Goal: Task Accomplishment & Management: Complete application form

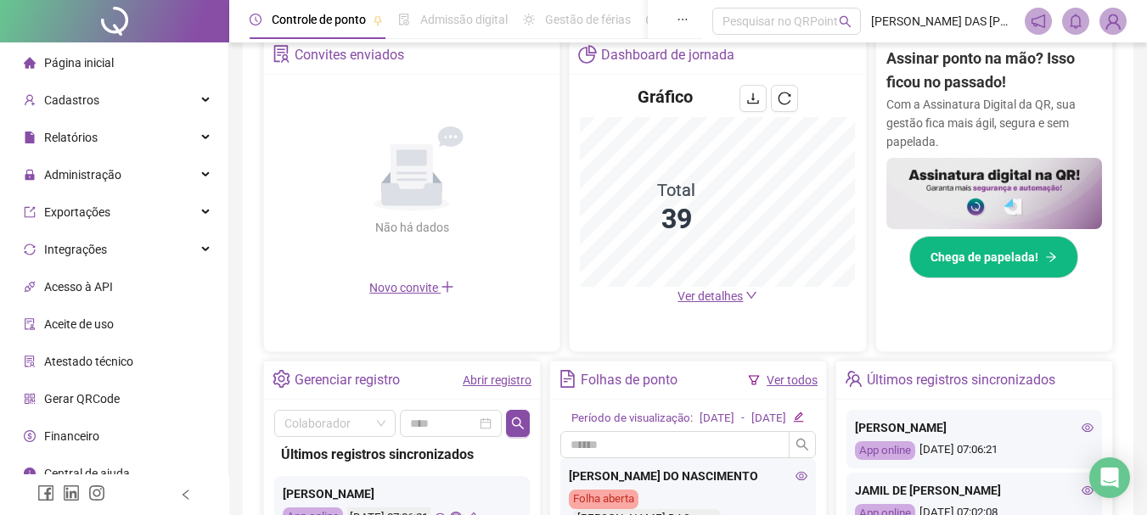
scroll to position [594, 0]
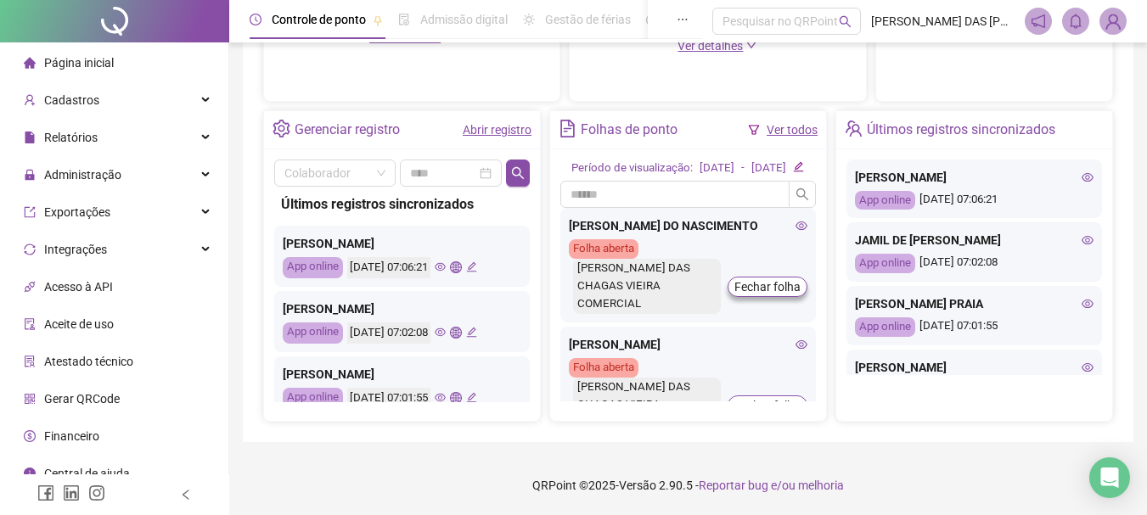
click at [495, 126] on link "Abrir registro" at bounding box center [497, 130] width 69 height 14
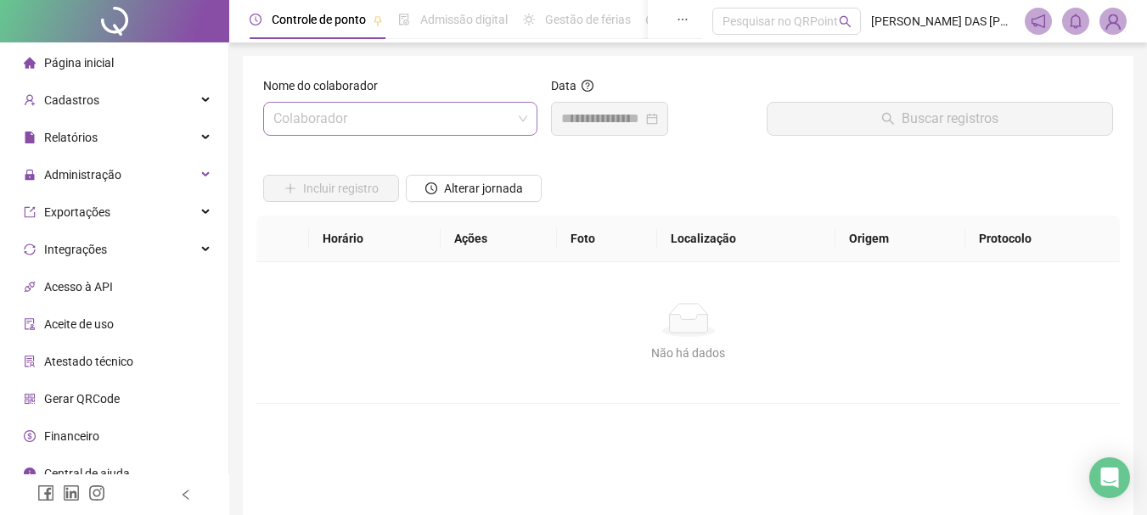
click at [382, 123] on input "search" at bounding box center [392, 119] width 239 height 32
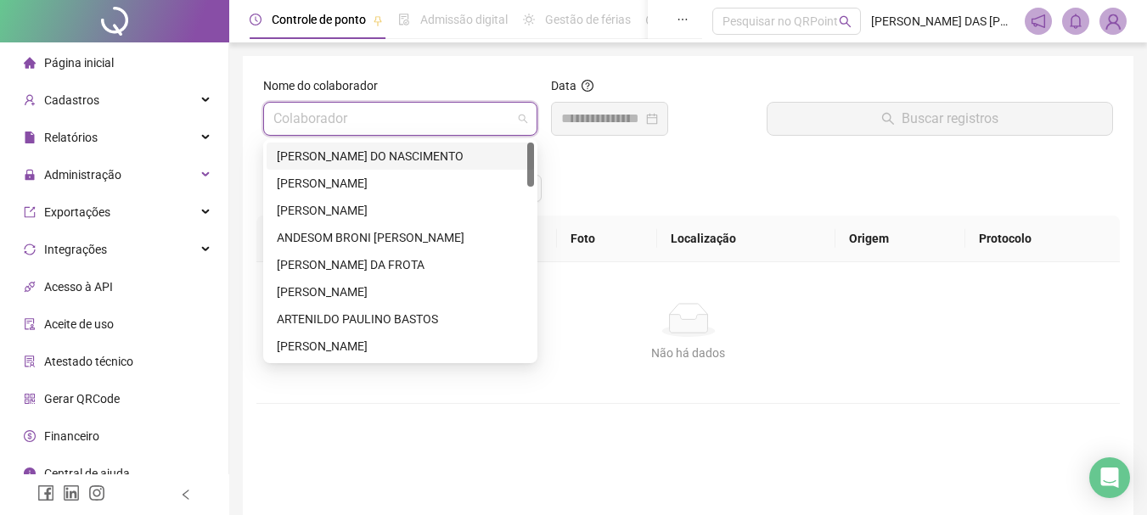
click at [370, 158] on div "[PERSON_NAME] DO NASCIMENTO" at bounding box center [400, 156] width 247 height 19
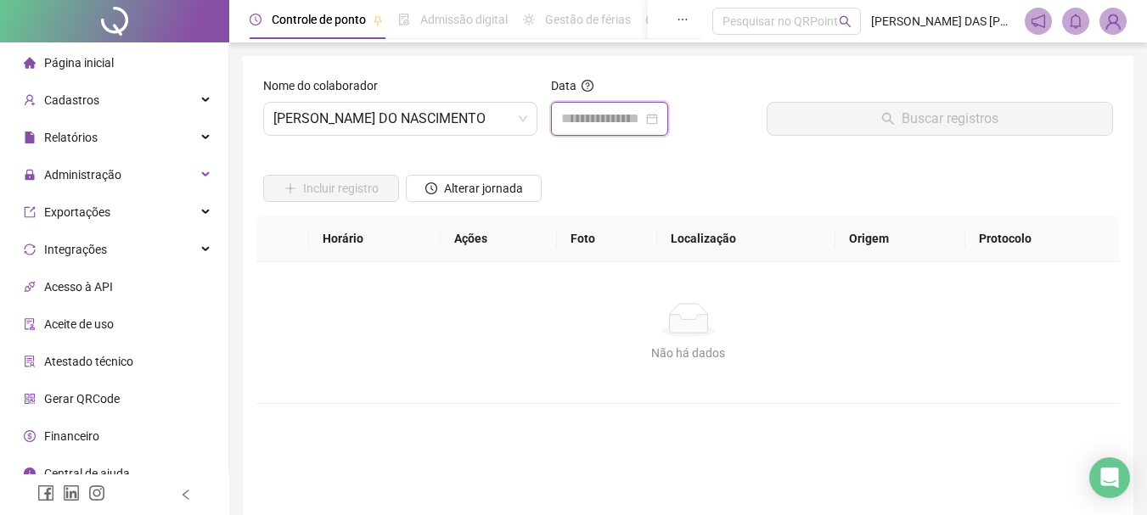
click at [593, 123] on input at bounding box center [602, 119] width 82 height 20
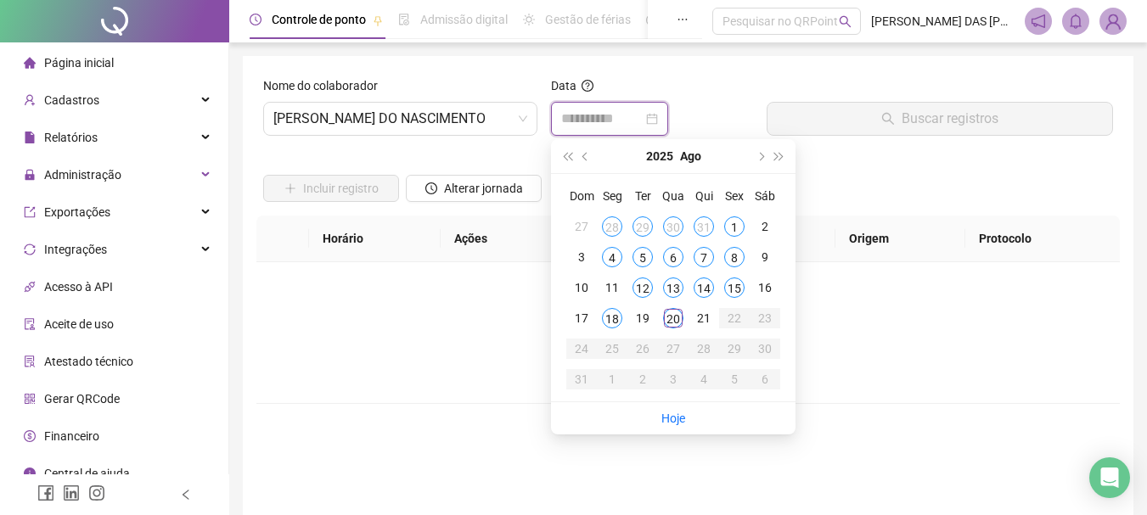
type input "**********"
click at [674, 320] on div "20" at bounding box center [673, 318] width 20 height 20
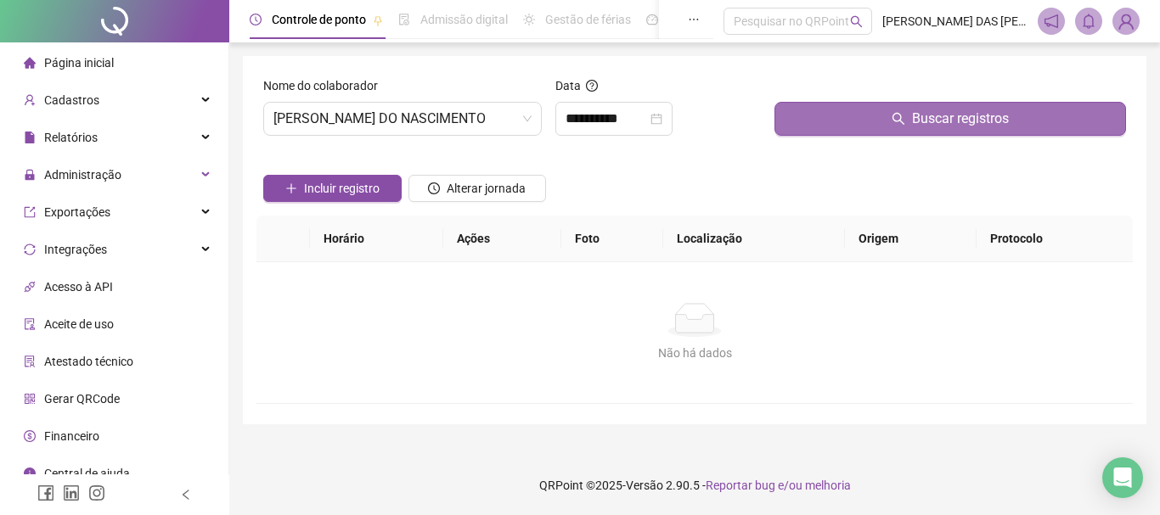
click at [940, 126] on span "Buscar registros" at bounding box center [960, 119] width 97 height 20
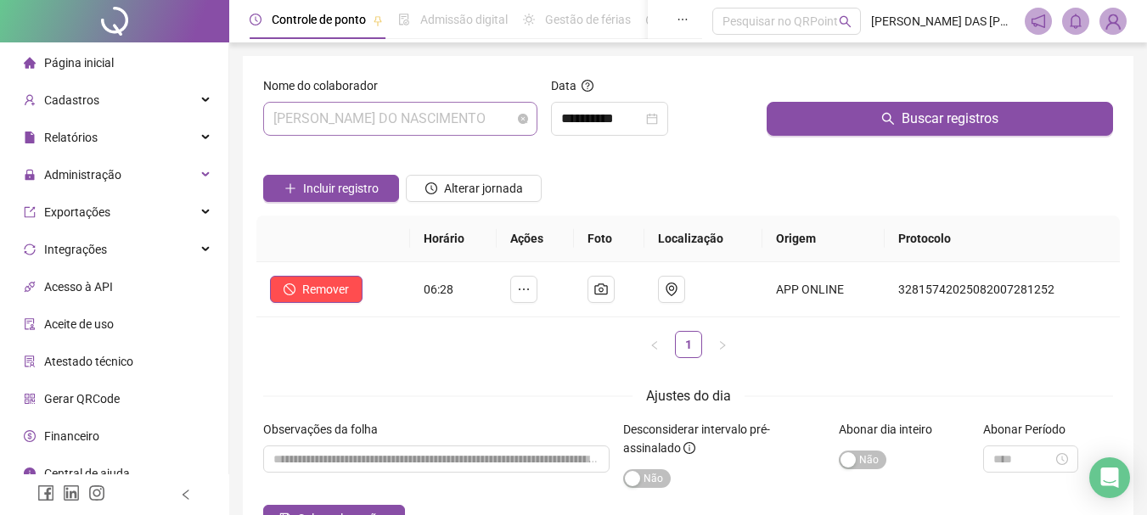
click at [498, 115] on span "[PERSON_NAME] DO NASCIMENTO" at bounding box center [400, 119] width 254 height 32
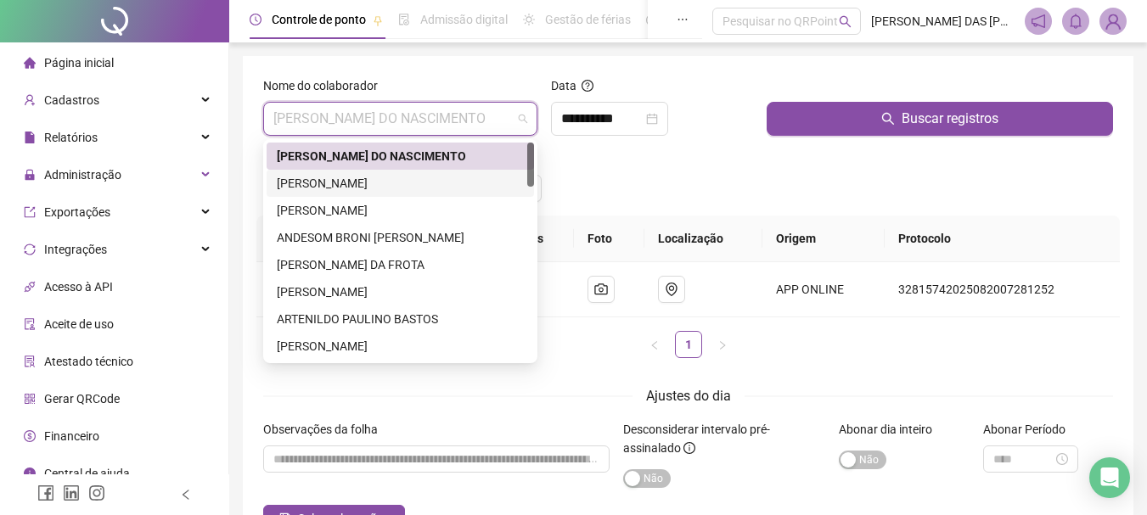
click at [307, 183] on div "[PERSON_NAME]" at bounding box center [400, 183] width 247 height 19
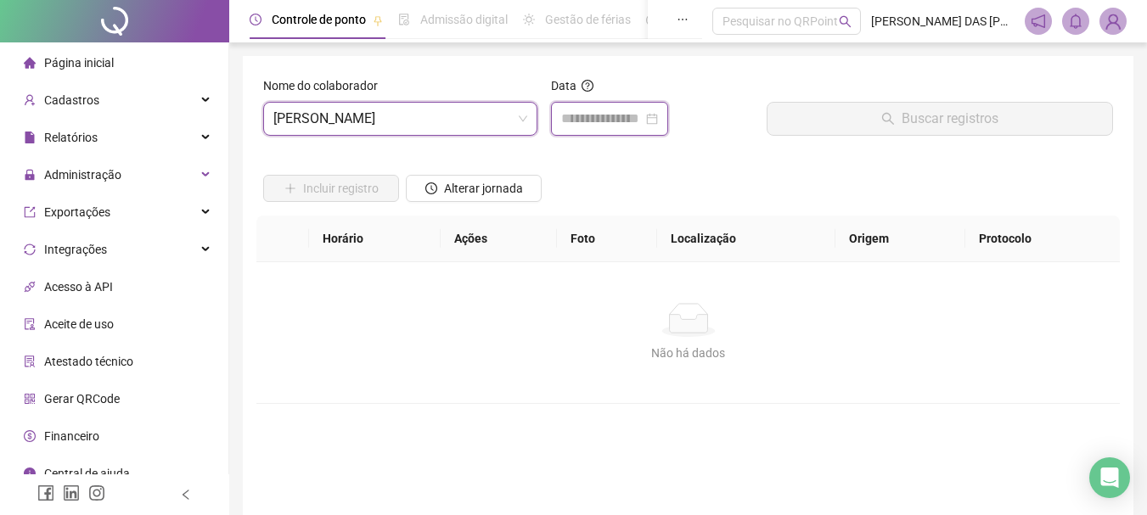
click at [583, 116] on input at bounding box center [602, 119] width 82 height 20
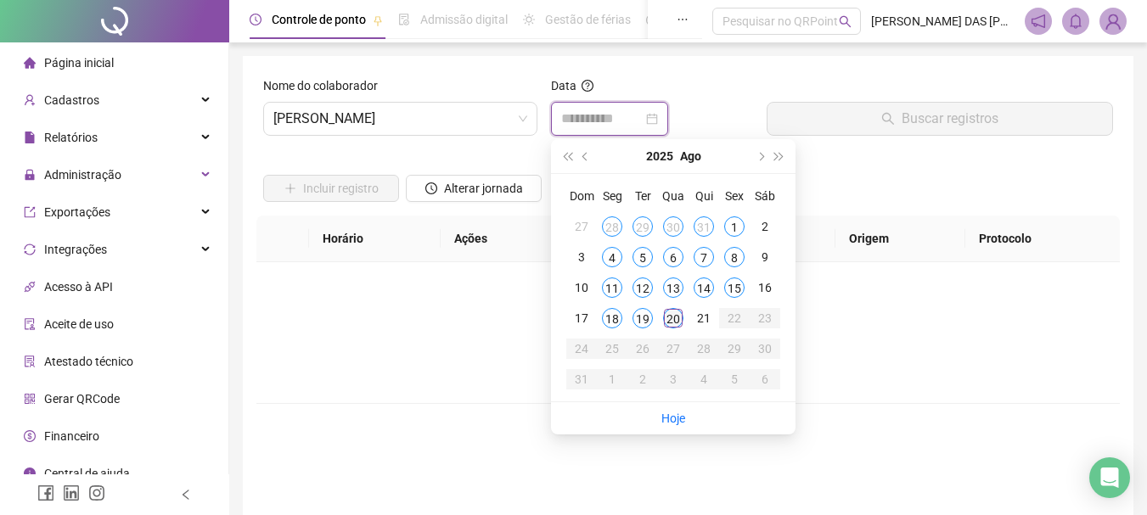
type input "**********"
click at [673, 321] on div "20" at bounding box center [673, 318] width 20 height 20
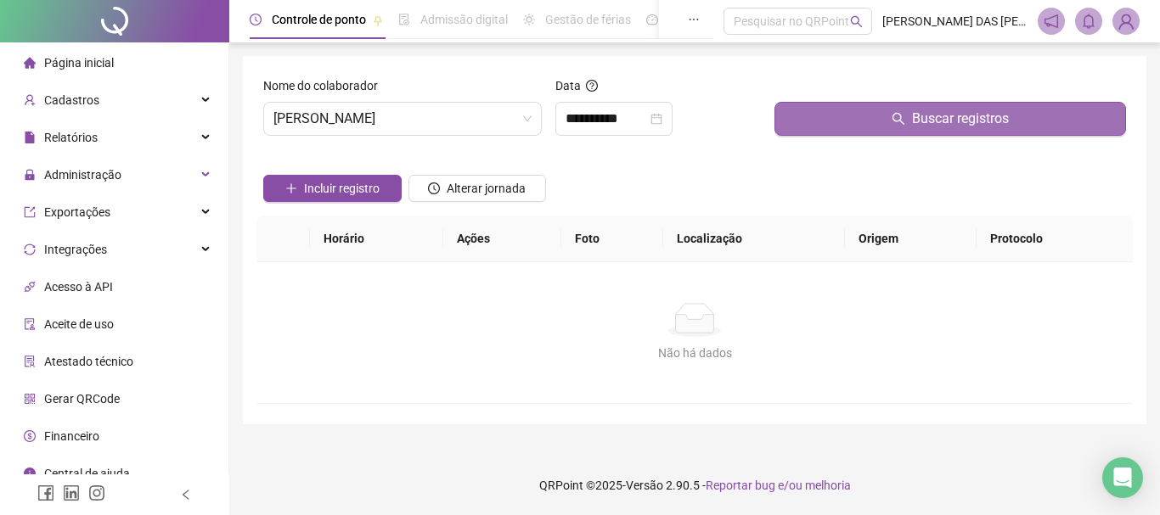
click at [945, 126] on span "Buscar registros" at bounding box center [960, 119] width 97 height 20
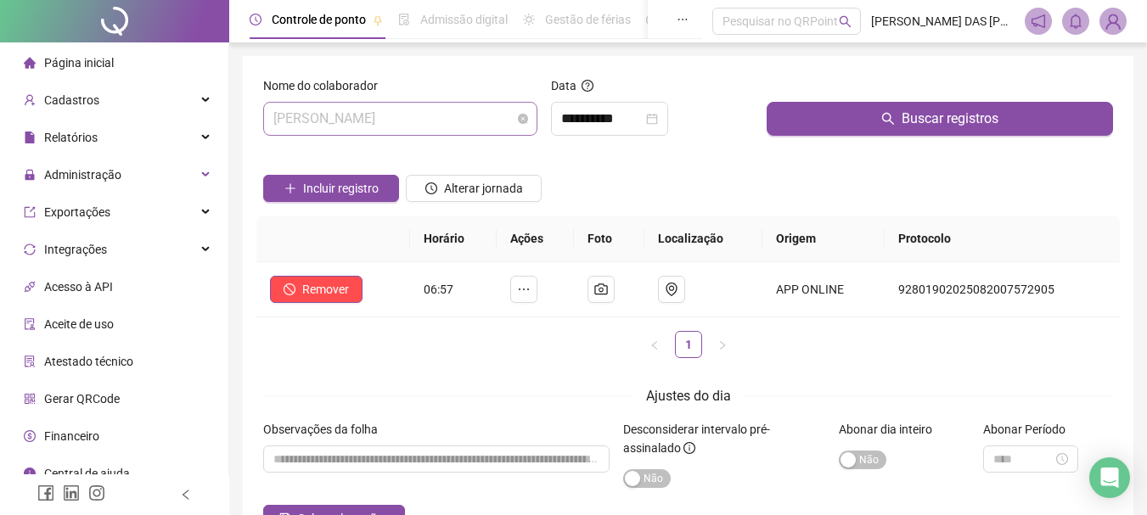
click at [492, 122] on span "[PERSON_NAME]" at bounding box center [400, 119] width 254 height 32
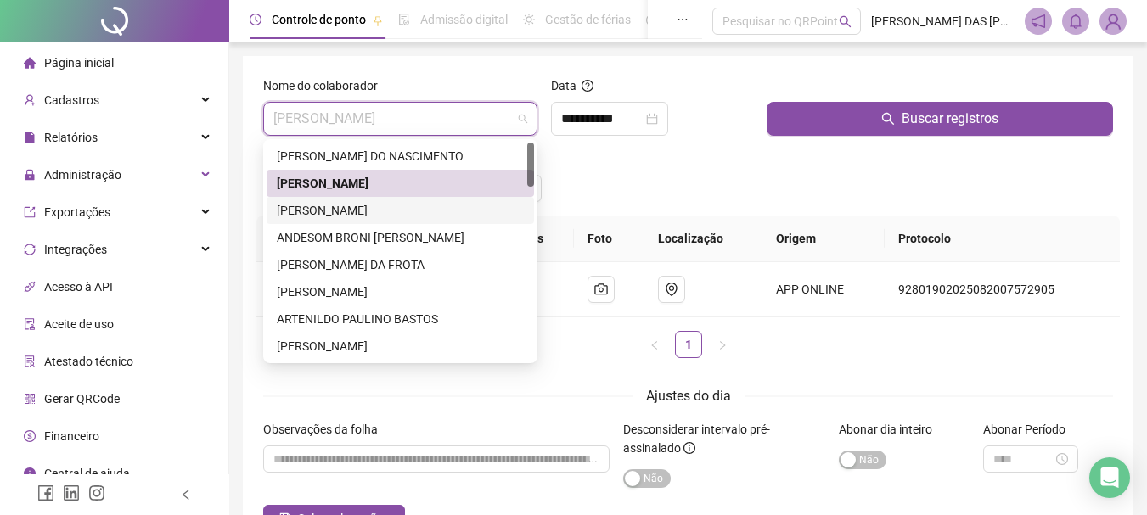
click at [311, 206] on div "[PERSON_NAME]" at bounding box center [400, 210] width 247 height 19
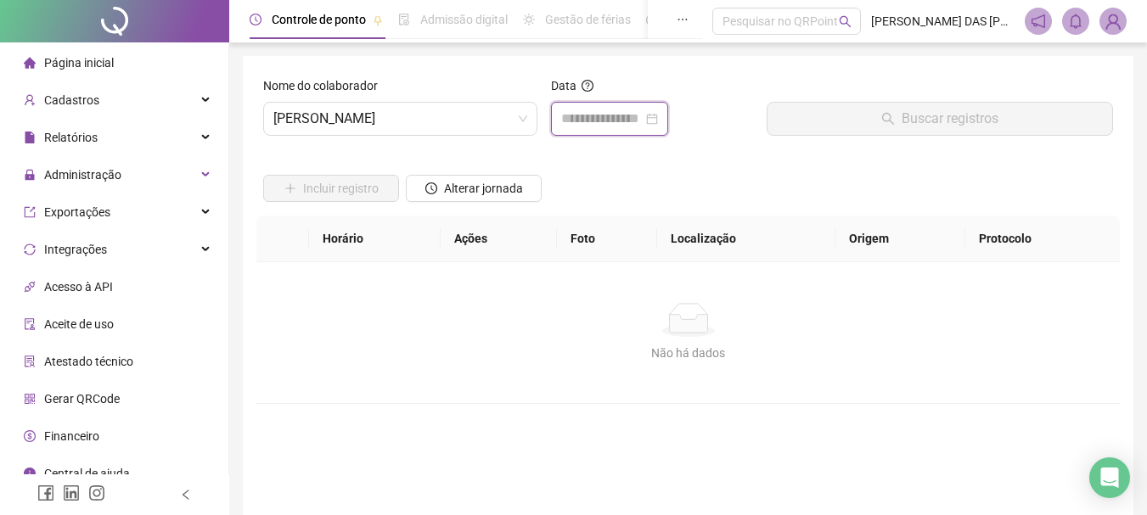
click at [610, 115] on input at bounding box center [602, 119] width 82 height 20
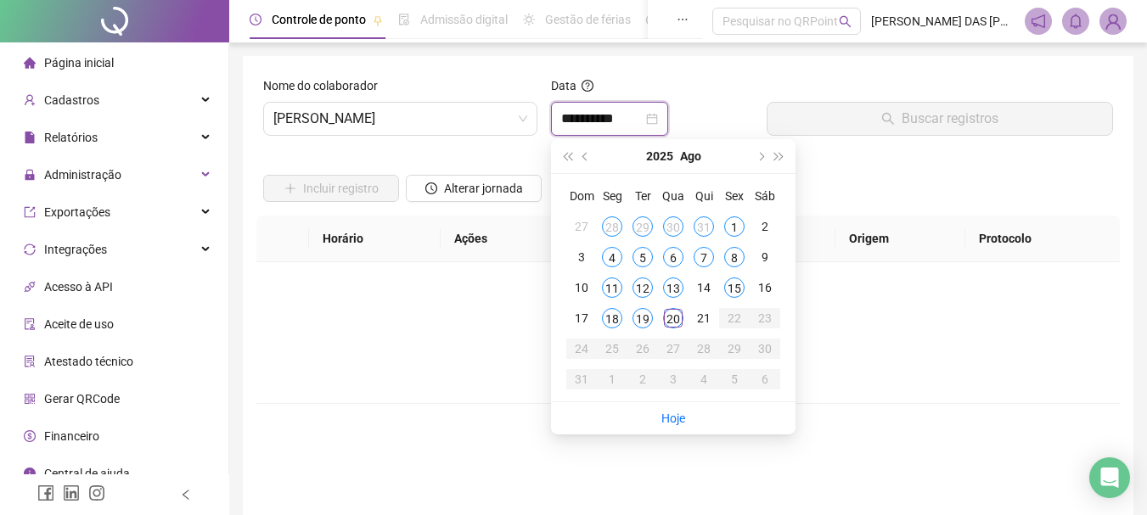
type input "**********"
click at [676, 318] on div "20" at bounding box center [673, 318] width 20 height 20
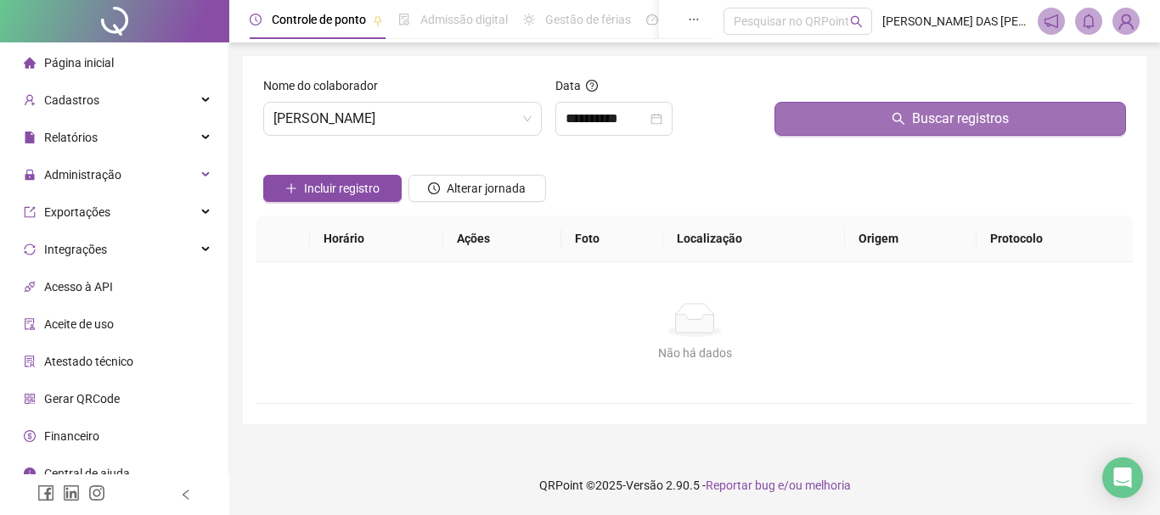
click at [954, 126] on span "Buscar registros" at bounding box center [960, 119] width 97 height 20
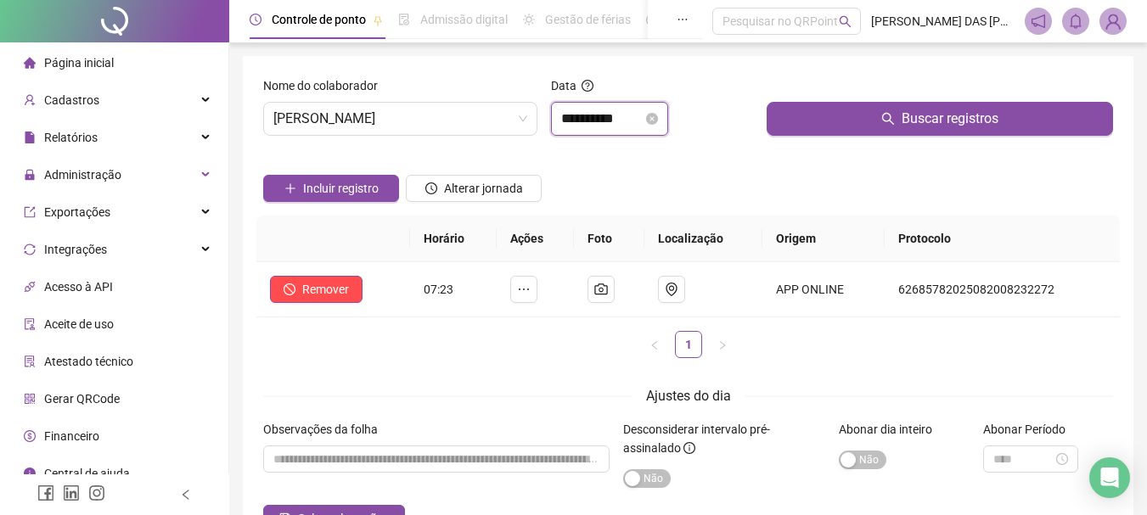
click at [630, 116] on input "**********" at bounding box center [602, 119] width 82 height 20
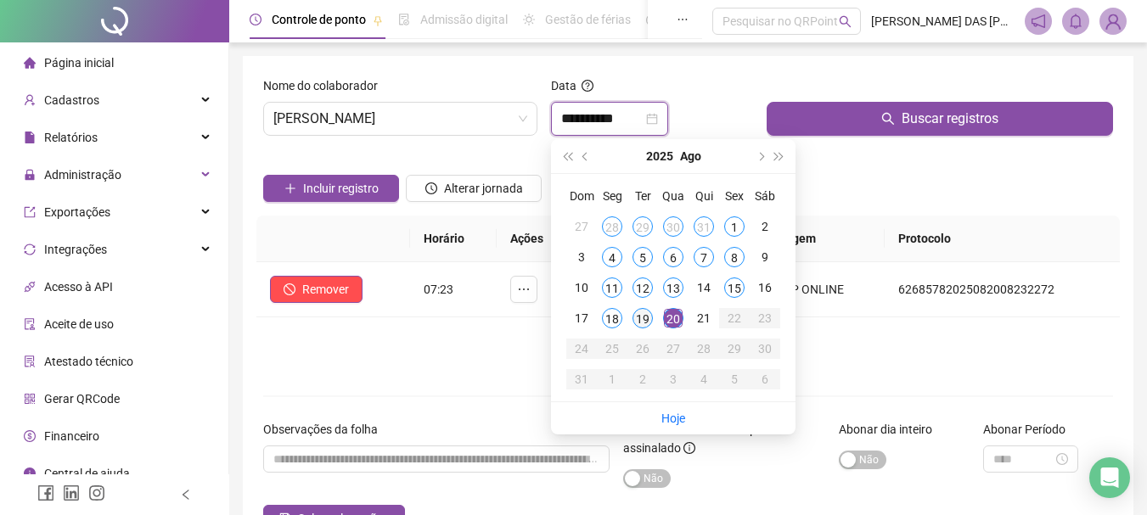
type input "**********"
click at [641, 322] on div "19" at bounding box center [643, 318] width 20 height 20
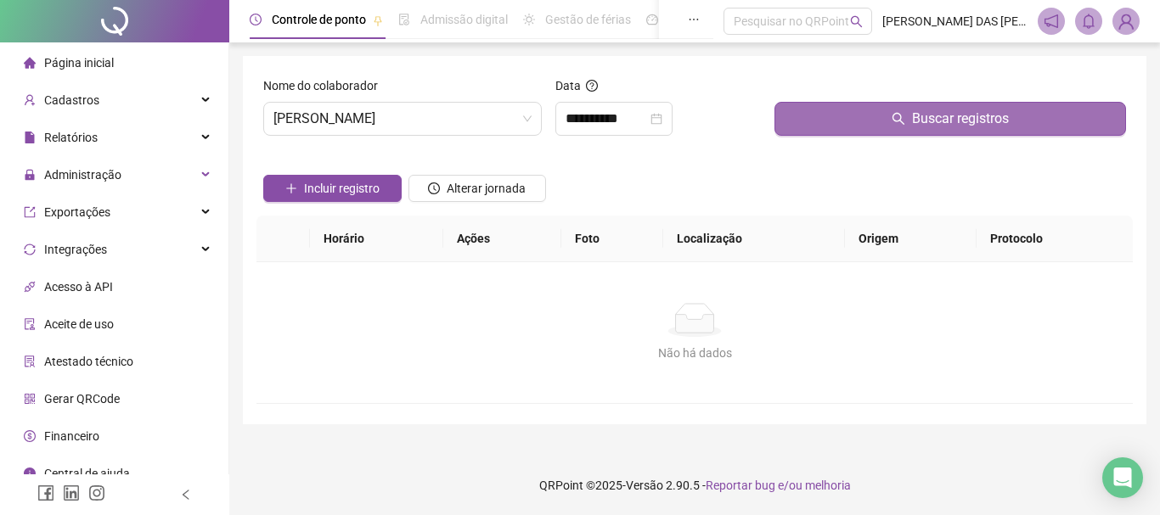
click at [884, 119] on button "Buscar registros" at bounding box center [949, 119] width 351 height 34
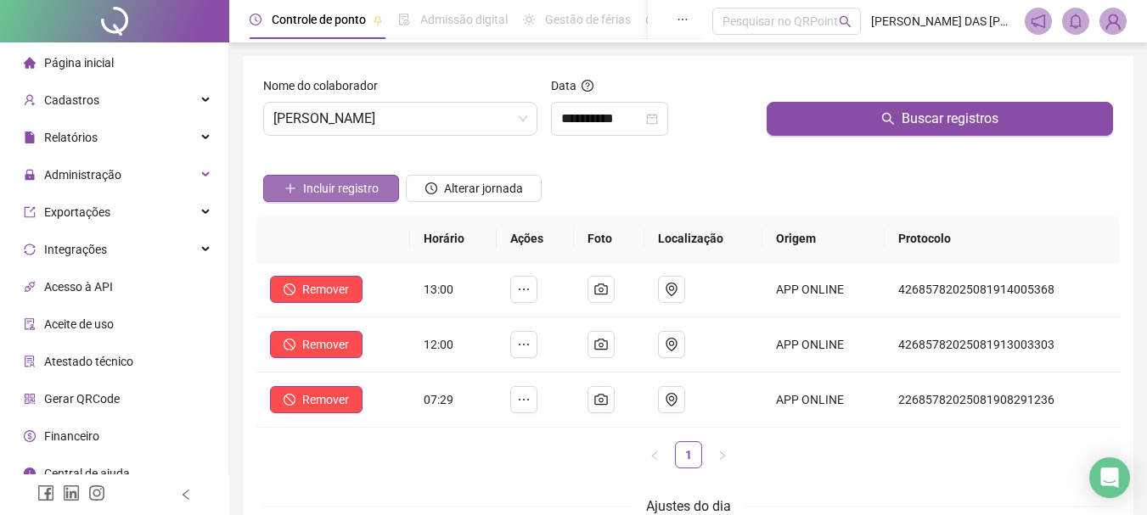
click at [331, 188] on span "Incluir registro" at bounding box center [341, 188] width 76 height 19
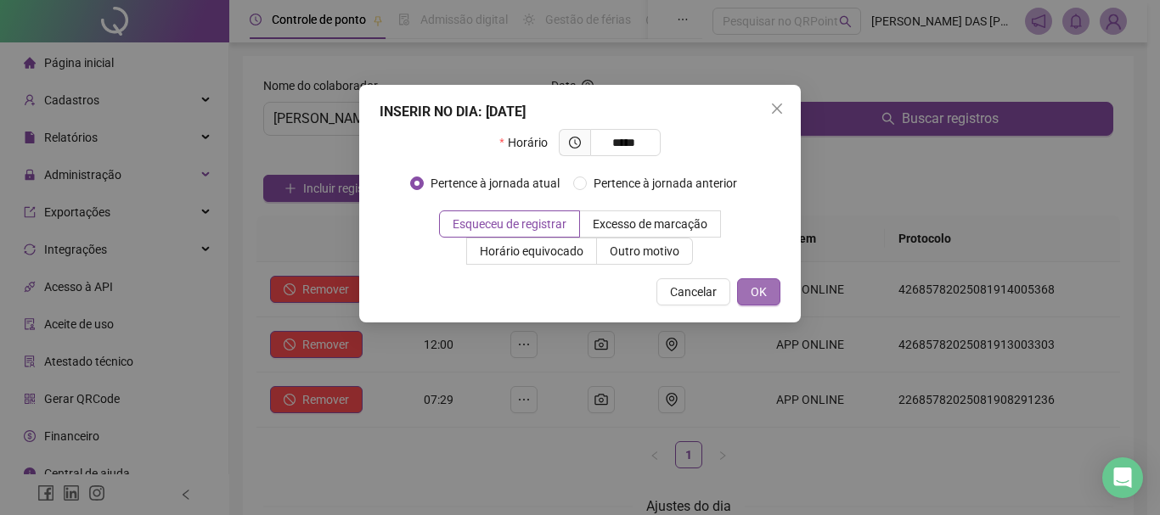
type input "*****"
click at [763, 291] on span "OK" at bounding box center [759, 292] width 16 height 19
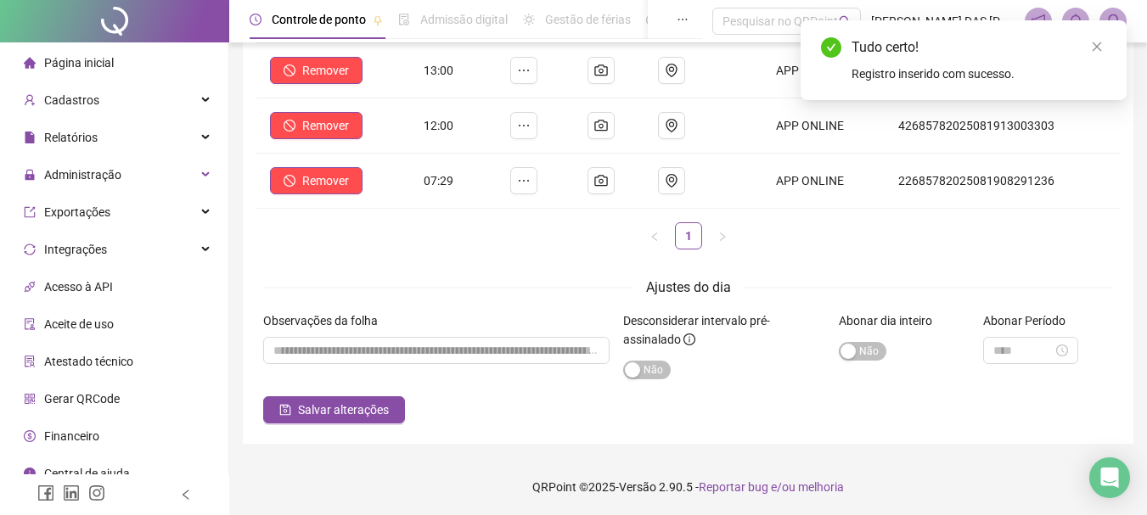
scroll to position [221, 0]
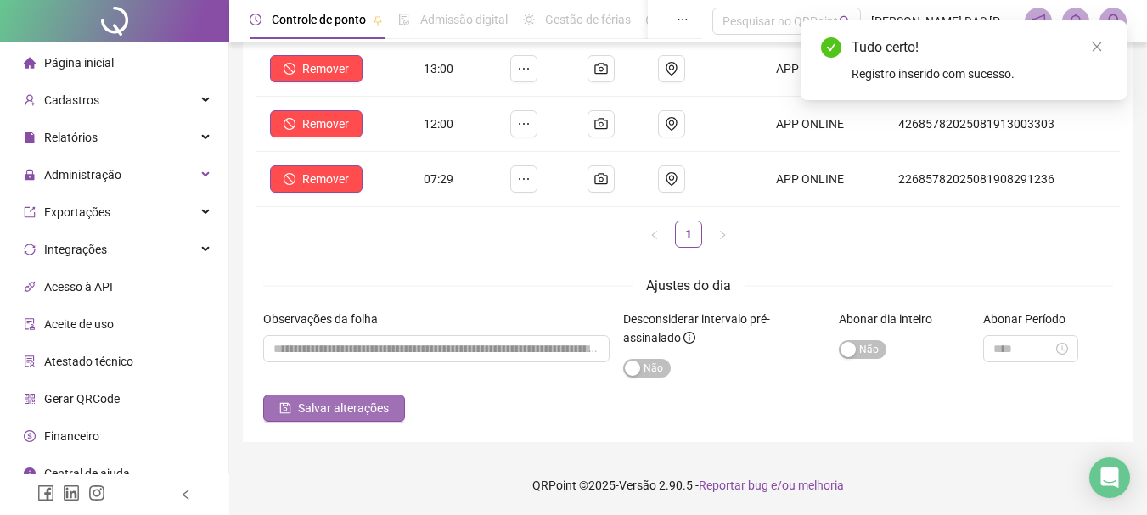
click at [329, 413] on span "Salvar alterações" at bounding box center [343, 408] width 91 height 19
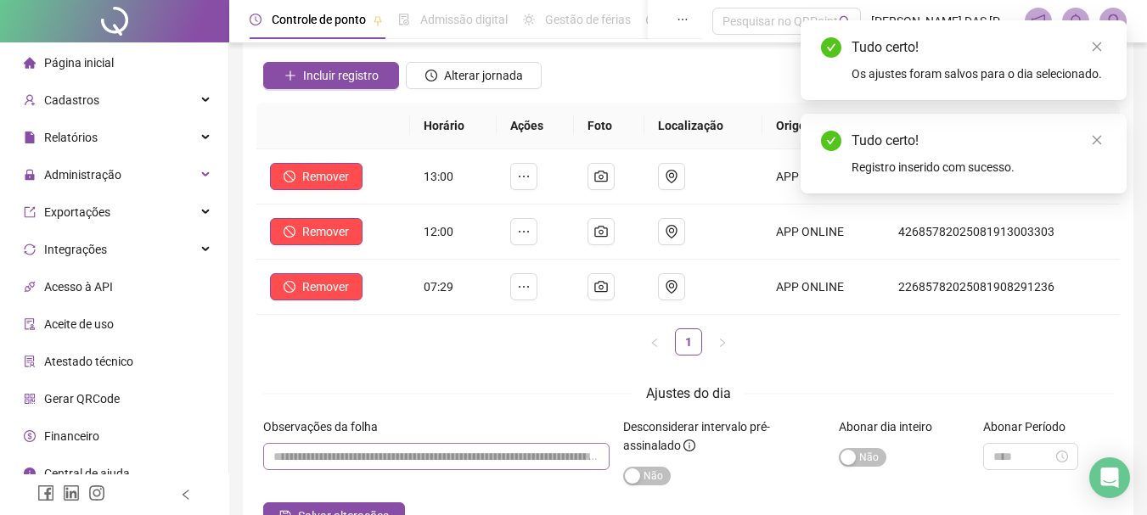
scroll to position [0, 0]
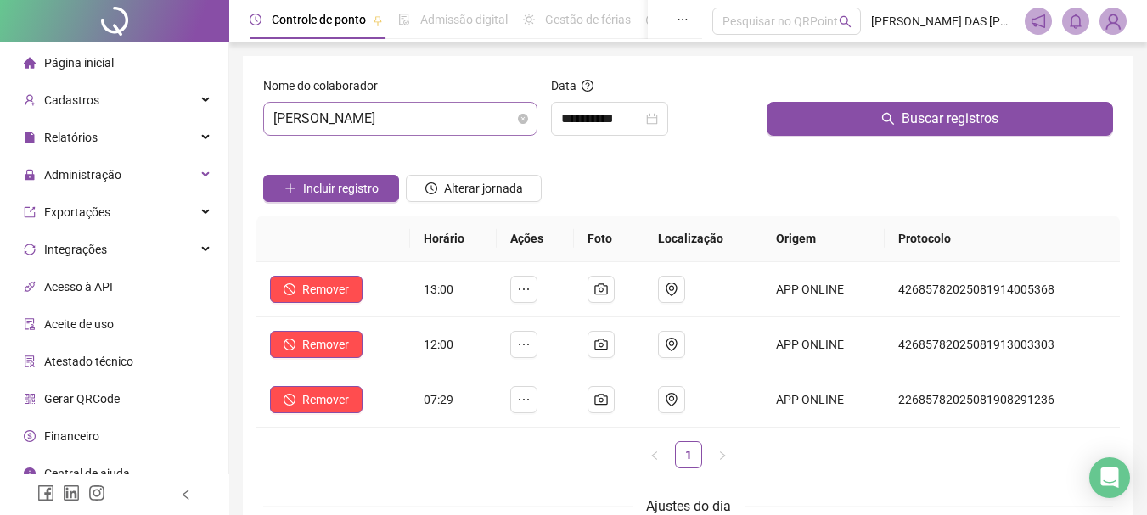
click at [475, 116] on span "[PERSON_NAME]" at bounding box center [400, 119] width 254 height 32
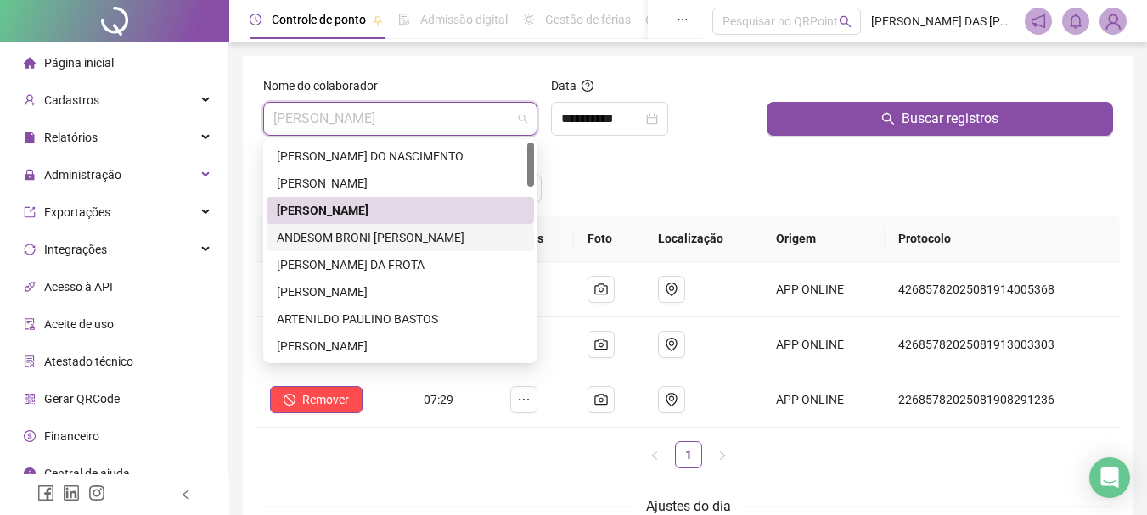
click at [320, 238] on div "ANDESOM BRONI [PERSON_NAME]" at bounding box center [400, 237] width 247 height 19
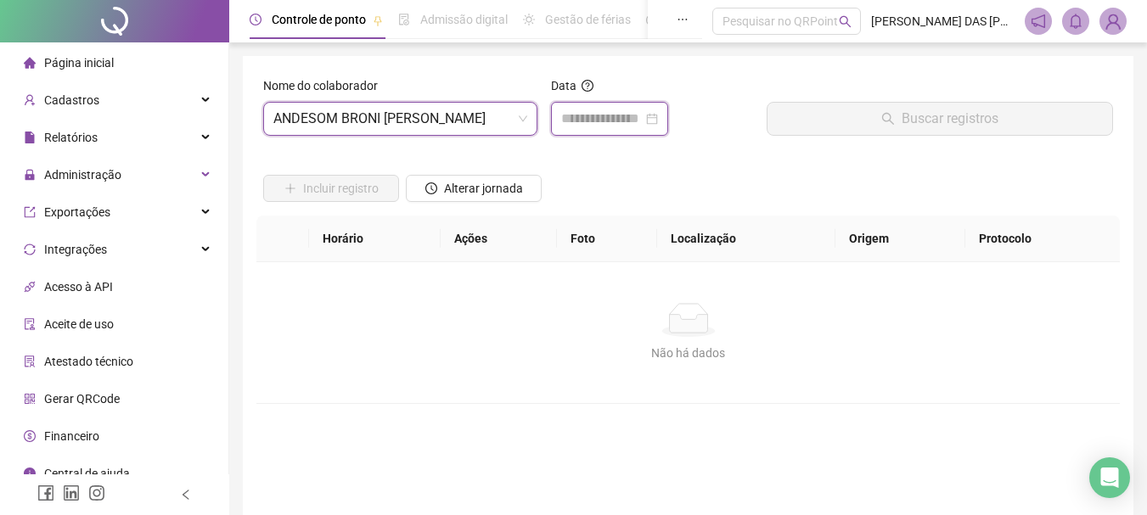
click at [635, 123] on input at bounding box center [602, 119] width 82 height 20
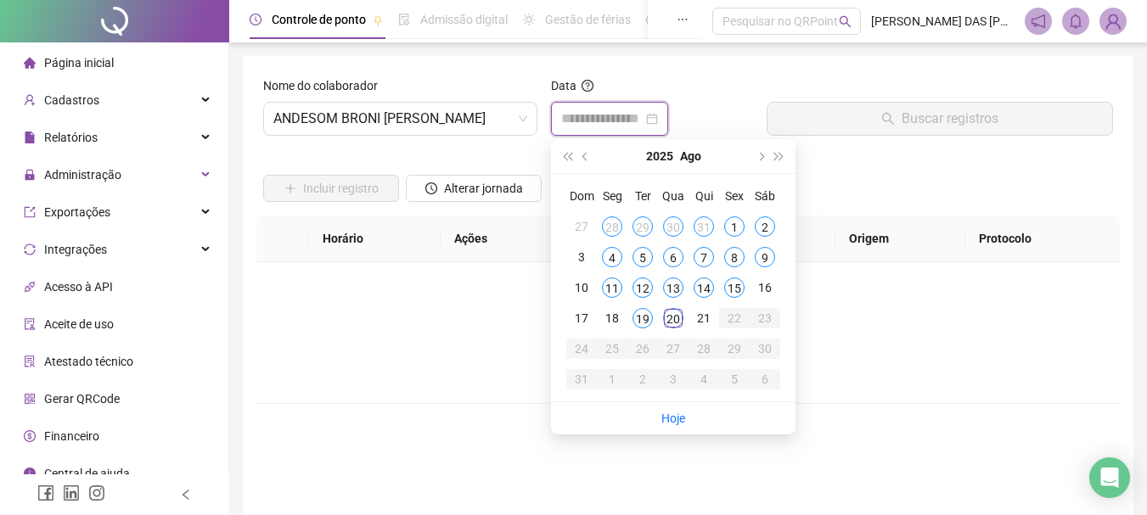
type input "**********"
click at [669, 319] on div "20" at bounding box center [673, 318] width 20 height 20
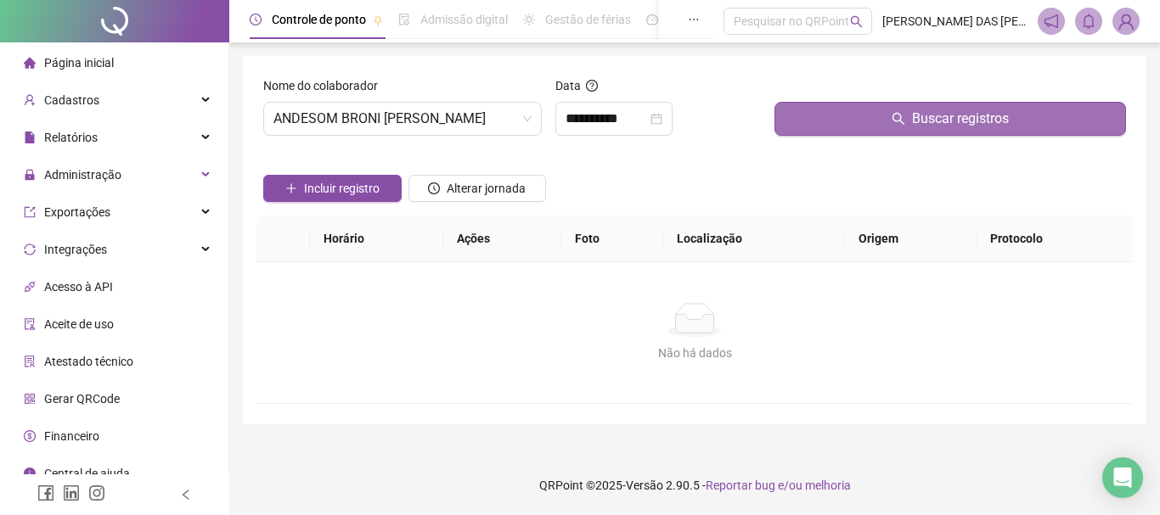
click at [893, 128] on button "Buscar registros" at bounding box center [949, 119] width 351 height 34
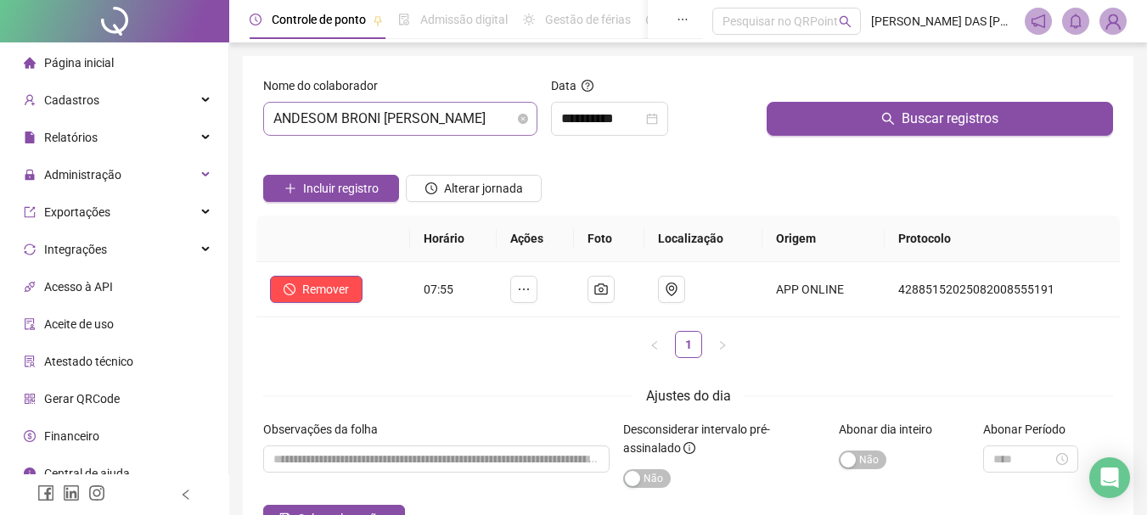
click at [477, 122] on span "ANDESOM BRONI [PERSON_NAME]" at bounding box center [400, 119] width 254 height 32
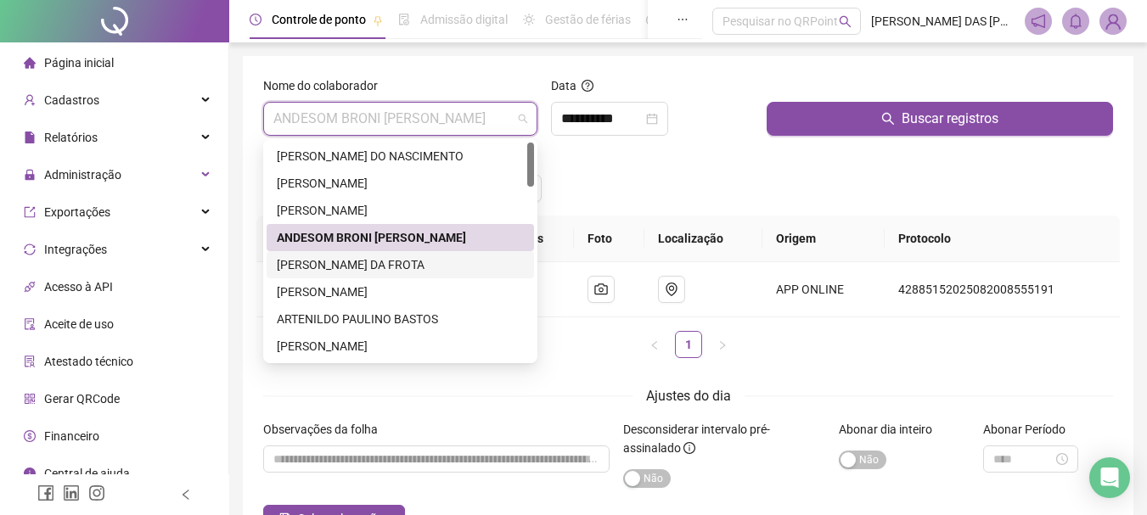
click at [299, 267] on div "[PERSON_NAME] DA FROTA" at bounding box center [400, 265] width 247 height 19
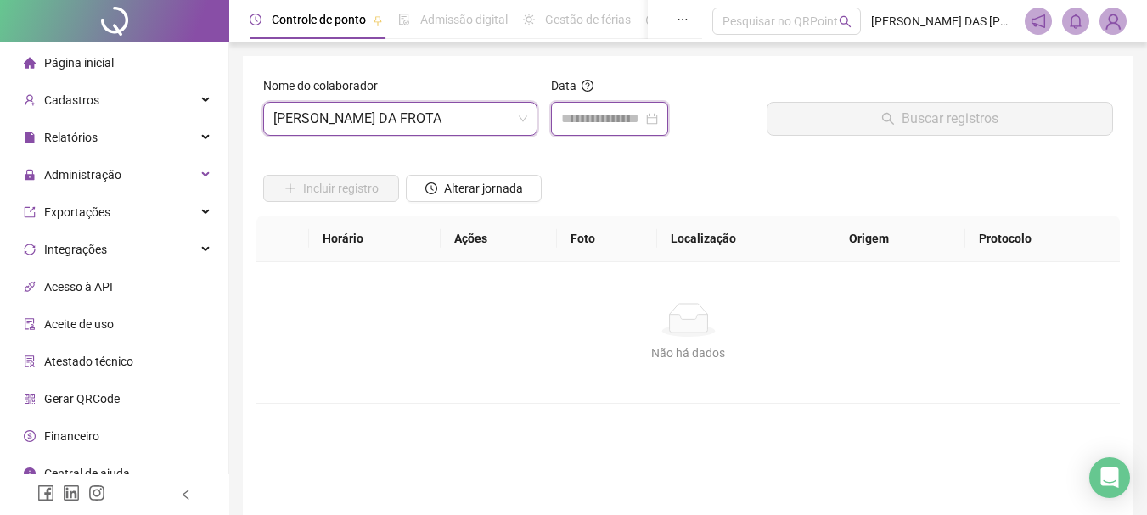
click at [604, 121] on input at bounding box center [602, 119] width 82 height 20
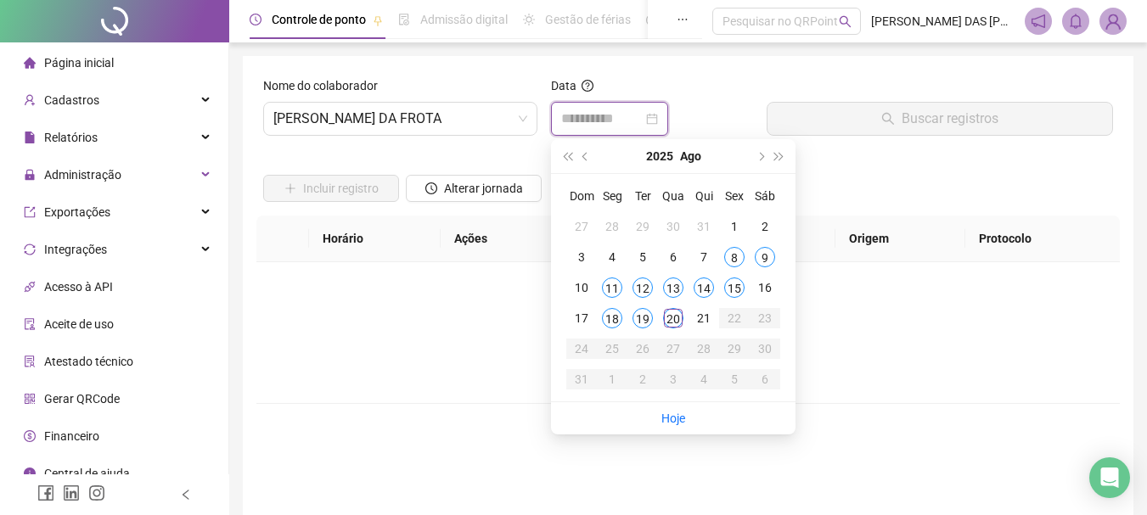
type input "**********"
click at [675, 321] on div "20" at bounding box center [673, 318] width 20 height 20
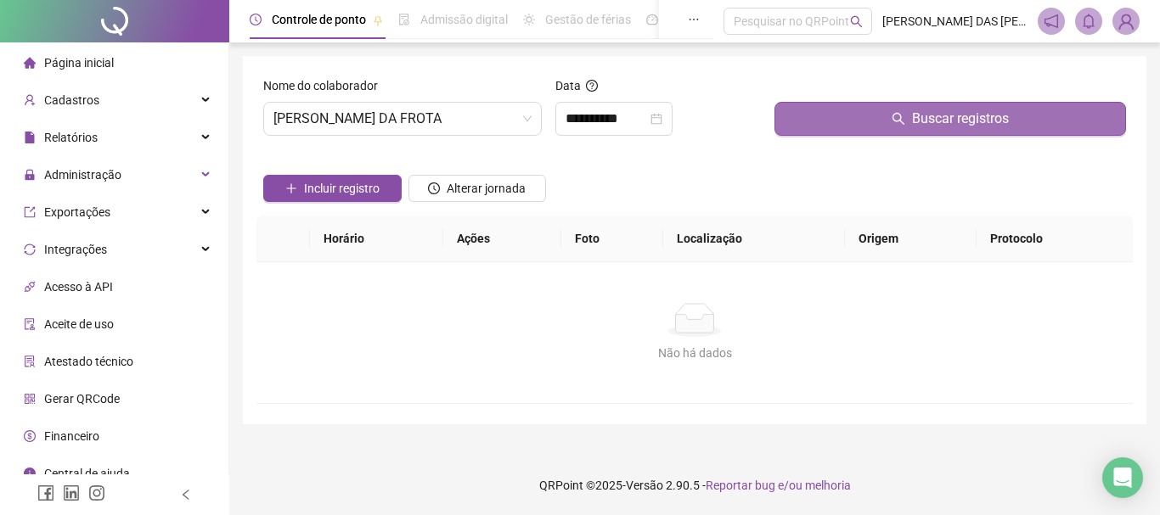
click at [976, 134] on button "Buscar registros" at bounding box center [949, 119] width 351 height 34
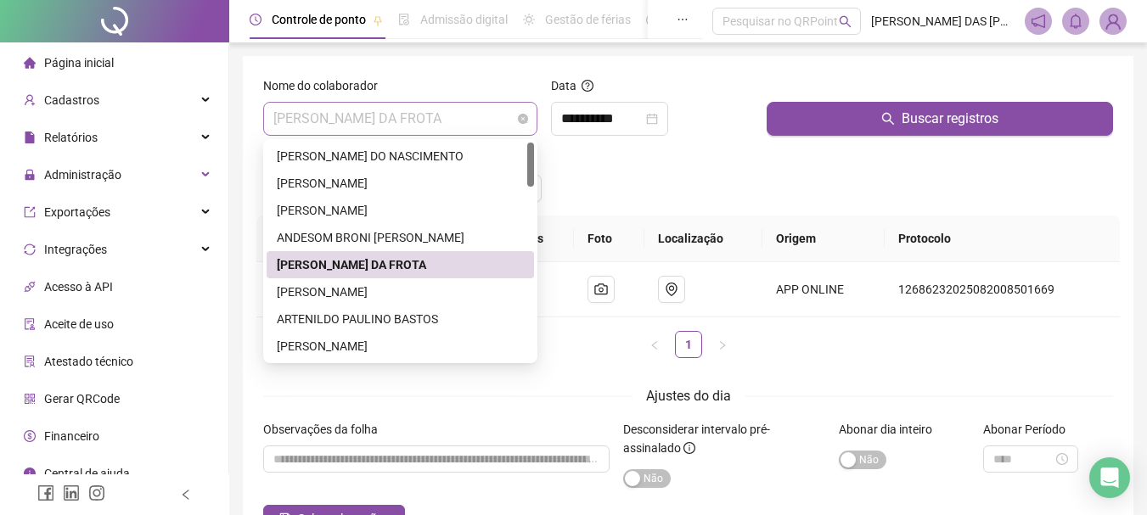
click at [460, 121] on span "[PERSON_NAME] DA FROTA" at bounding box center [400, 119] width 254 height 32
click at [300, 295] on div "[PERSON_NAME]" at bounding box center [400, 292] width 247 height 19
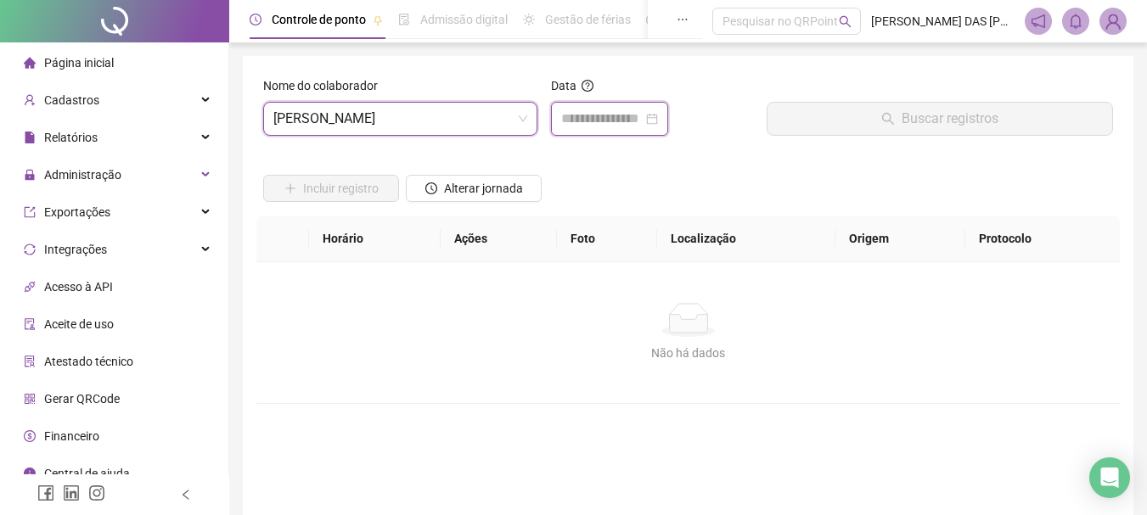
click at [588, 124] on input at bounding box center [602, 119] width 82 height 20
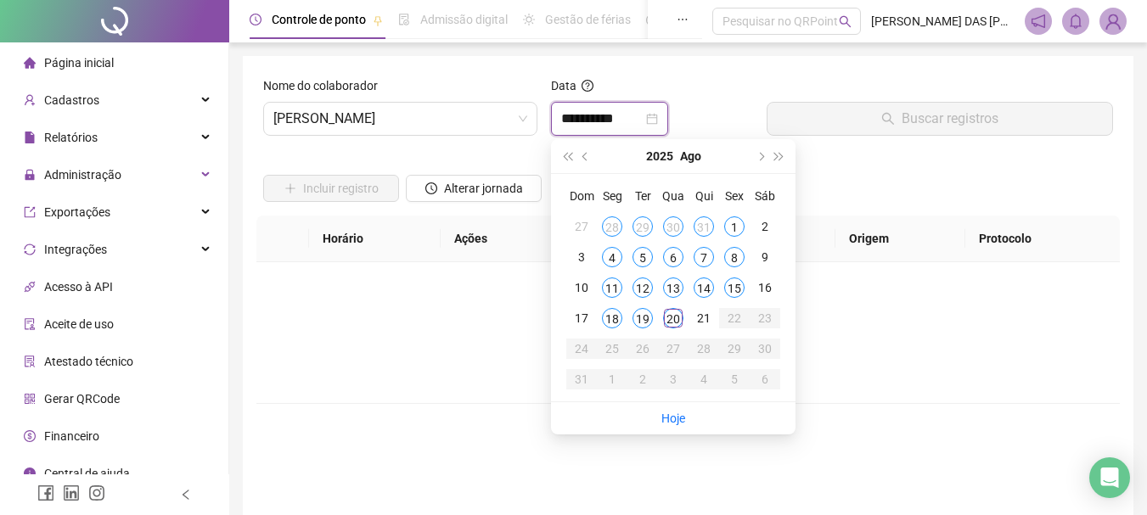
type input "**********"
click at [673, 321] on div "20" at bounding box center [673, 318] width 20 height 20
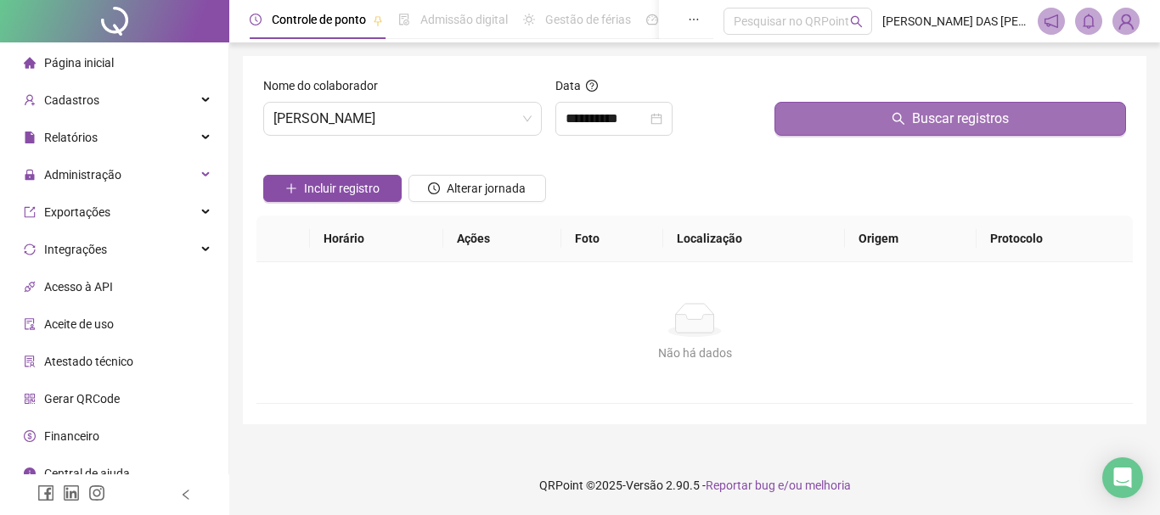
click at [912, 125] on button "Buscar registros" at bounding box center [949, 119] width 351 height 34
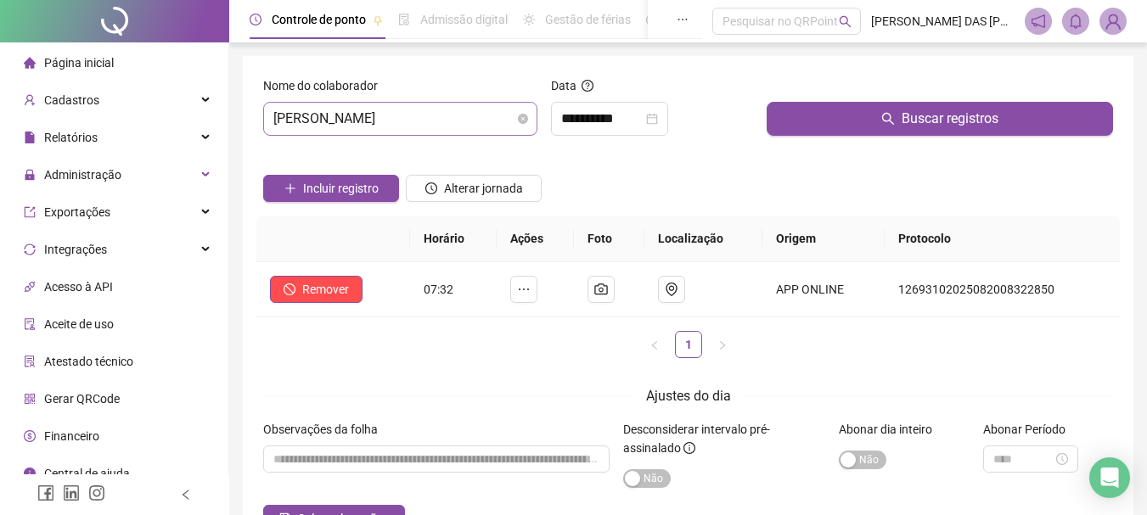
click at [470, 123] on span "[PERSON_NAME]" at bounding box center [400, 119] width 254 height 32
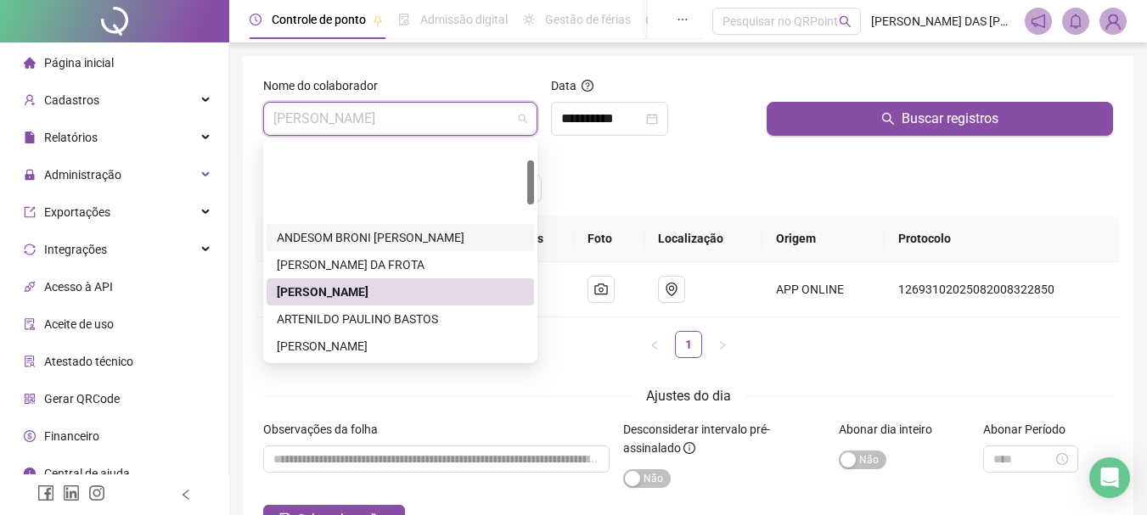
scroll to position [85, 0]
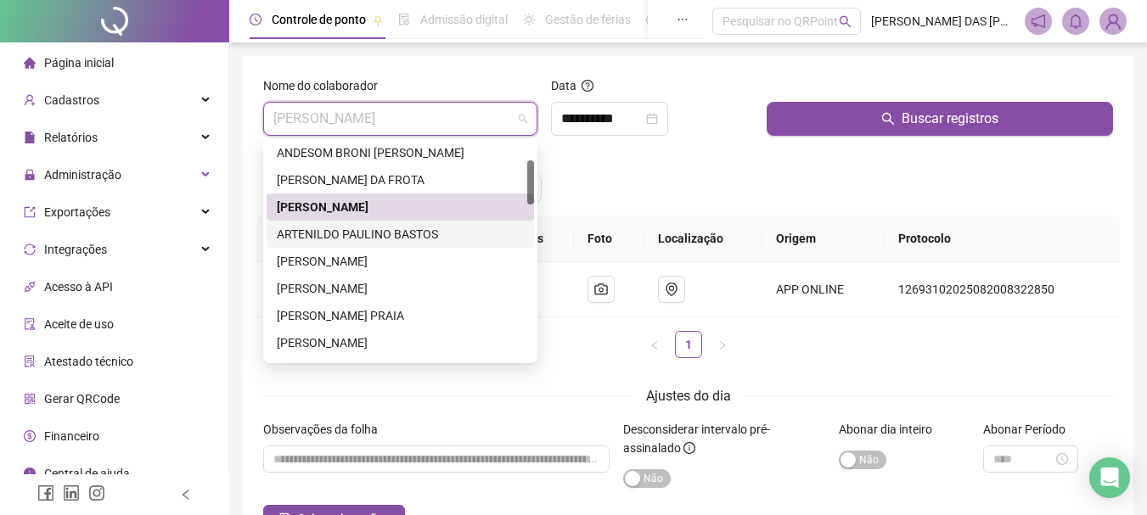
click at [307, 234] on div "ARTENILDO PAULINO BASTOS" at bounding box center [400, 234] width 247 height 19
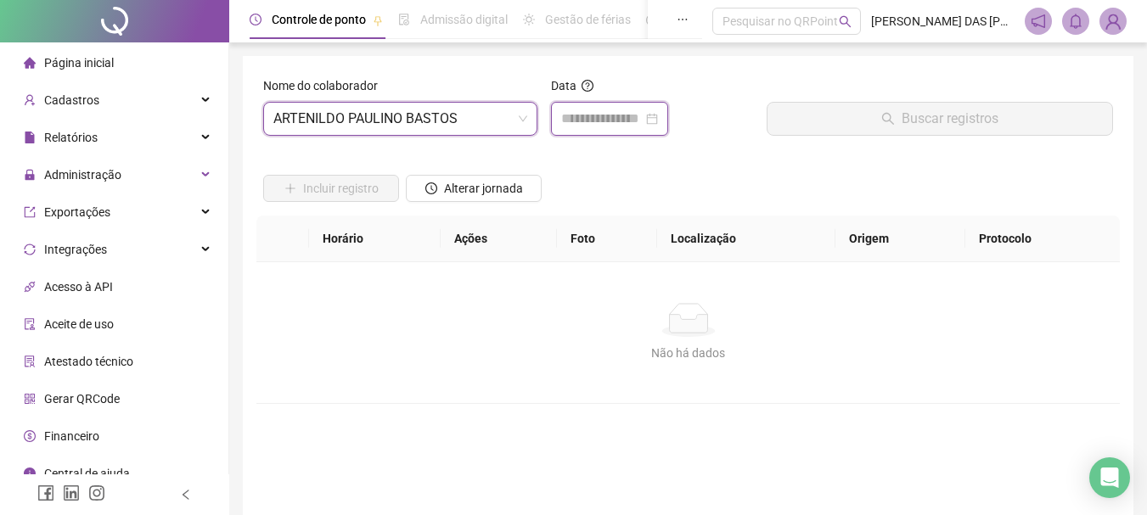
click at [585, 117] on input at bounding box center [602, 119] width 82 height 20
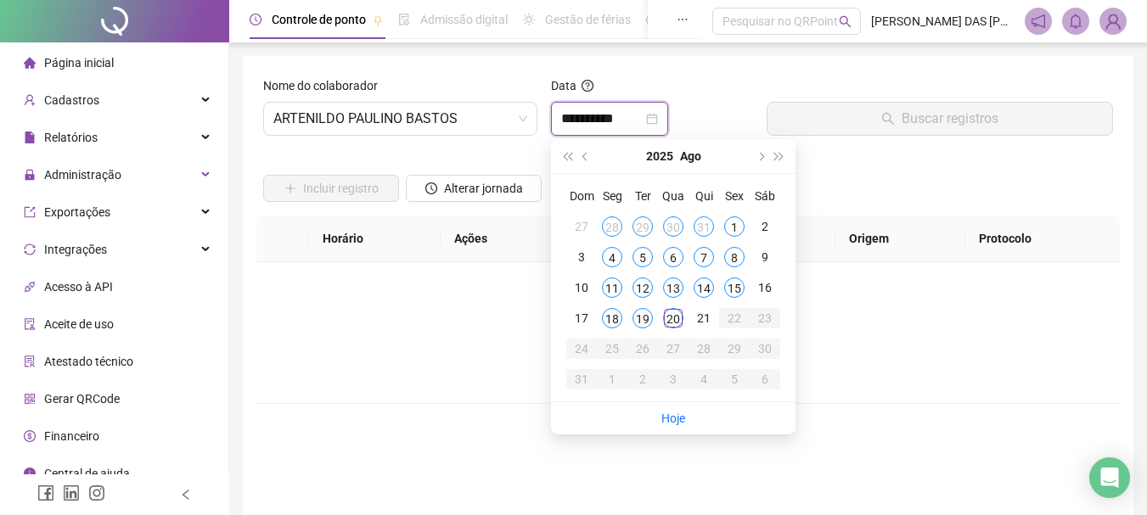
type input "**********"
click at [676, 321] on div "20" at bounding box center [673, 318] width 20 height 20
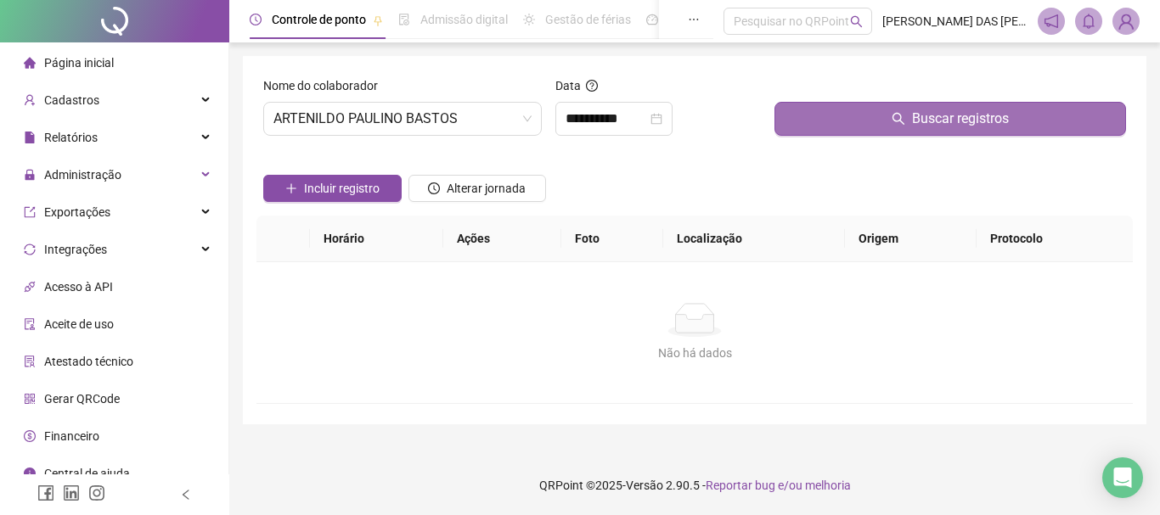
click at [891, 122] on button "Buscar registros" at bounding box center [949, 119] width 351 height 34
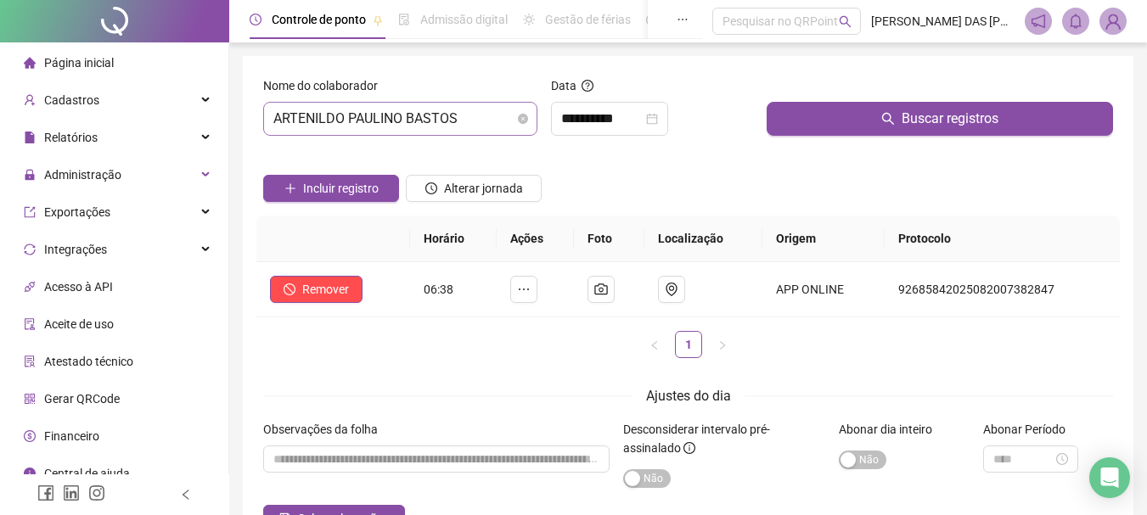
click at [481, 119] on span "ARTENILDO PAULINO BASTOS" at bounding box center [400, 119] width 254 height 32
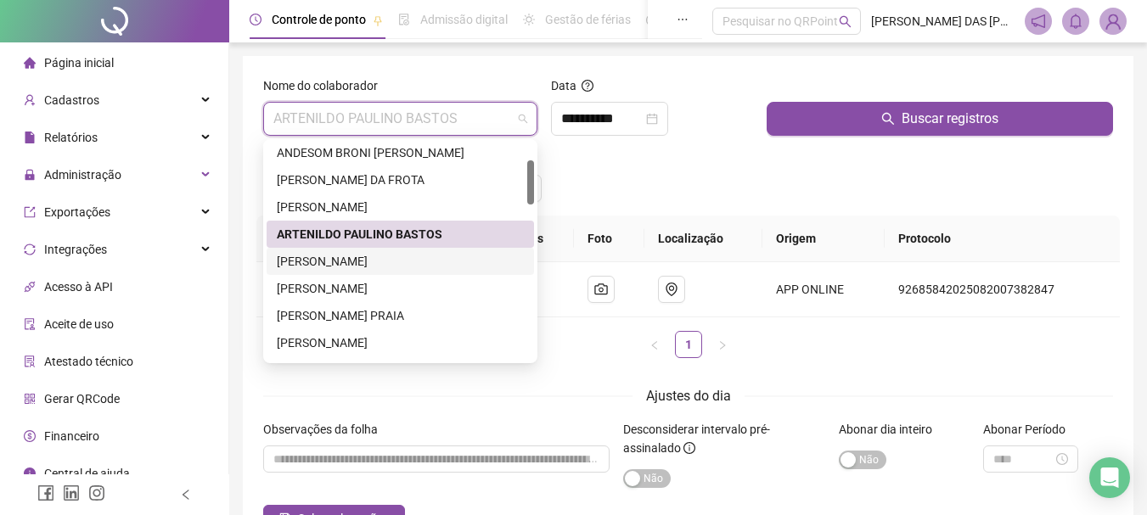
click at [345, 261] on div "[PERSON_NAME]" at bounding box center [400, 261] width 247 height 19
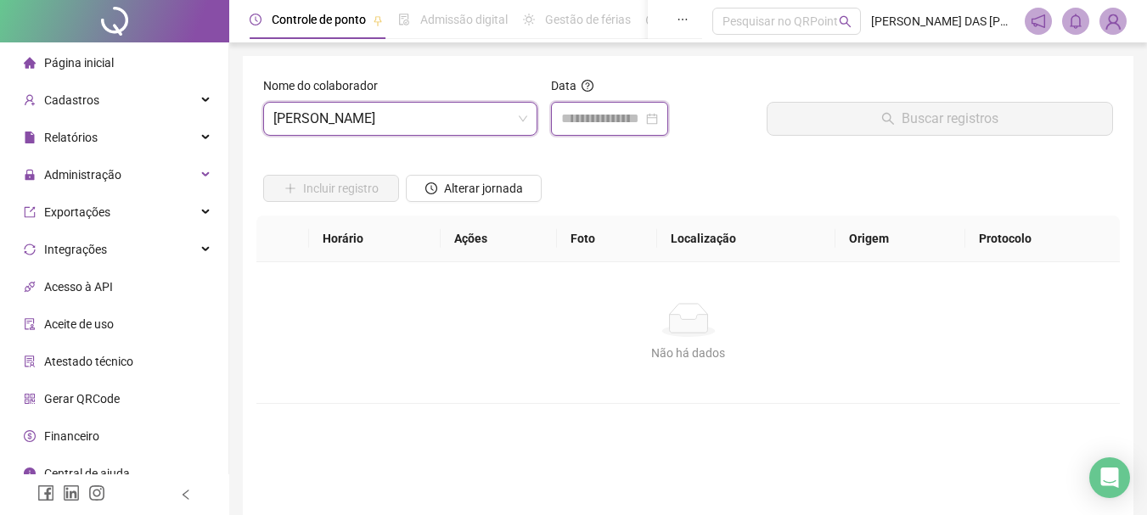
click at [638, 119] on input at bounding box center [602, 119] width 82 height 20
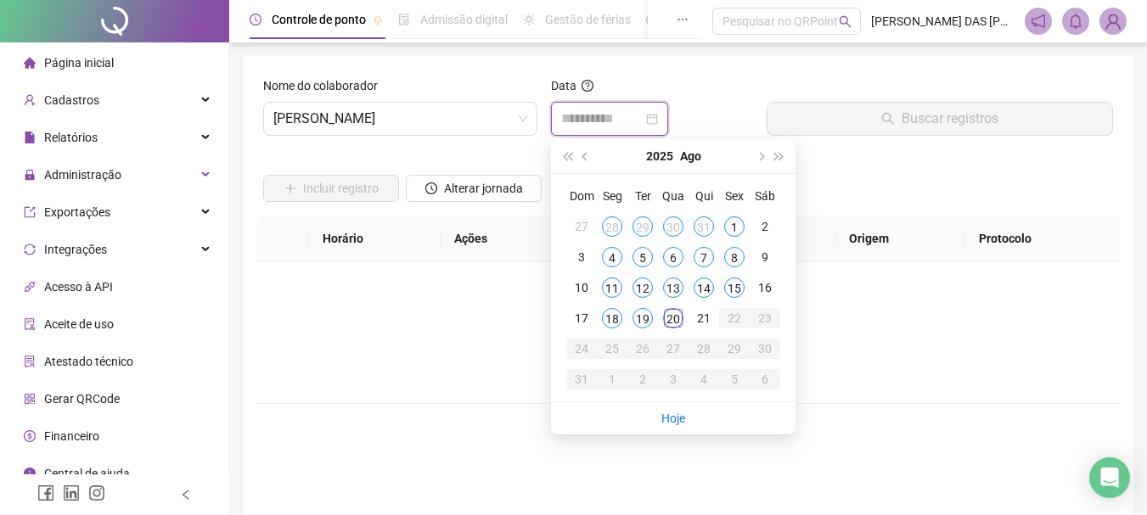
type input "**********"
click at [676, 320] on div "20" at bounding box center [673, 318] width 20 height 20
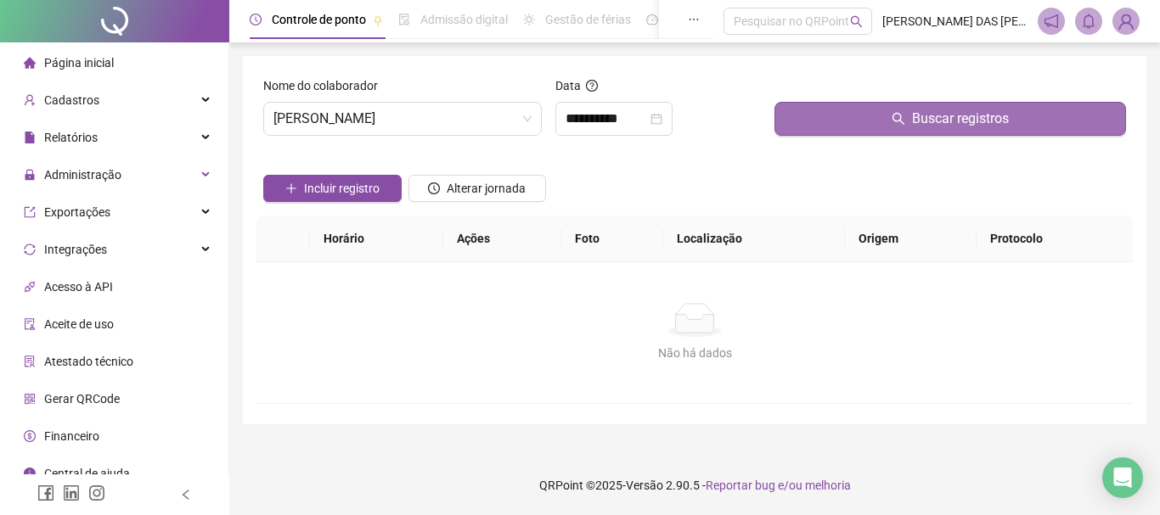
click at [933, 126] on span "Buscar registros" at bounding box center [960, 119] width 97 height 20
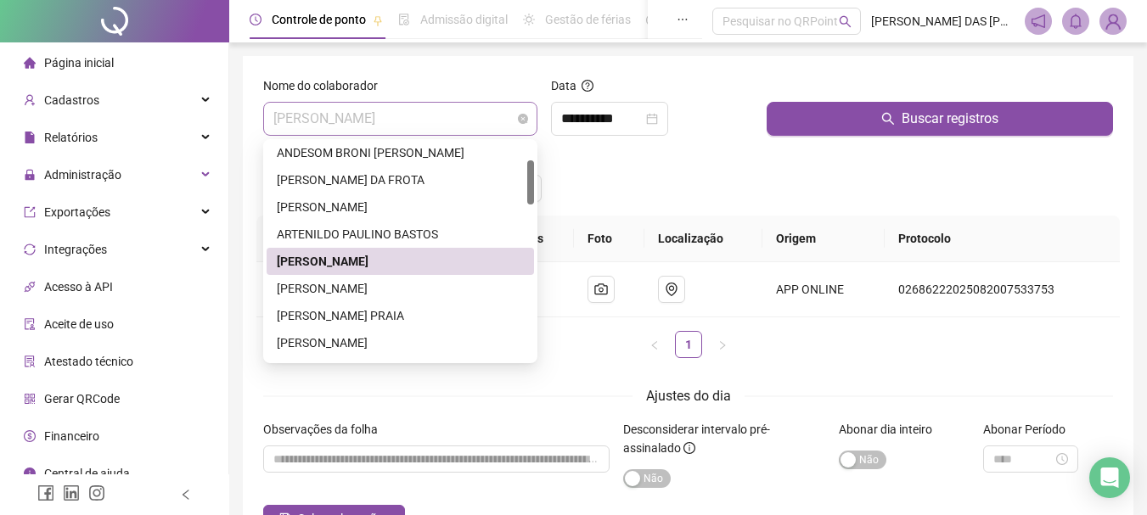
click at [472, 124] on span "[PERSON_NAME]" at bounding box center [400, 119] width 254 height 32
click at [329, 292] on div "[PERSON_NAME]" at bounding box center [400, 288] width 247 height 19
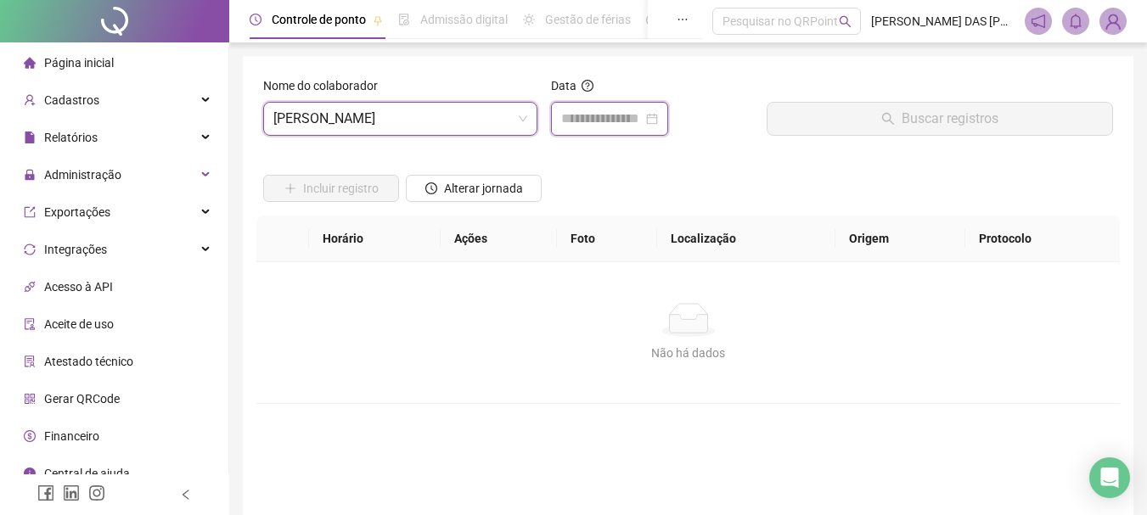
click at [634, 115] on input at bounding box center [602, 119] width 82 height 20
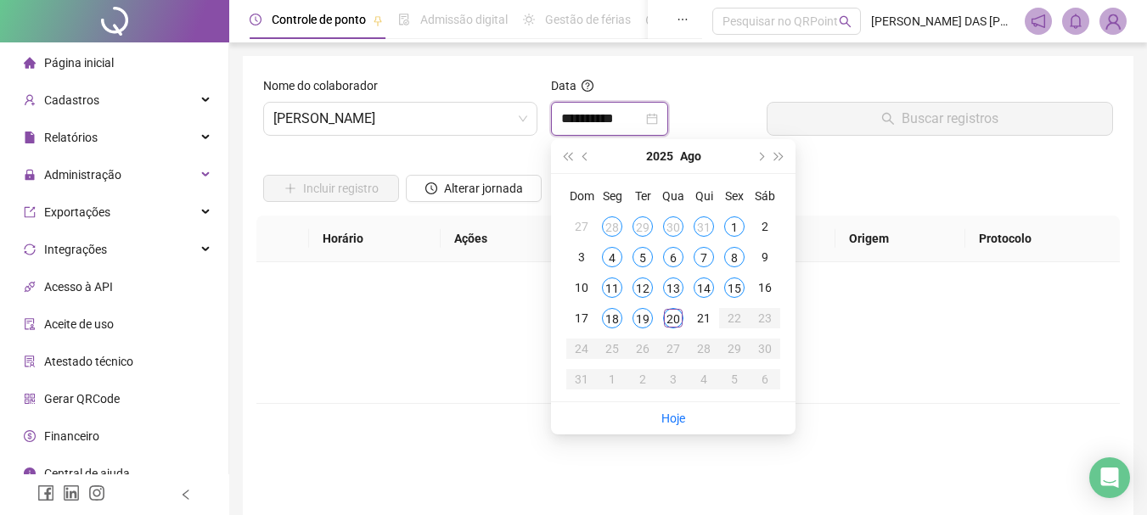
type input "**********"
click at [677, 320] on div "20" at bounding box center [673, 318] width 20 height 20
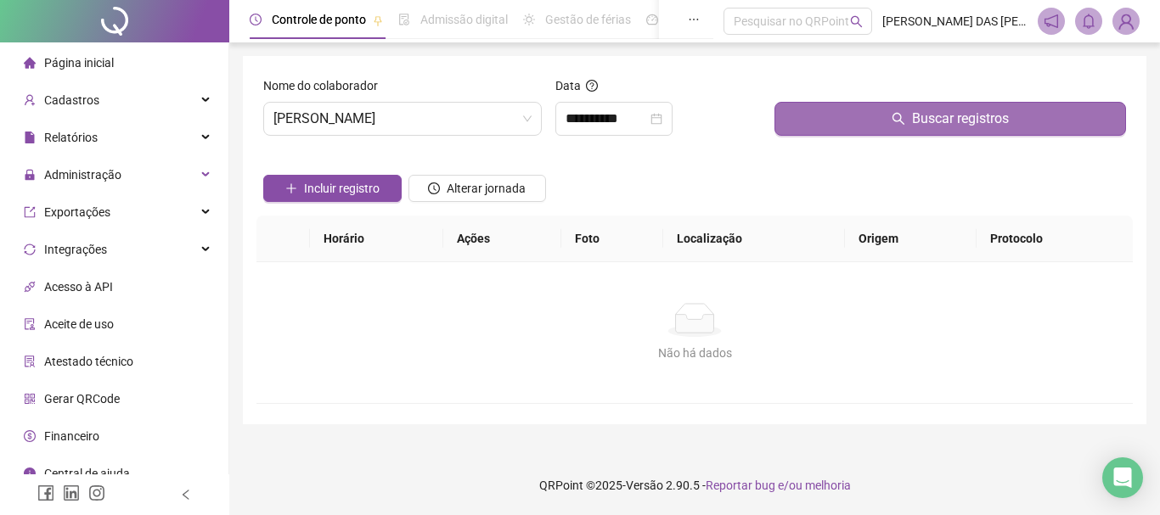
click at [933, 121] on span "Buscar registros" at bounding box center [960, 119] width 97 height 20
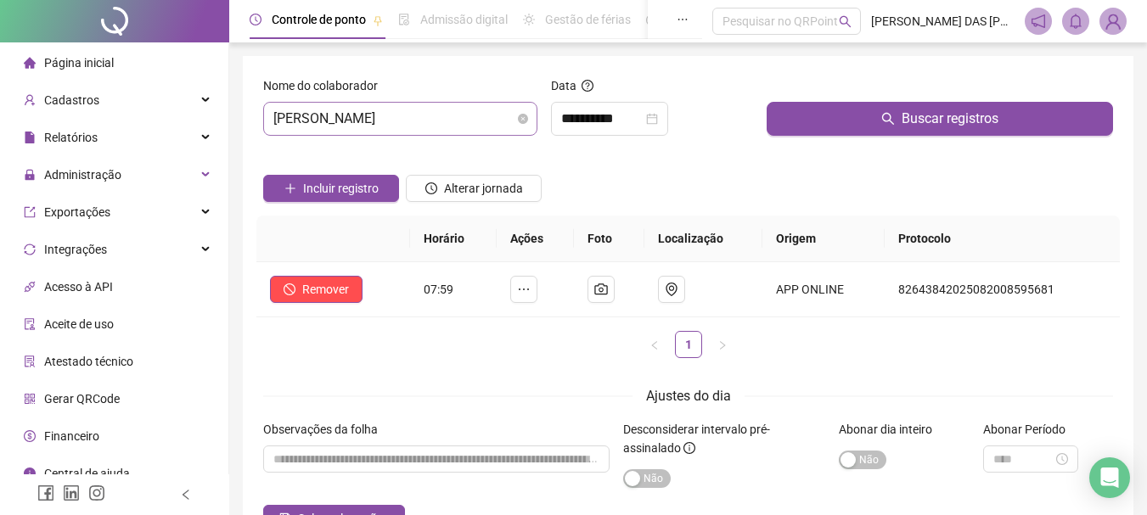
click at [500, 119] on span "[PERSON_NAME]" at bounding box center [400, 119] width 254 height 32
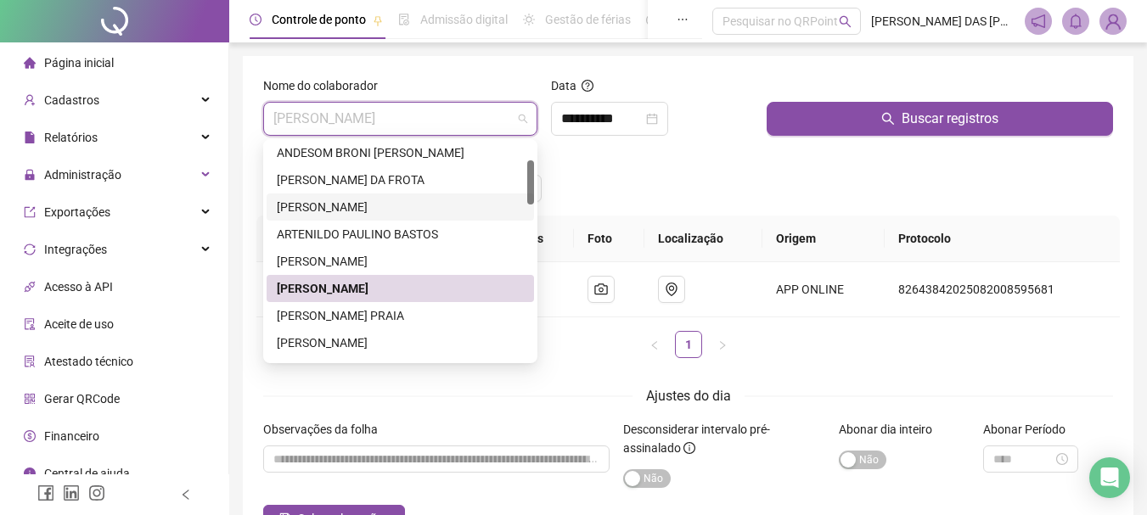
scroll to position [170, 0]
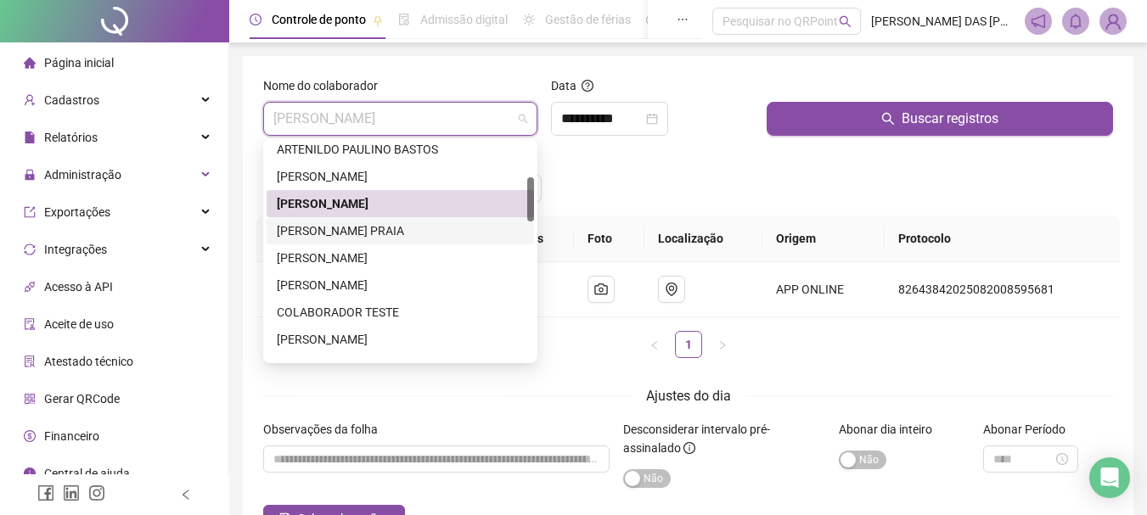
click at [324, 228] on div "[PERSON_NAME] PRAIA" at bounding box center [400, 231] width 247 height 19
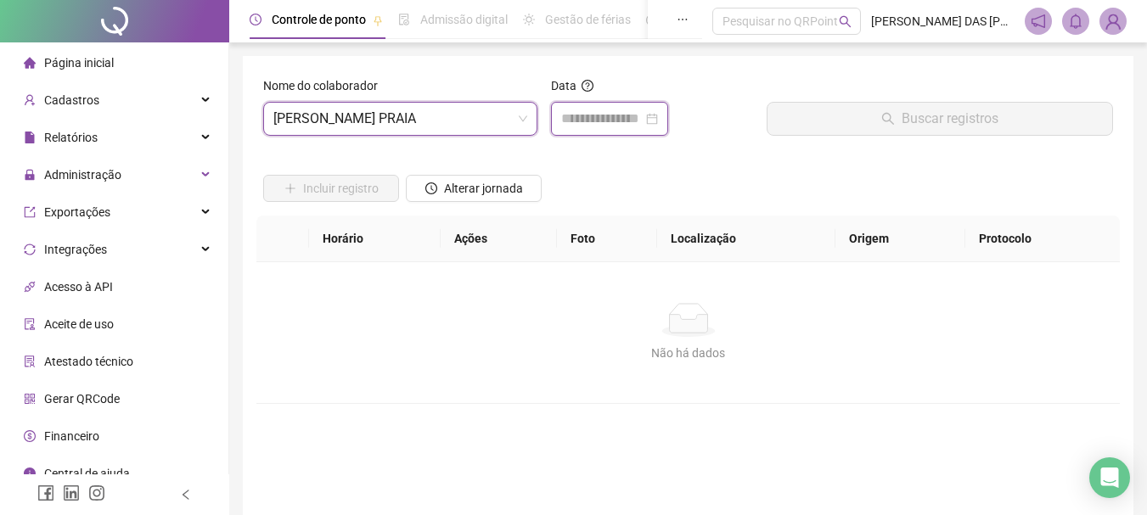
click at [580, 121] on input at bounding box center [602, 119] width 82 height 20
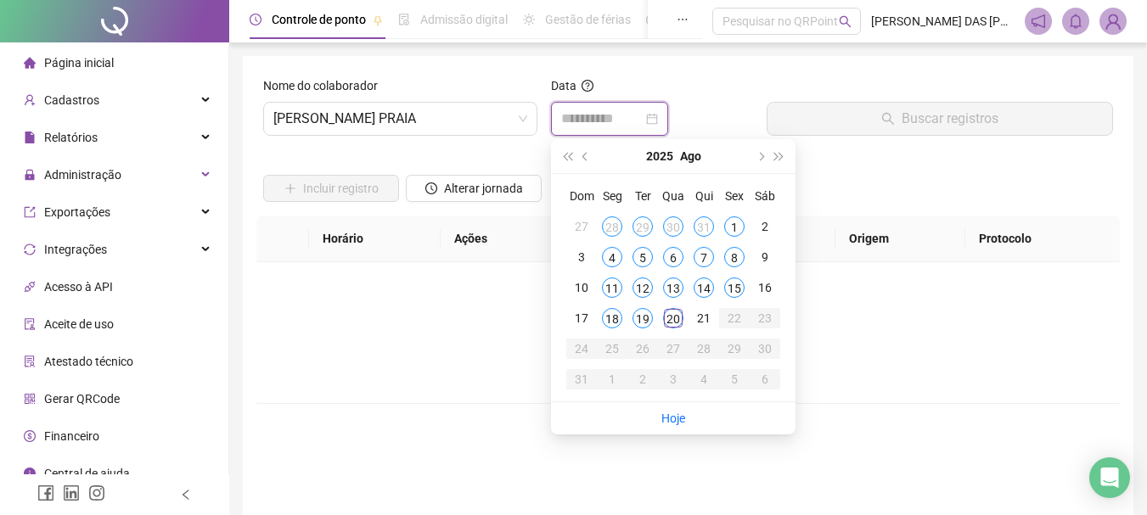
type input "**********"
click at [671, 323] on div "20" at bounding box center [673, 318] width 20 height 20
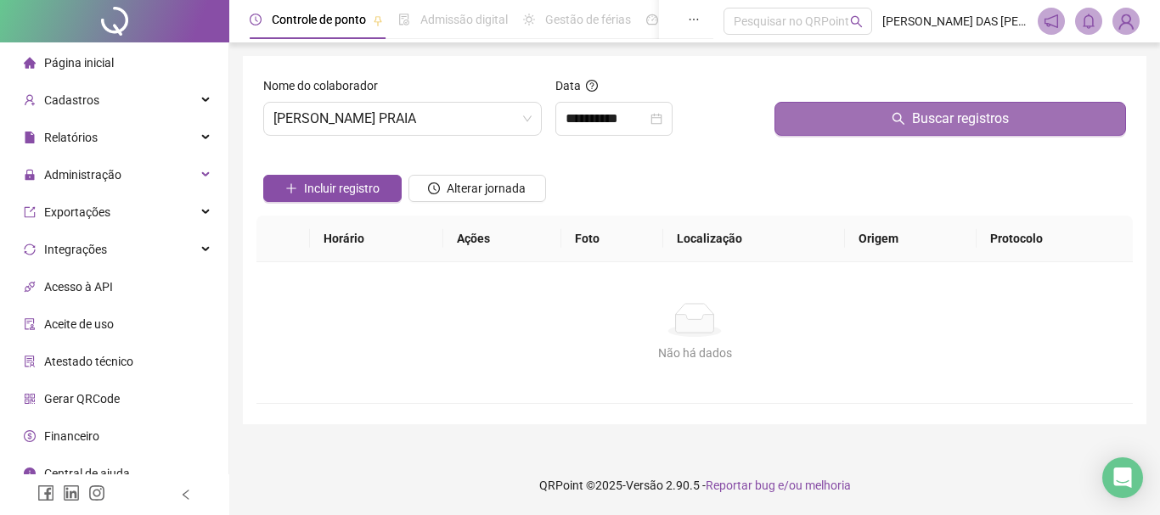
click at [934, 120] on span "Buscar registros" at bounding box center [960, 119] width 97 height 20
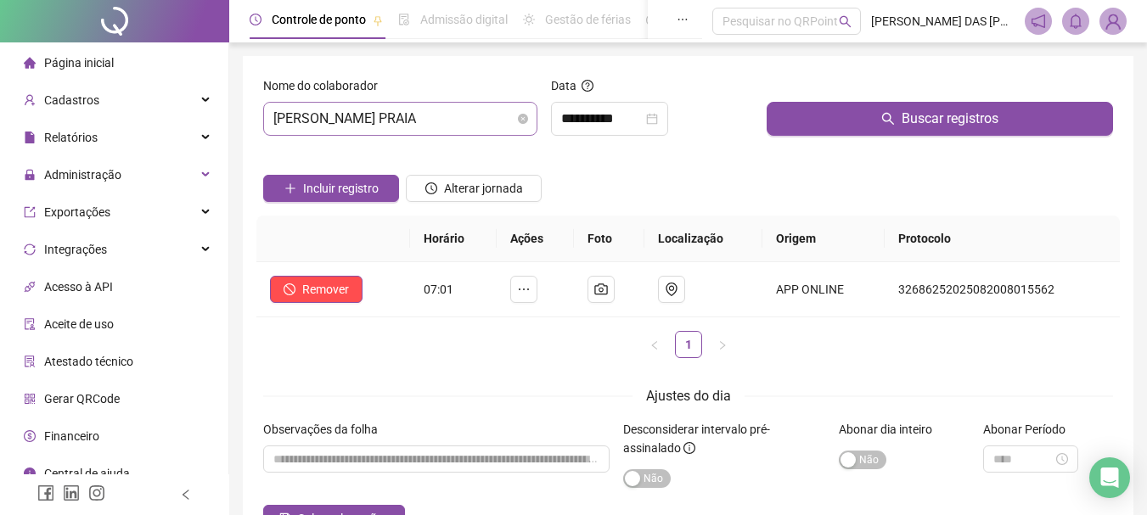
click at [495, 115] on span "[PERSON_NAME] PRAIA" at bounding box center [400, 119] width 254 height 32
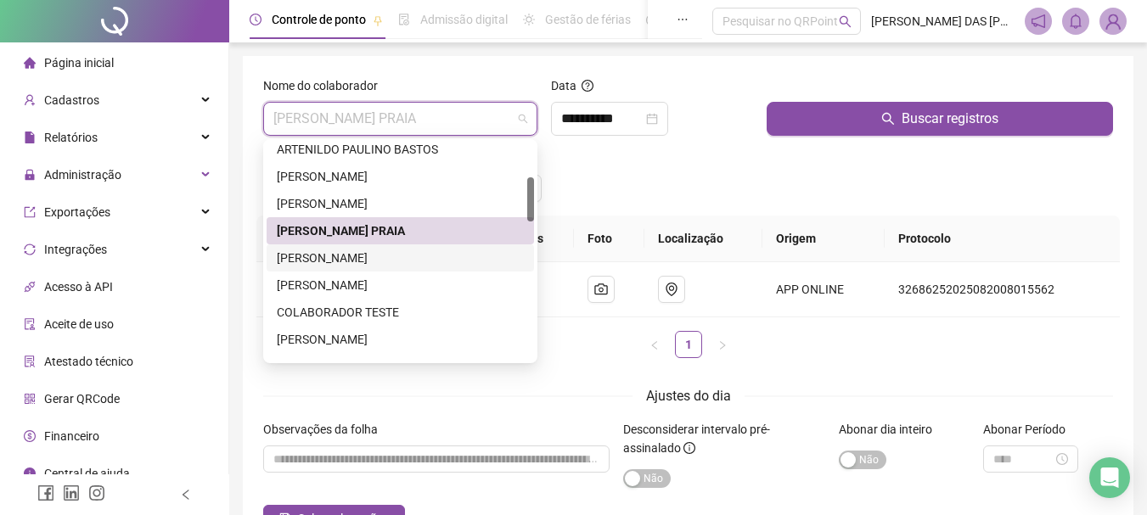
click at [333, 259] on div "[PERSON_NAME]" at bounding box center [400, 258] width 247 height 19
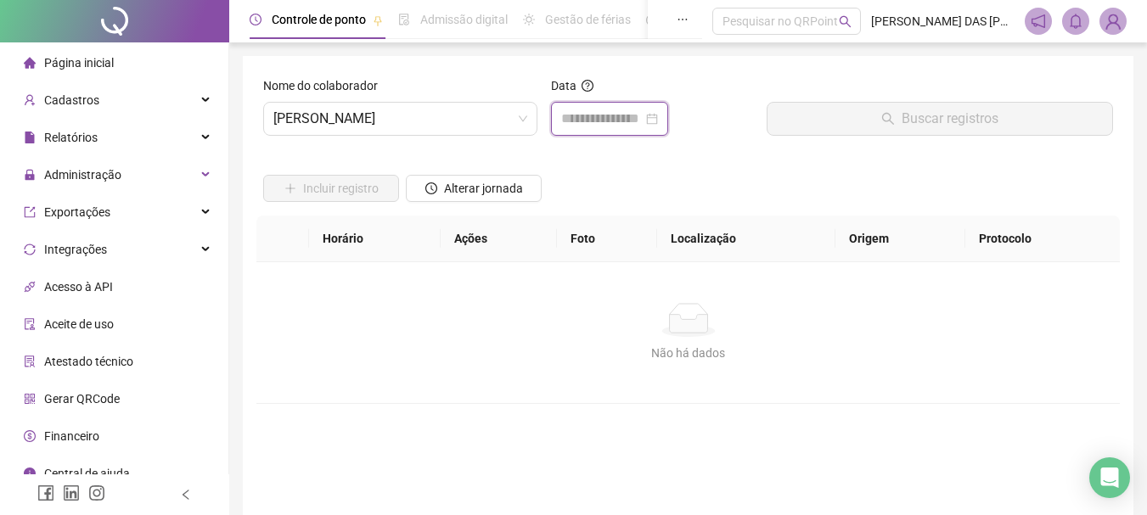
click at [597, 119] on input at bounding box center [602, 119] width 82 height 20
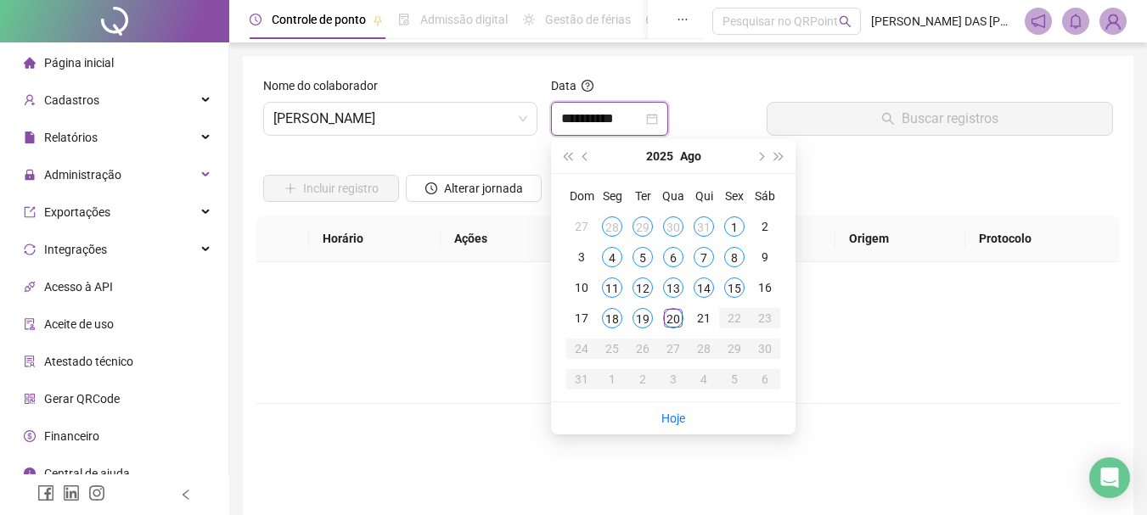
type input "**********"
click at [495, 124] on span "[PERSON_NAME]" at bounding box center [400, 119] width 254 height 32
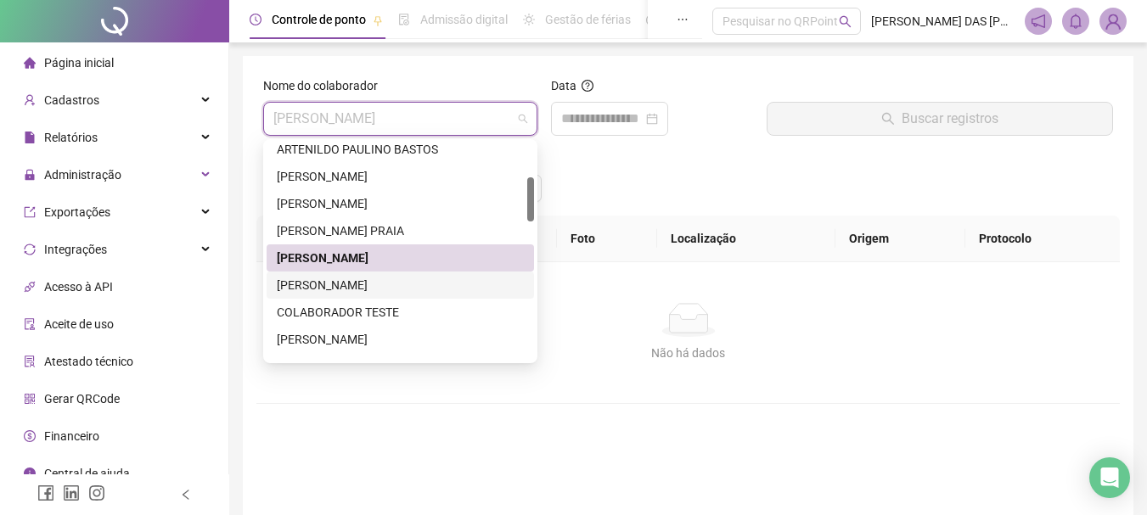
click at [352, 285] on div "[PERSON_NAME]" at bounding box center [400, 285] width 247 height 19
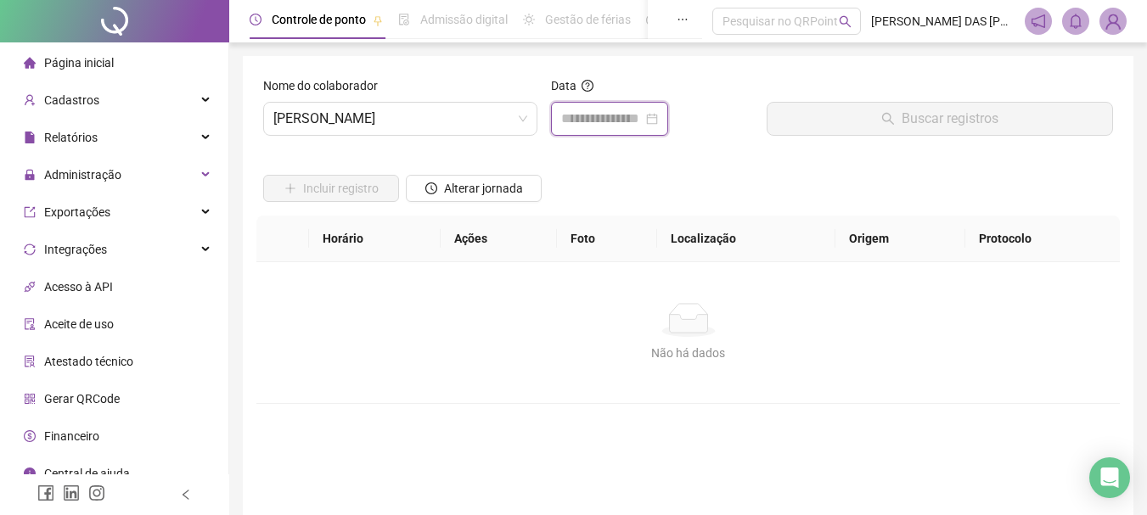
click at [594, 124] on input at bounding box center [602, 119] width 82 height 20
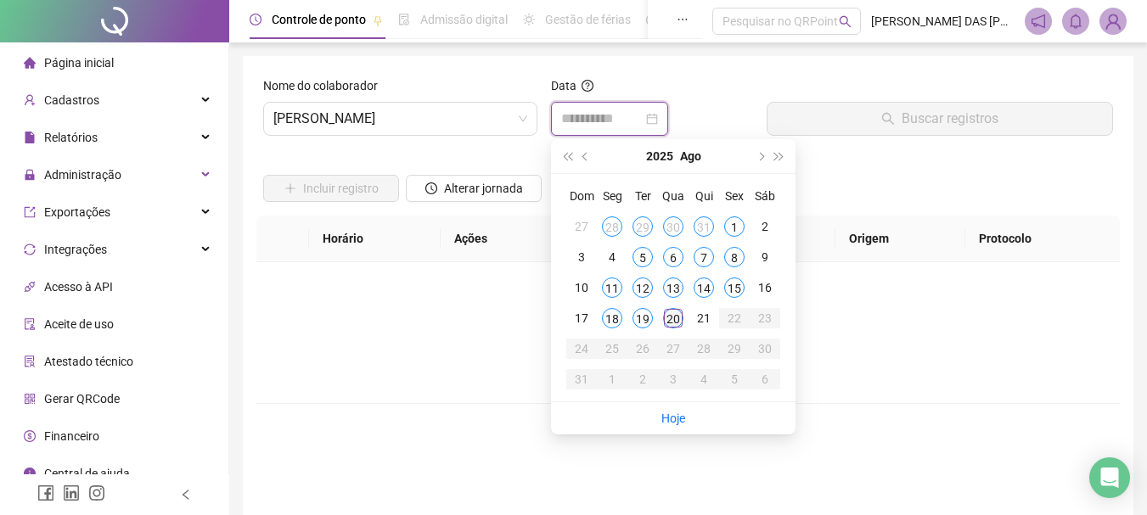
type input "**********"
click at [673, 322] on div "20" at bounding box center [673, 318] width 20 height 20
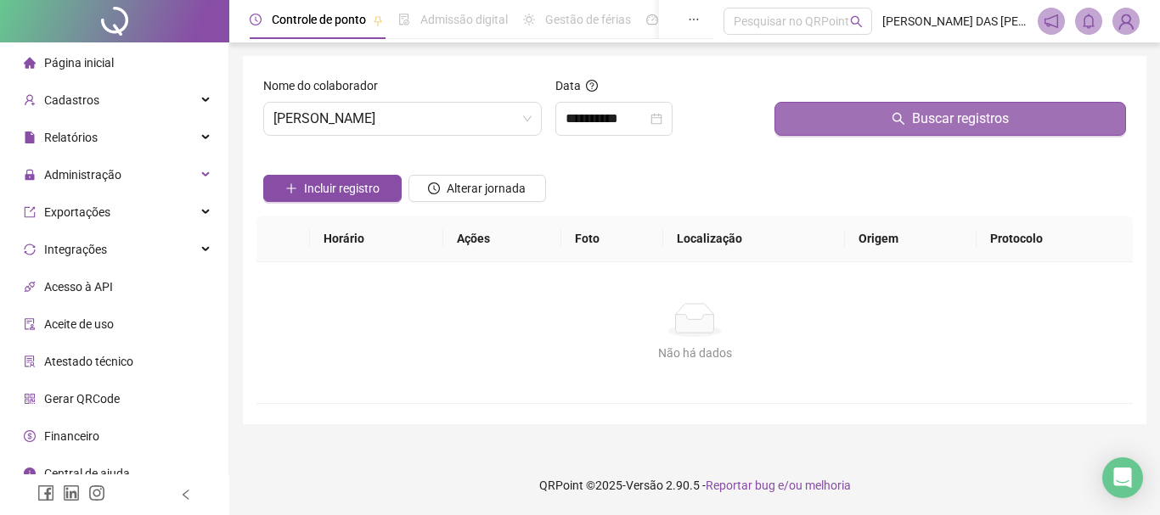
click at [880, 127] on button "Buscar registros" at bounding box center [949, 119] width 351 height 34
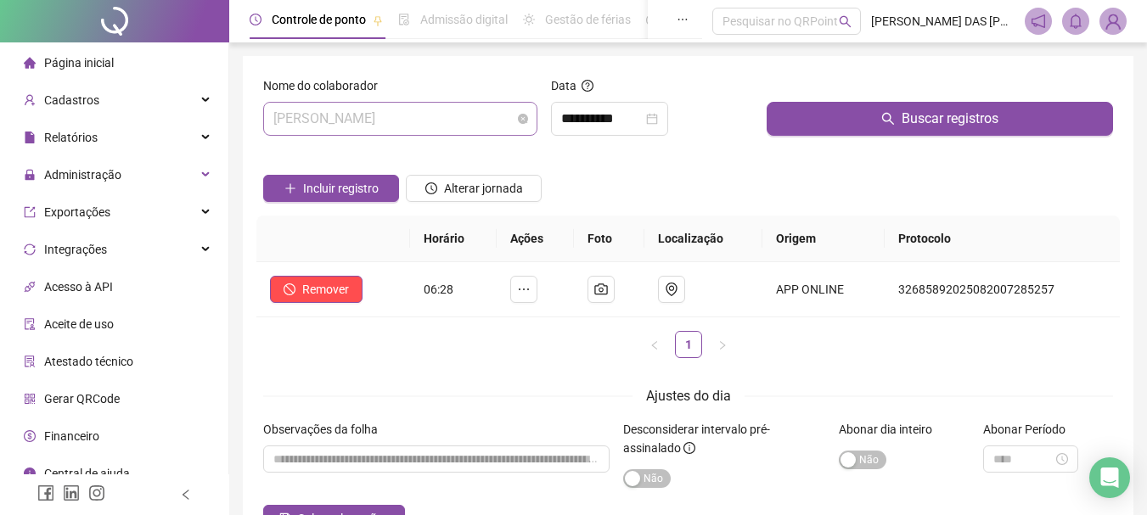
click at [478, 113] on span "[PERSON_NAME]" at bounding box center [400, 119] width 254 height 32
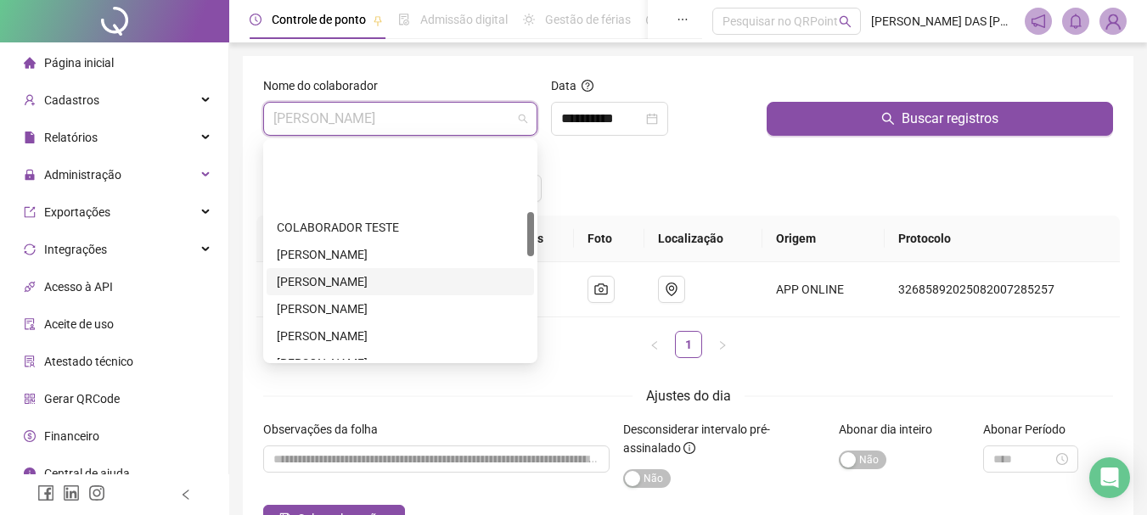
scroll to position [340, 0]
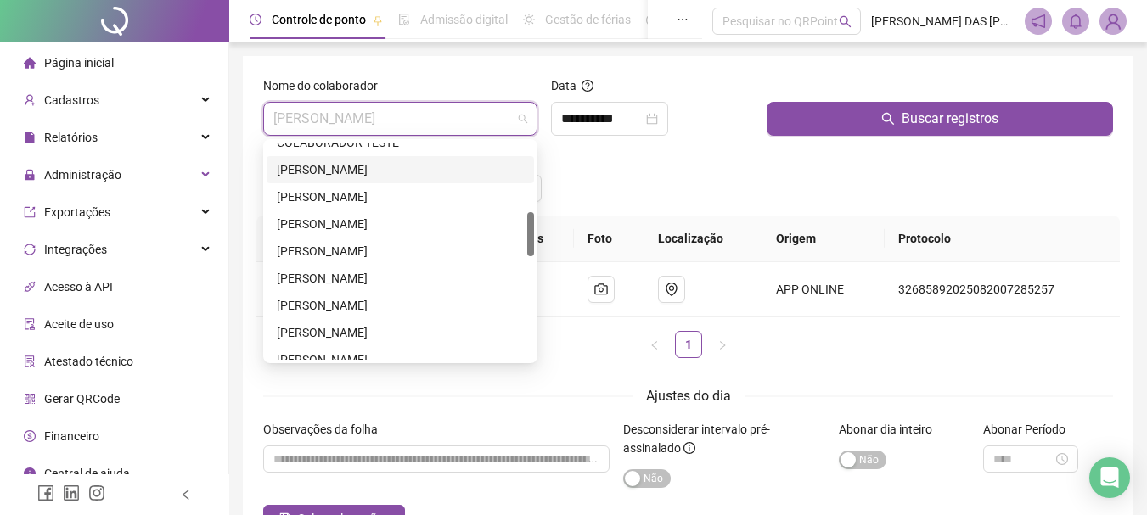
click at [330, 171] on div "[PERSON_NAME]" at bounding box center [400, 169] width 247 height 19
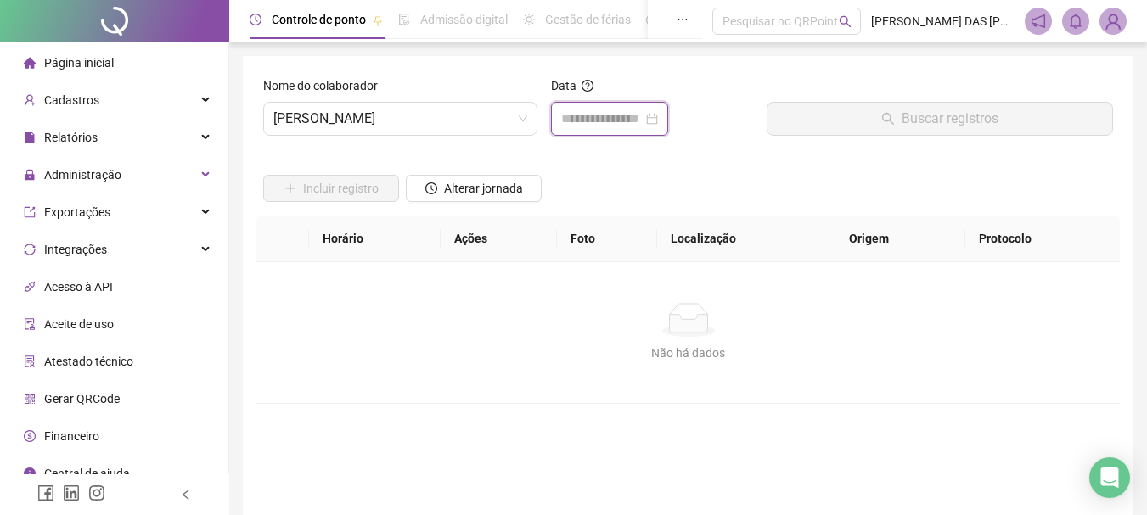
click at [596, 123] on input at bounding box center [602, 119] width 82 height 20
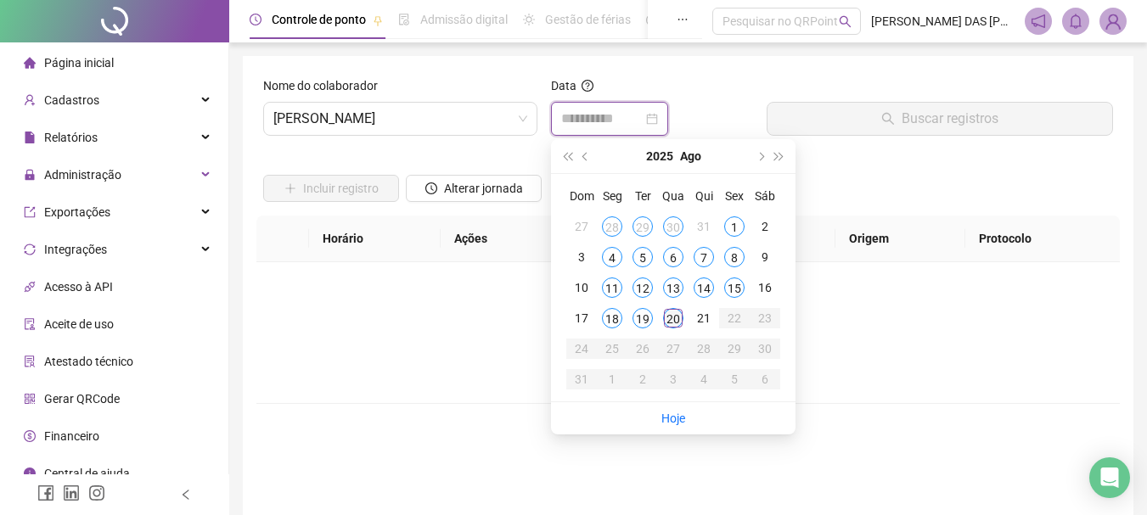
type input "**********"
click at [673, 319] on div "20" at bounding box center [673, 318] width 20 height 20
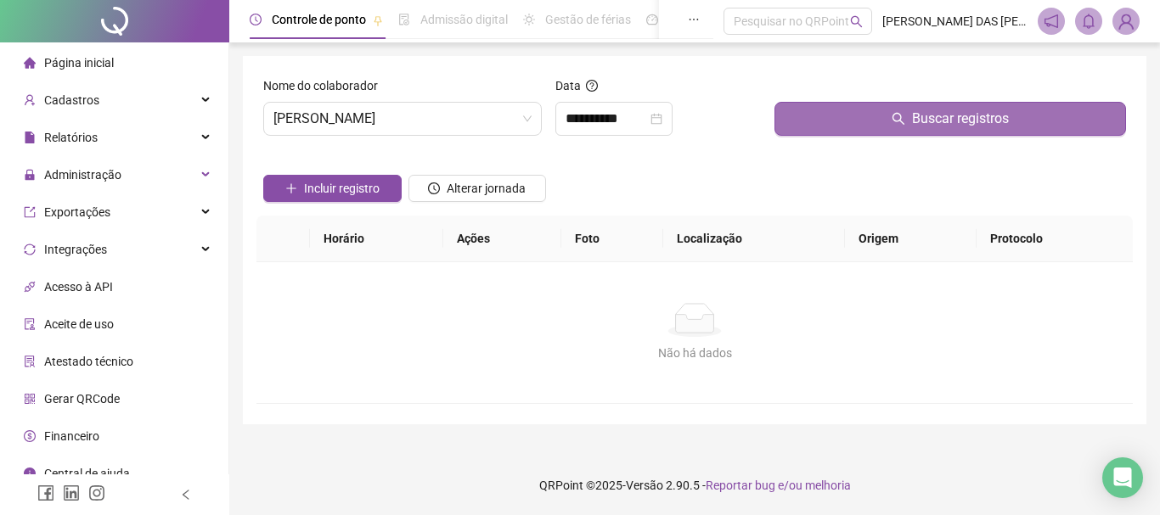
click at [887, 126] on button "Buscar registros" at bounding box center [949, 119] width 351 height 34
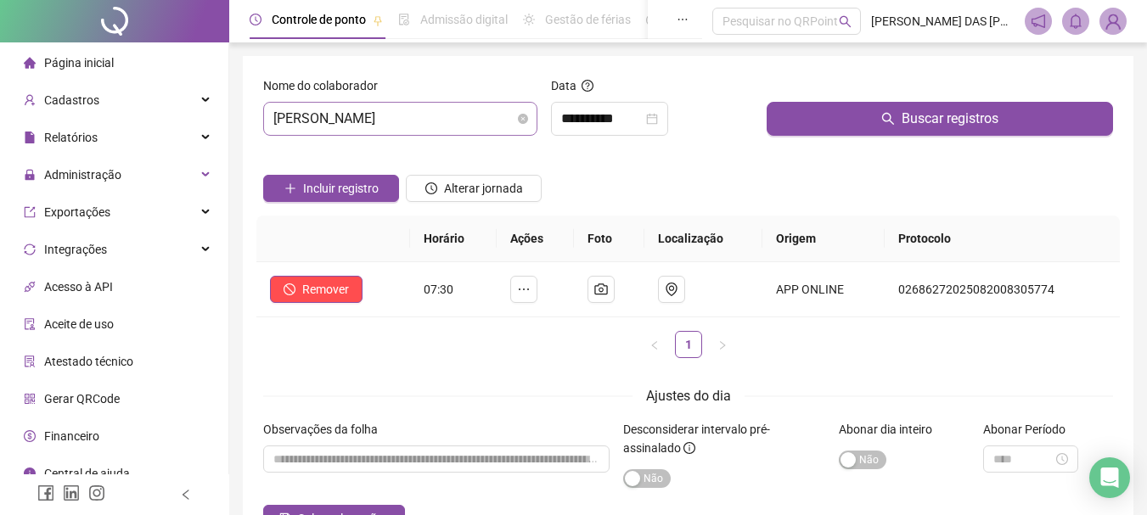
click at [475, 119] on span "[PERSON_NAME]" at bounding box center [400, 119] width 254 height 32
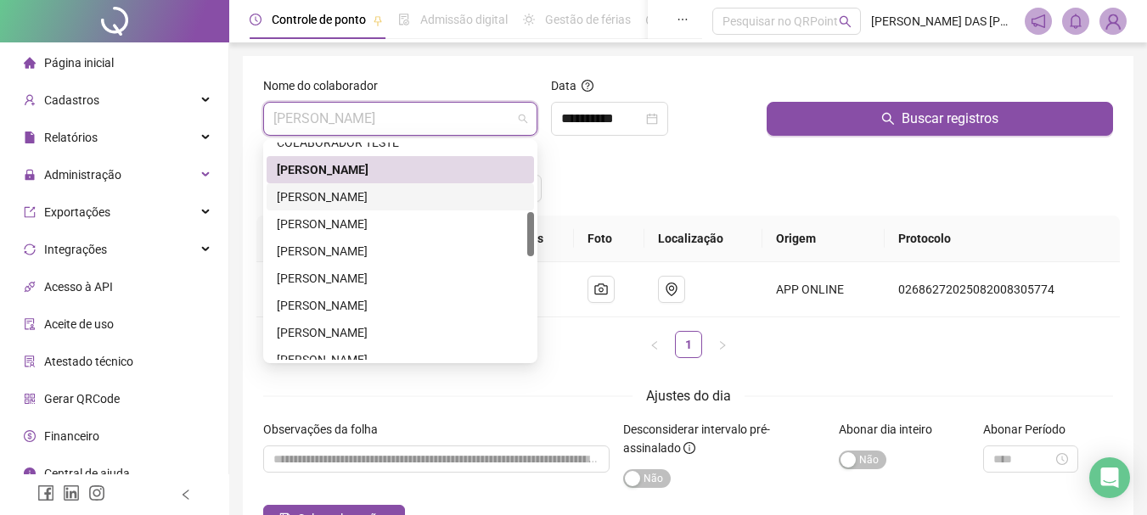
click at [325, 194] on div "[PERSON_NAME]" at bounding box center [400, 197] width 247 height 19
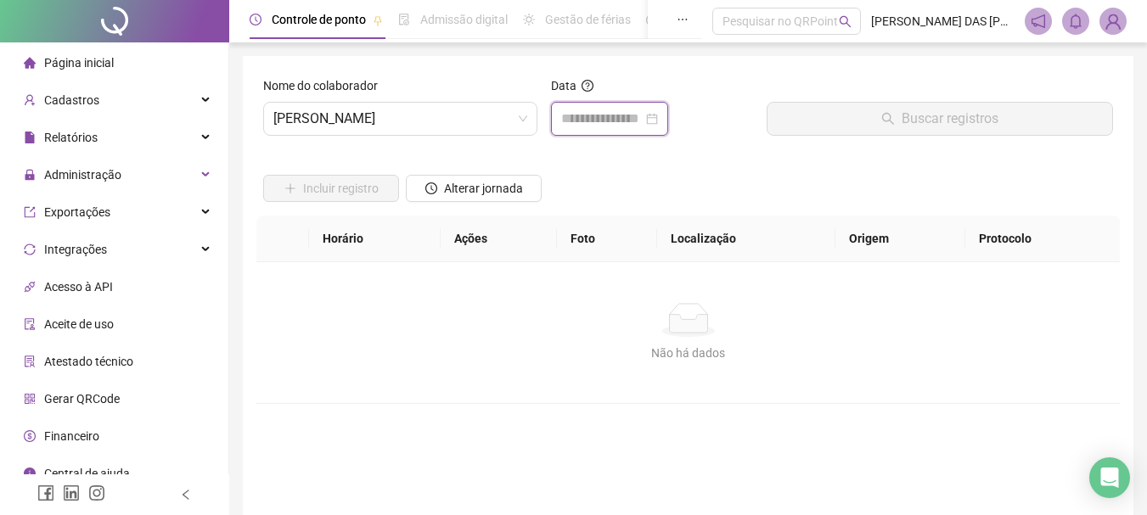
click at [576, 123] on input at bounding box center [602, 119] width 82 height 20
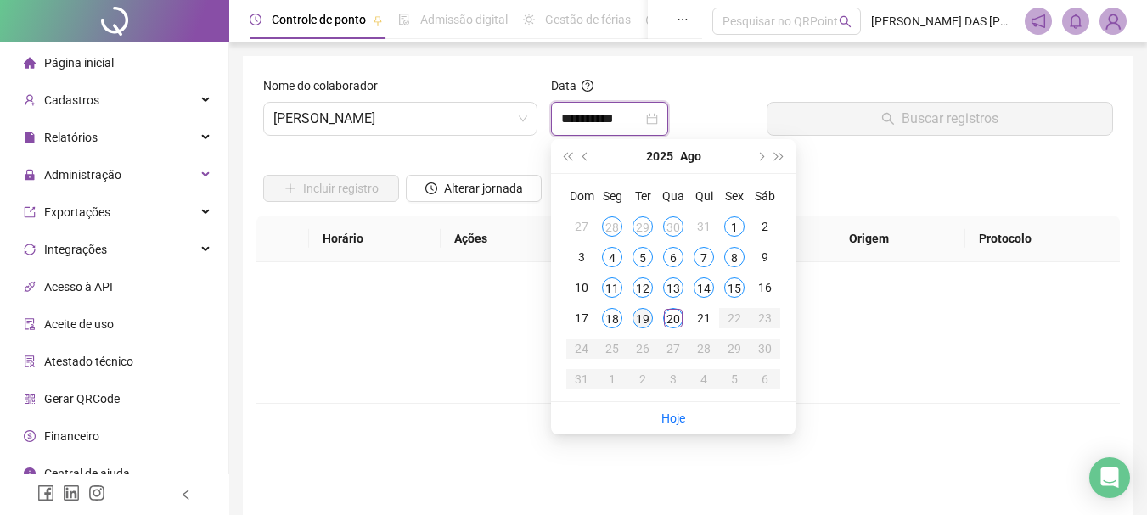
type input "**********"
click at [678, 319] on div "20" at bounding box center [673, 318] width 20 height 20
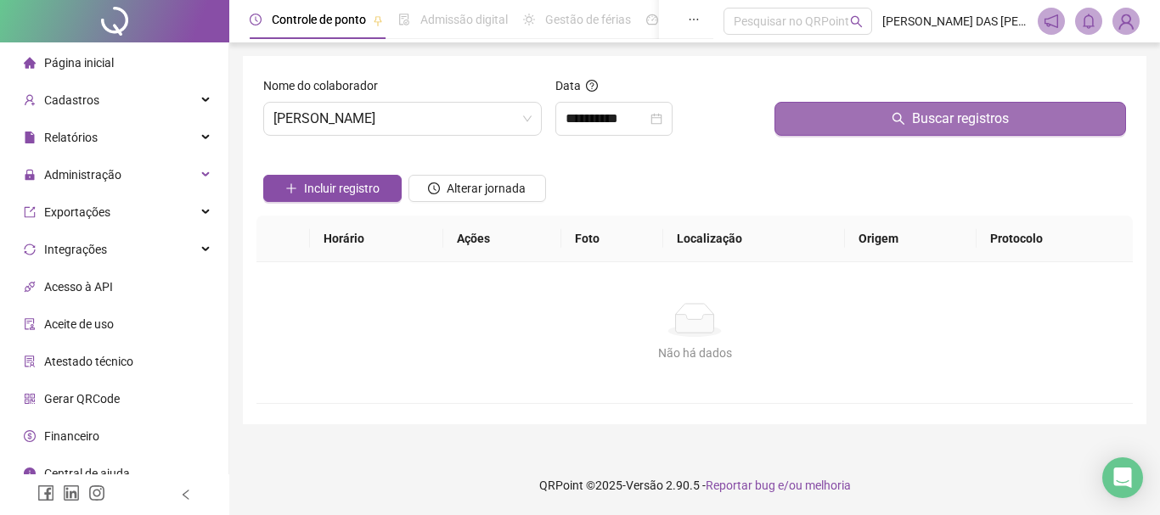
click at [967, 123] on span "Buscar registros" at bounding box center [960, 119] width 97 height 20
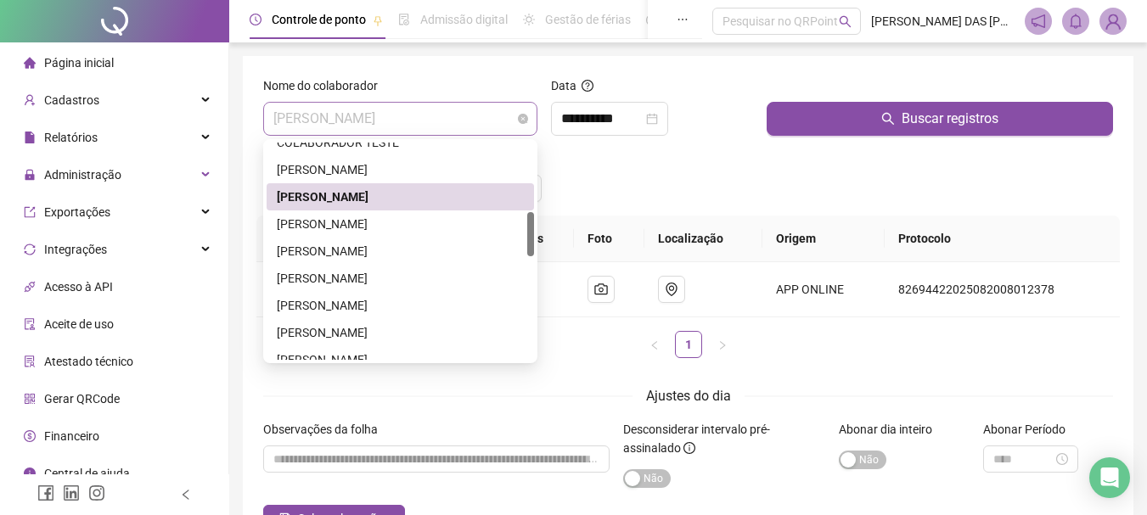
click at [499, 119] on span "[PERSON_NAME]" at bounding box center [400, 119] width 254 height 32
click at [329, 225] on div "[PERSON_NAME]" at bounding box center [400, 224] width 247 height 19
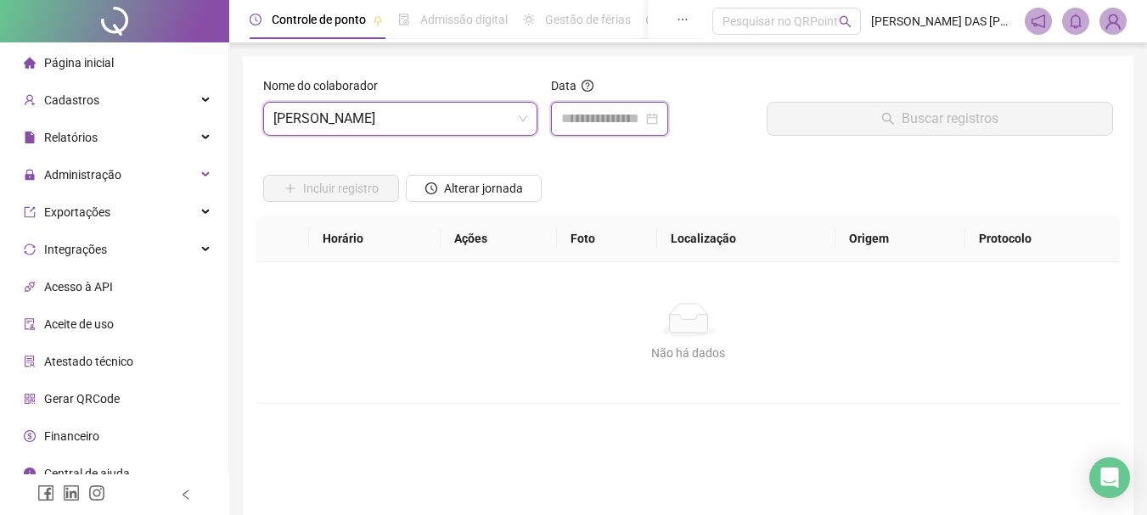
click at [604, 120] on input at bounding box center [602, 119] width 82 height 20
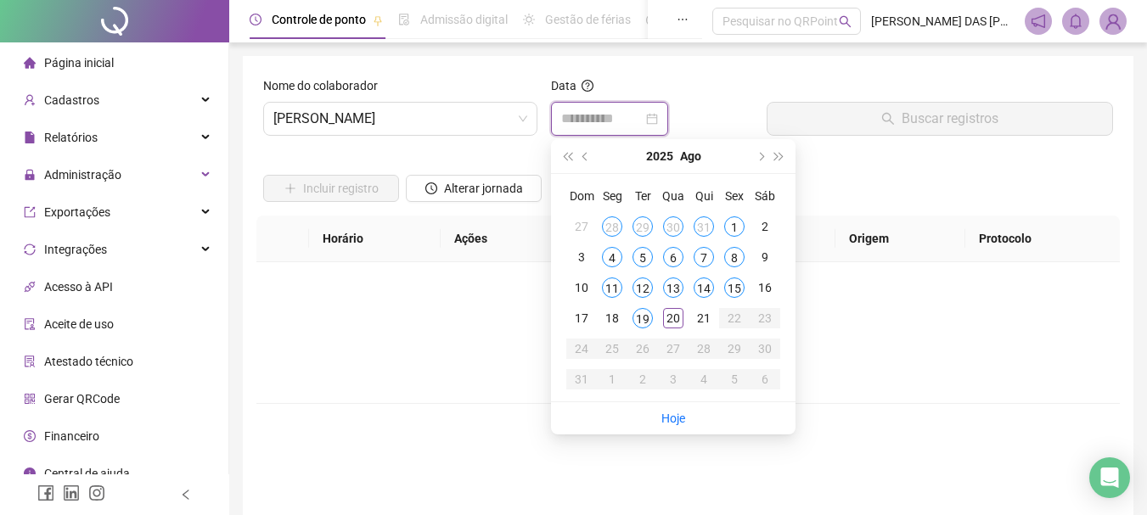
type input "**********"
click at [490, 110] on span "[PERSON_NAME]" at bounding box center [400, 119] width 254 height 32
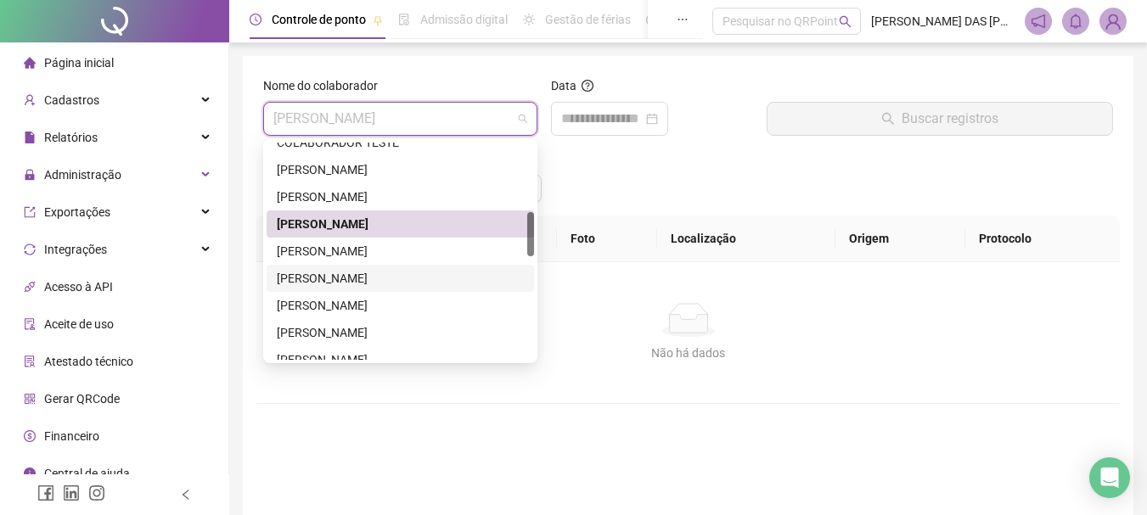
click at [340, 278] on div "[PERSON_NAME]" at bounding box center [400, 278] width 247 height 19
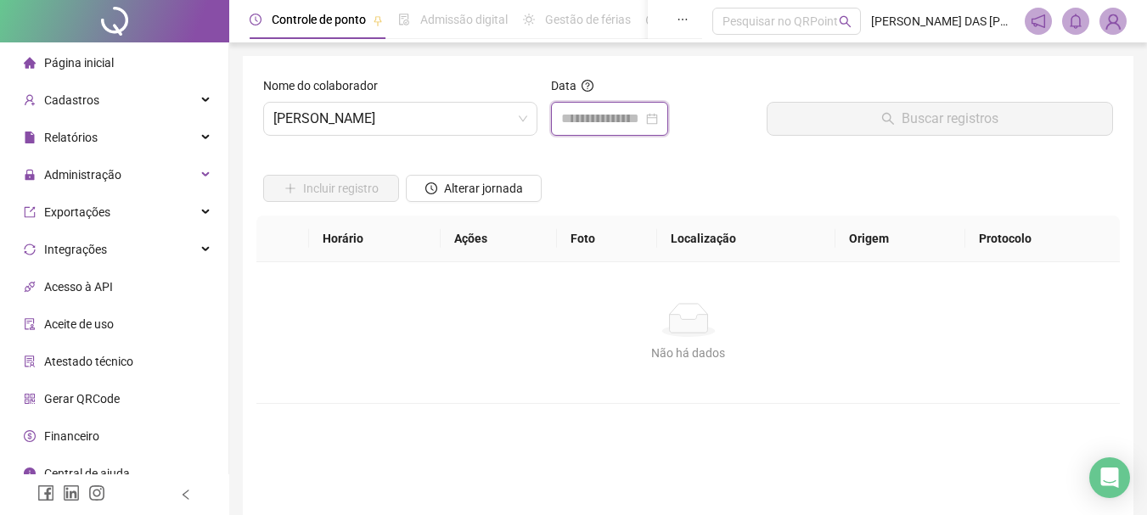
click at [606, 125] on input at bounding box center [602, 119] width 82 height 20
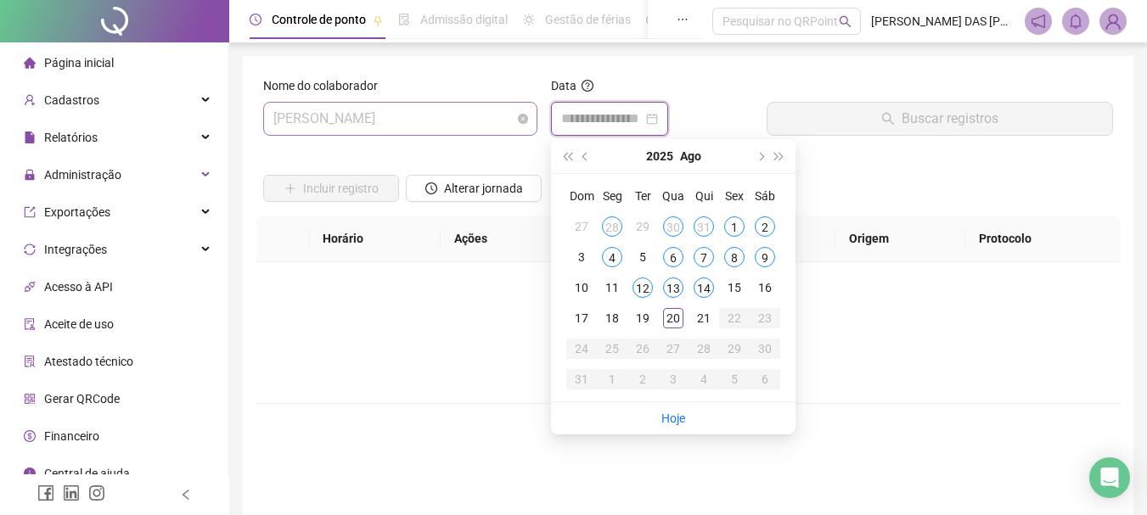
click at [498, 121] on span "[PERSON_NAME]" at bounding box center [400, 119] width 254 height 32
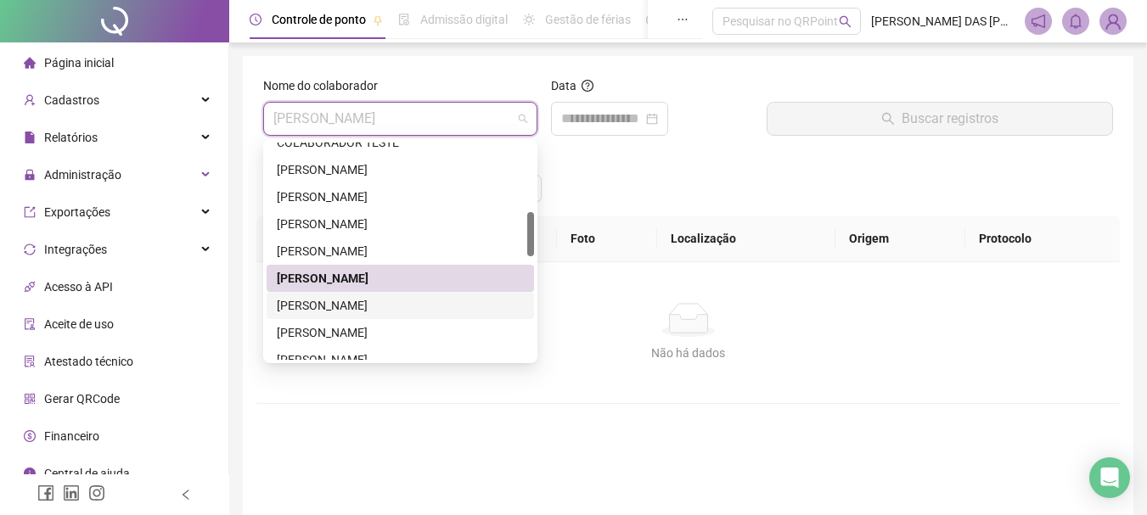
click at [344, 308] on div "[PERSON_NAME]" at bounding box center [400, 305] width 247 height 19
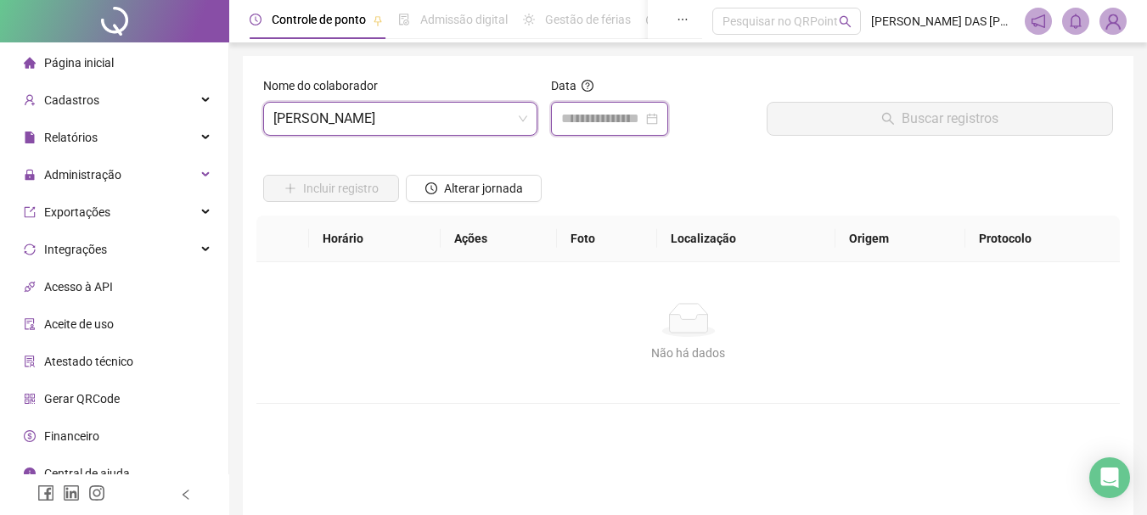
click at [599, 117] on input at bounding box center [602, 119] width 82 height 20
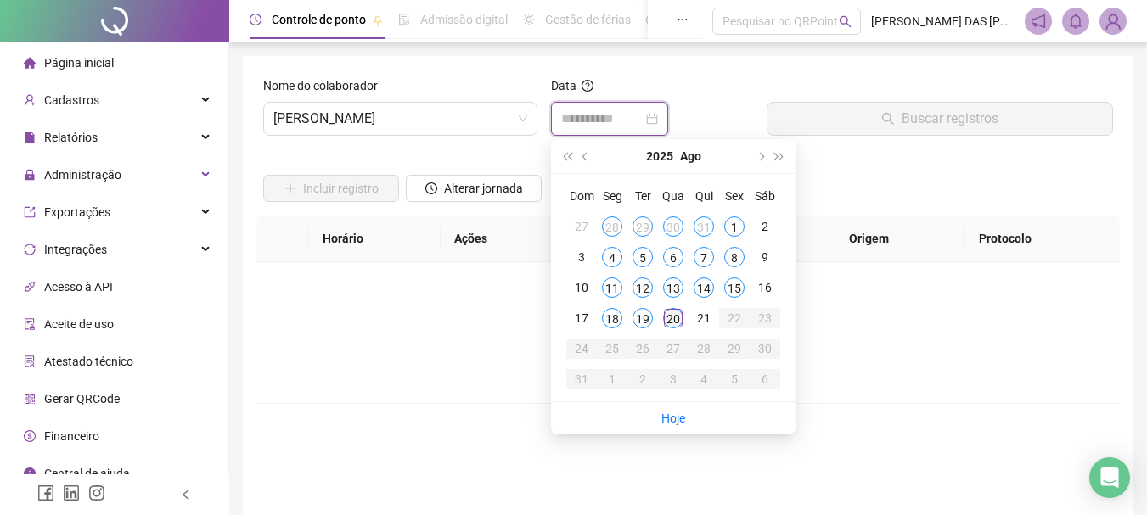
type input "**********"
click at [672, 320] on div "20" at bounding box center [673, 318] width 20 height 20
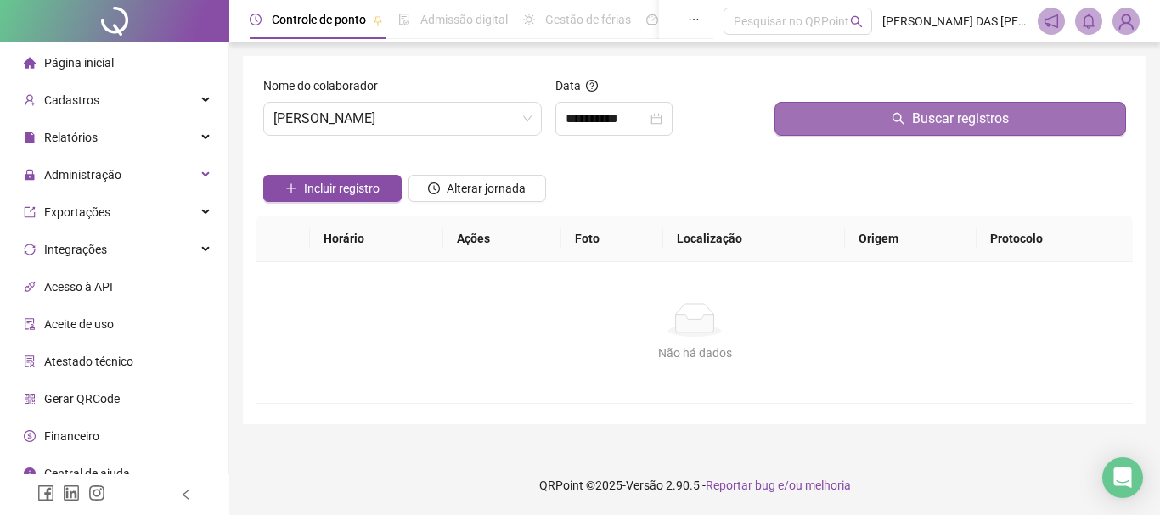
click at [911, 126] on button "Buscar registros" at bounding box center [949, 119] width 351 height 34
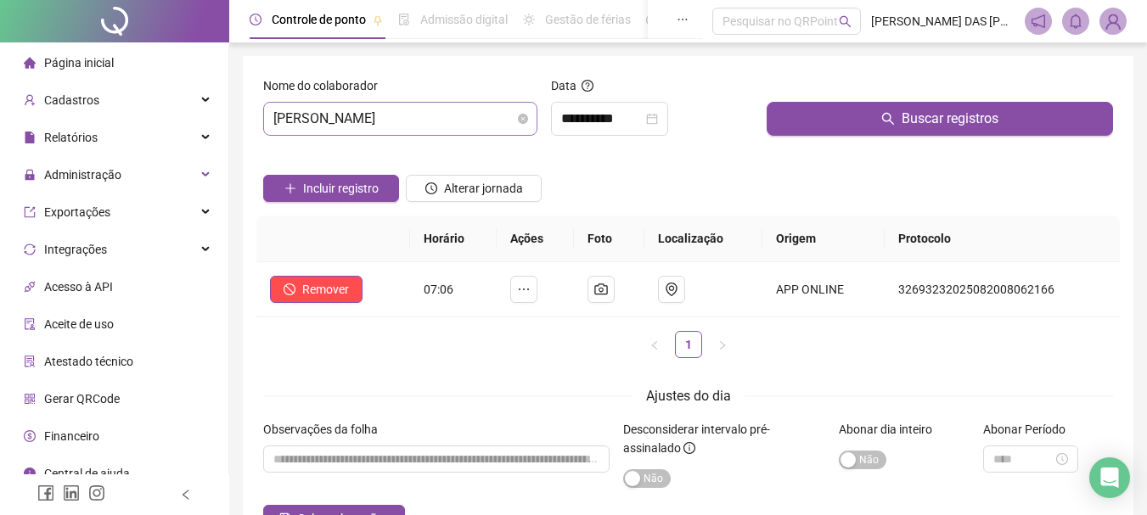
click at [442, 120] on span "[PERSON_NAME]" at bounding box center [400, 119] width 254 height 32
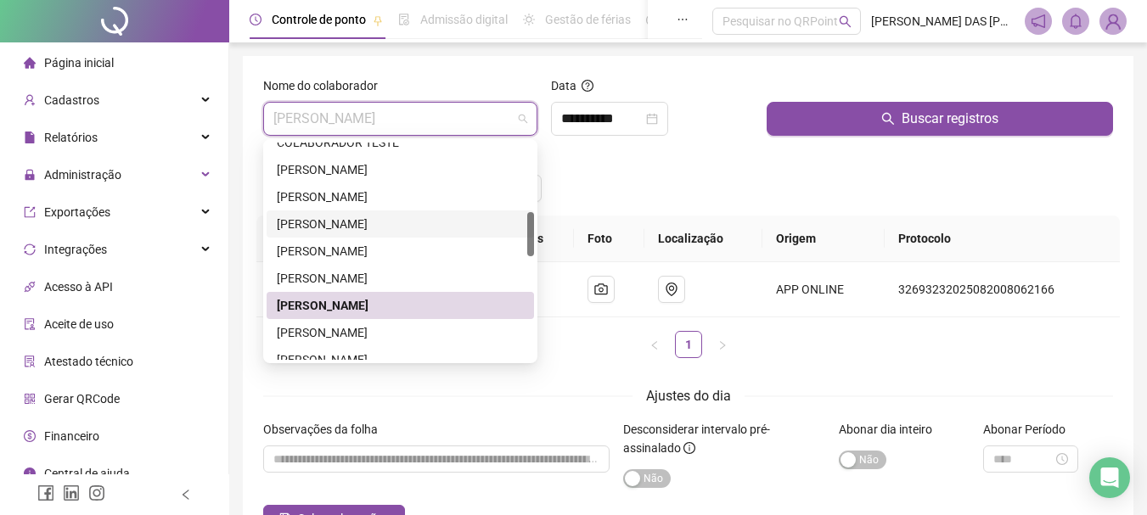
scroll to position [425, 0]
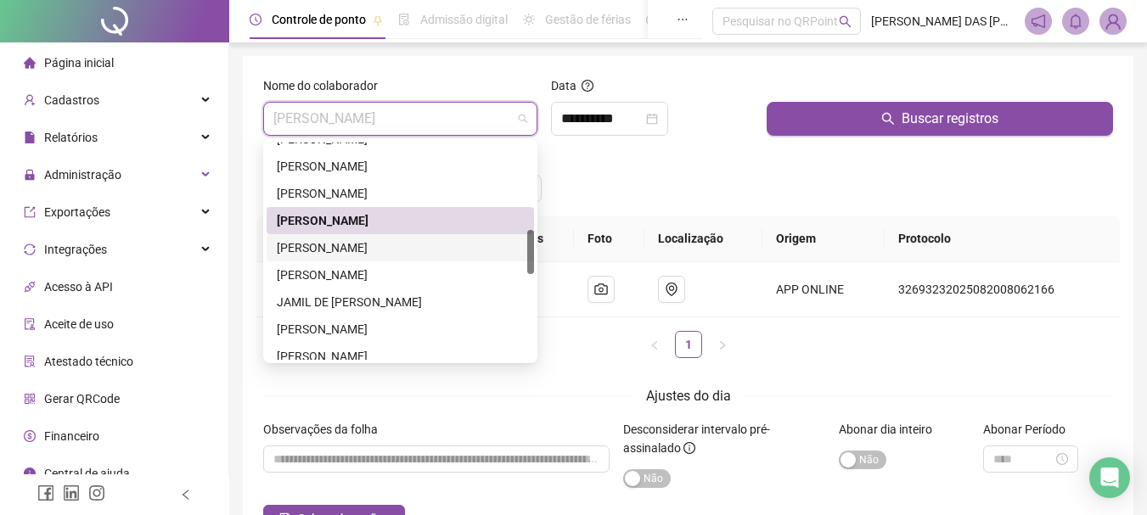
click at [320, 250] on div "[PERSON_NAME]" at bounding box center [400, 248] width 247 height 19
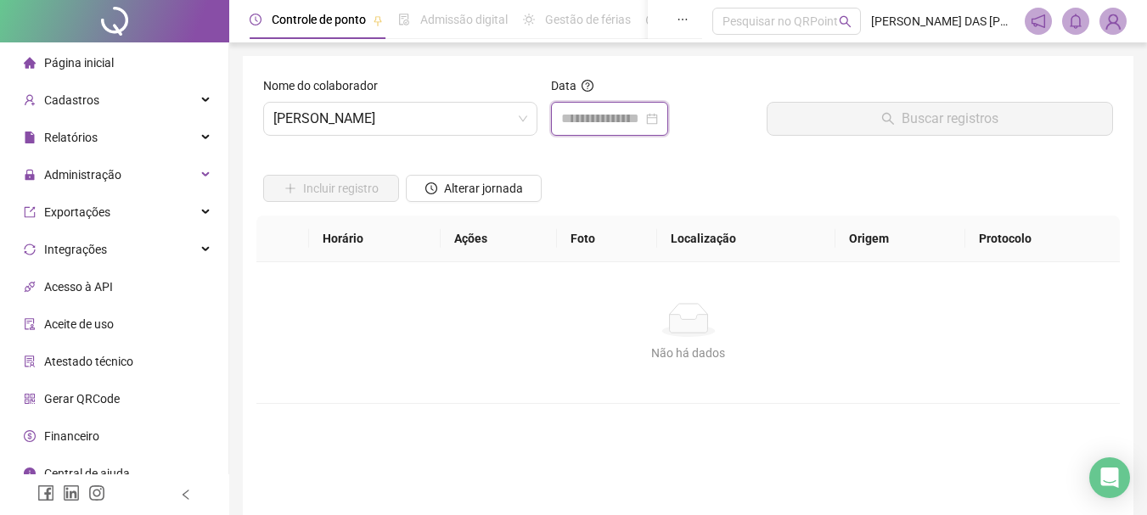
click at [621, 119] on input at bounding box center [602, 119] width 82 height 20
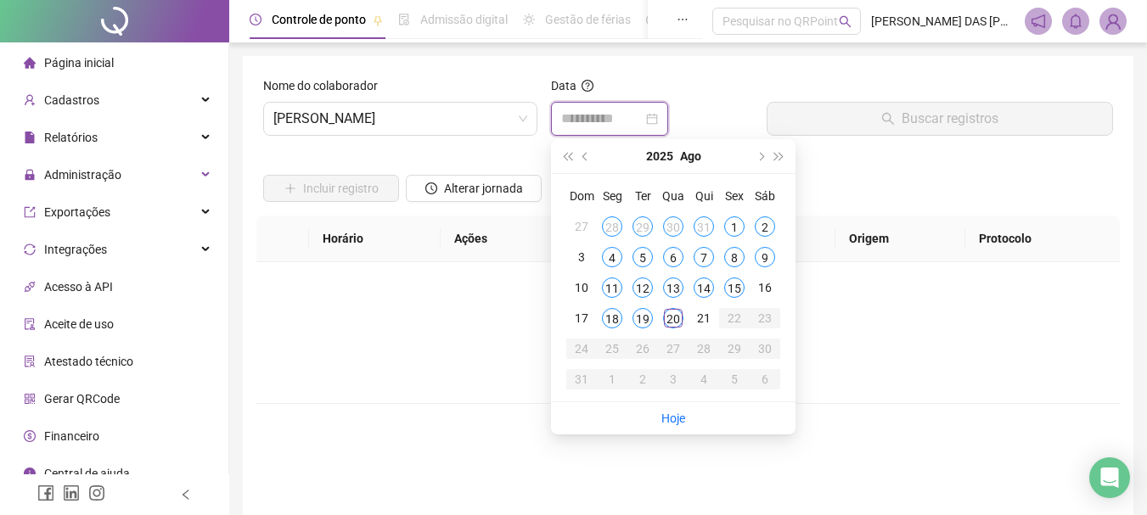
type input "**********"
click at [675, 317] on div "20" at bounding box center [673, 318] width 20 height 20
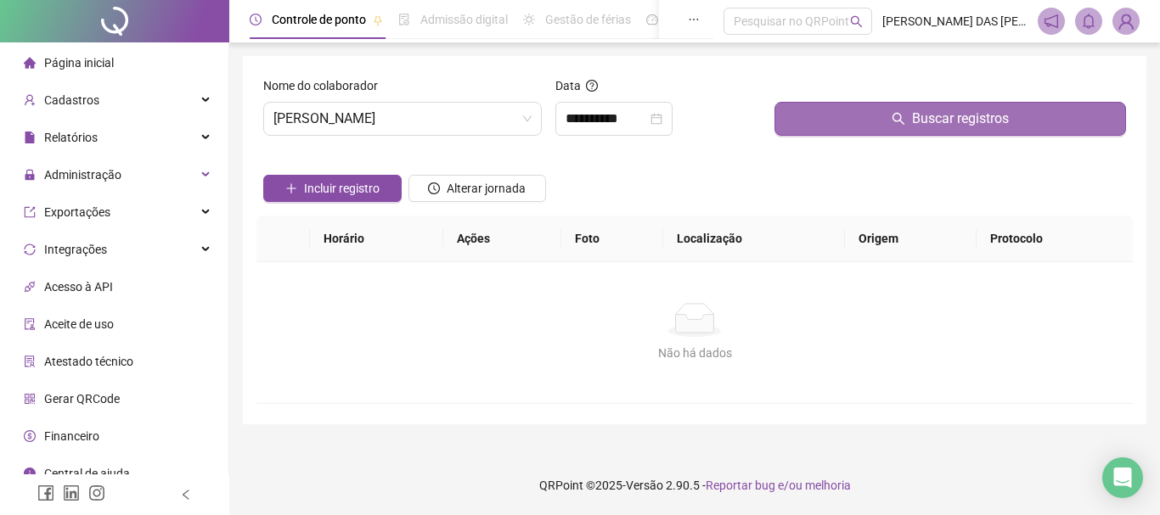
click at [912, 121] on button "Buscar registros" at bounding box center [949, 119] width 351 height 34
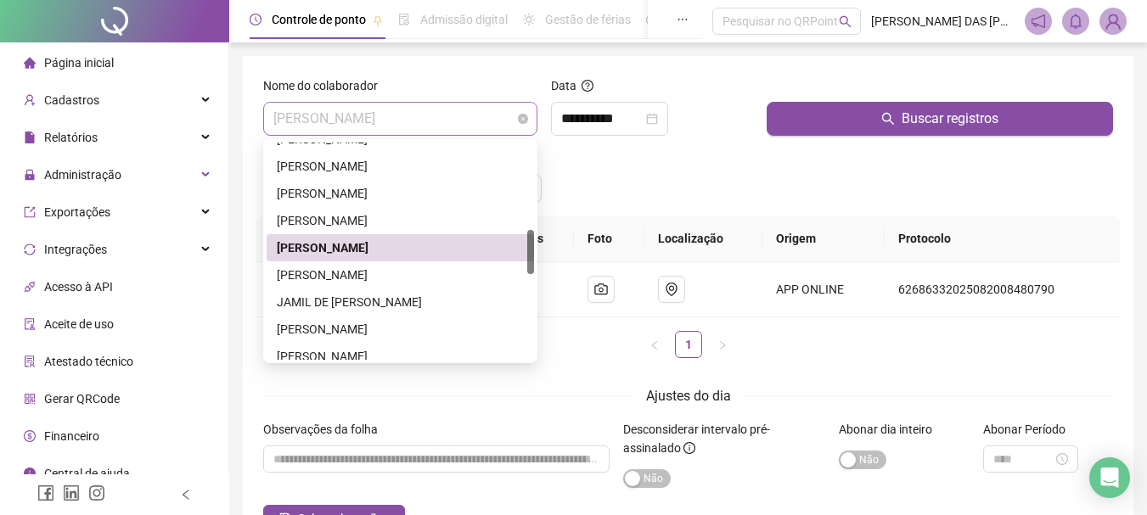
click at [486, 125] on span "[PERSON_NAME]" at bounding box center [400, 119] width 254 height 32
click at [310, 273] on div "[PERSON_NAME]" at bounding box center [400, 275] width 247 height 19
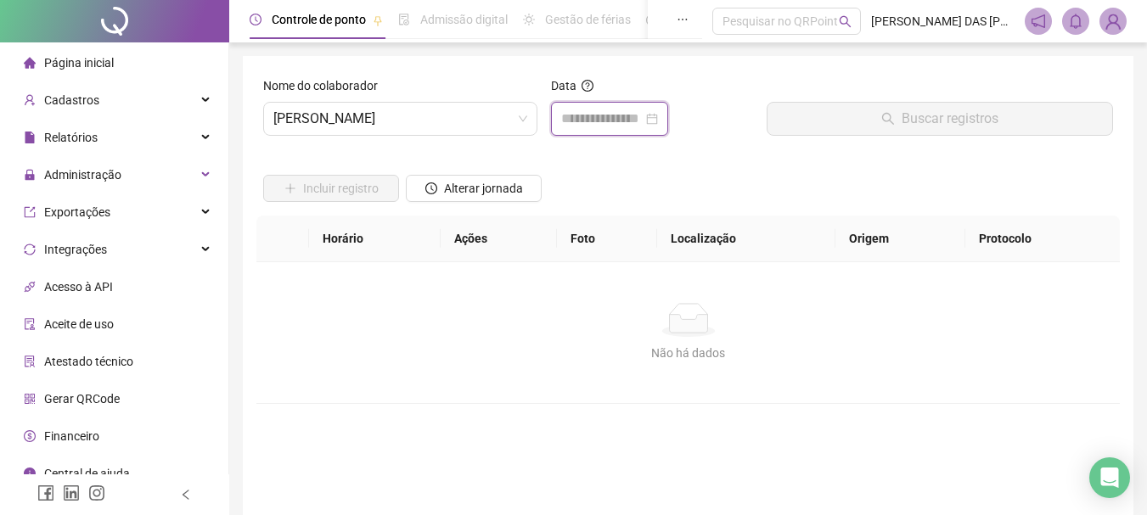
click at [570, 117] on input at bounding box center [602, 119] width 82 height 20
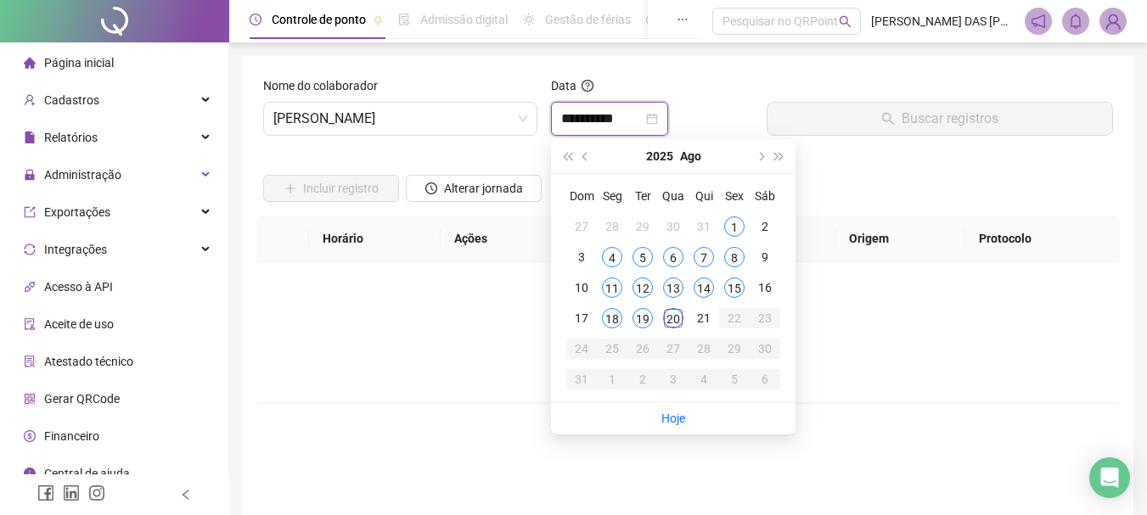
type input "**********"
click at [672, 319] on div "20" at bounding box center [673, 318] width 20 height 20
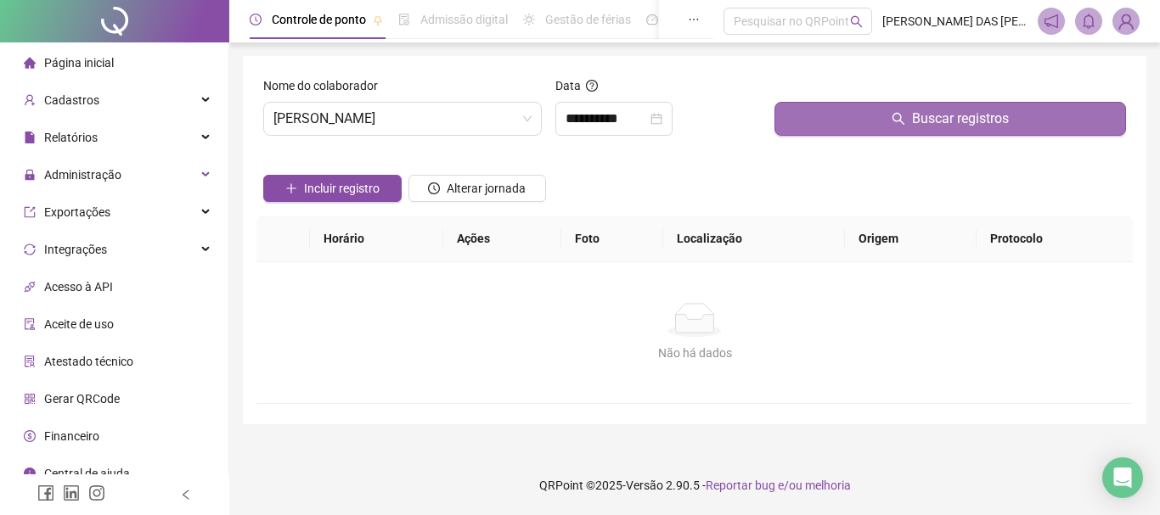
click at [939, 127] on span "Buscar registros" at bounding box center [960, 119] width 97 height 20
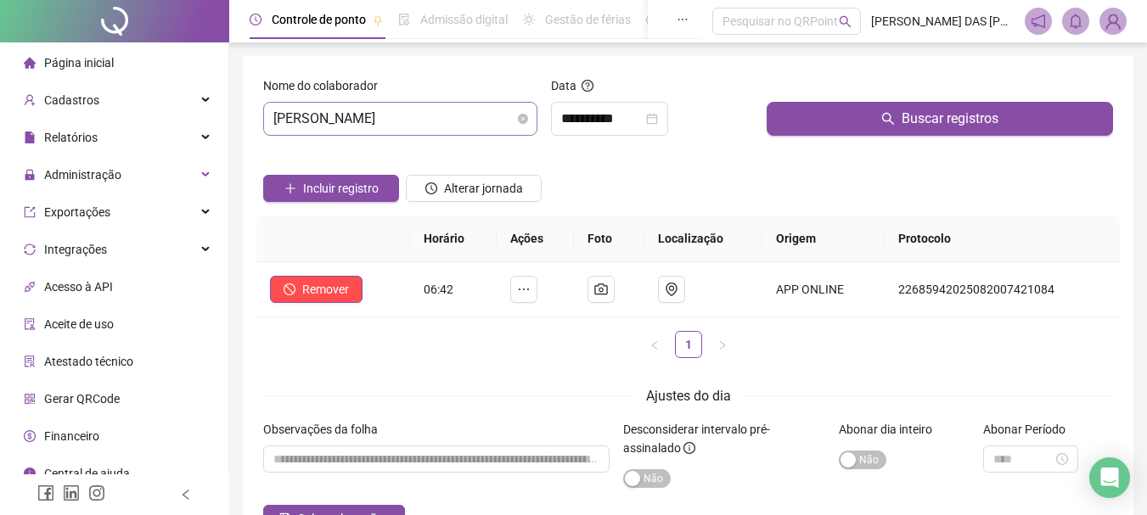
click at [483, 121] on span "[PERSON_NAME]" at bounding box center [400, 119] width 254 height 32
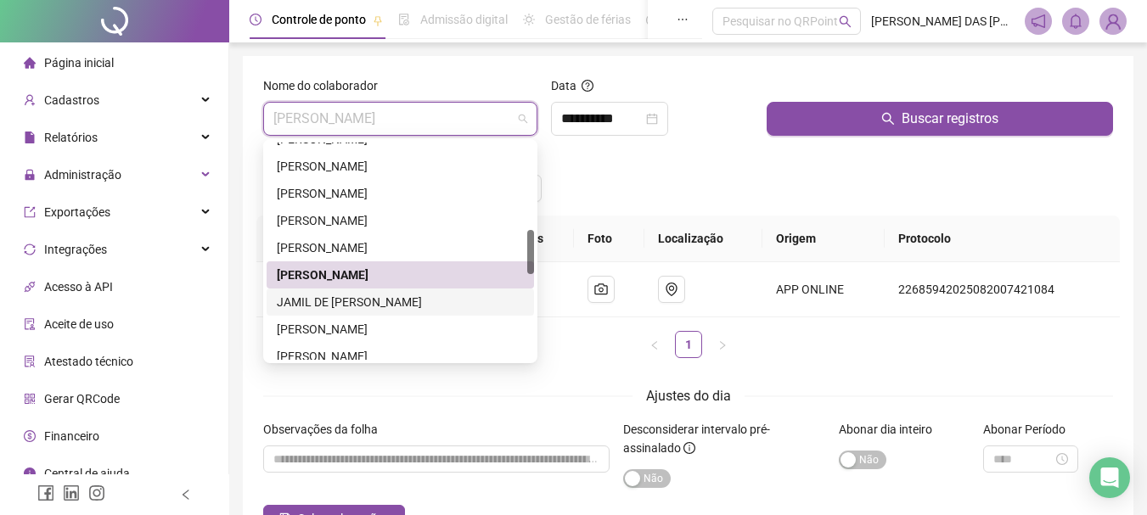
click at [358, 299] on div "JAMIL DE [PERSON_NAME]" at bounding box center [400, 302] width 247 height 19
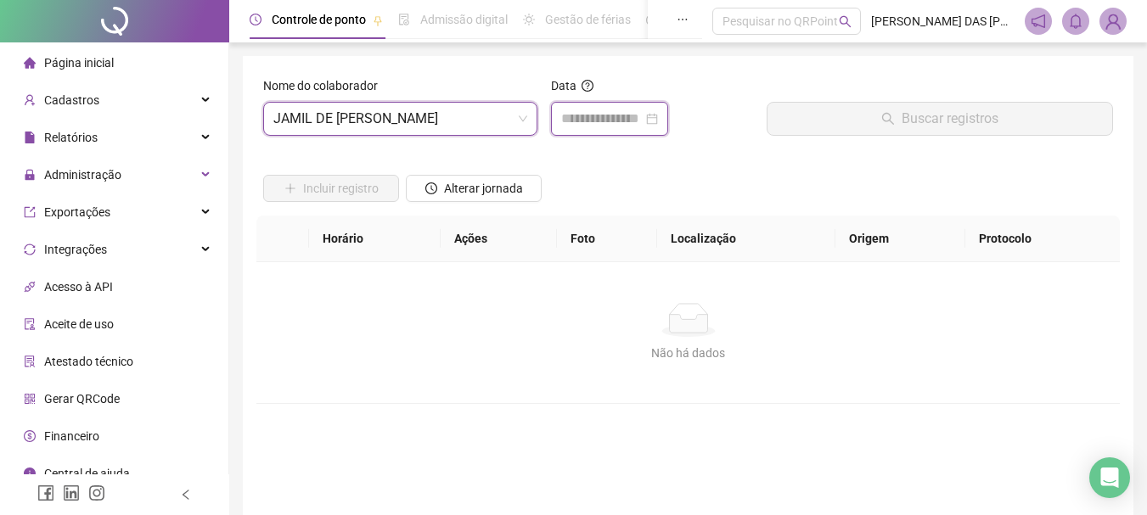
click at [602, 116] on input at bounding box center [602, 119] width 82 height 20
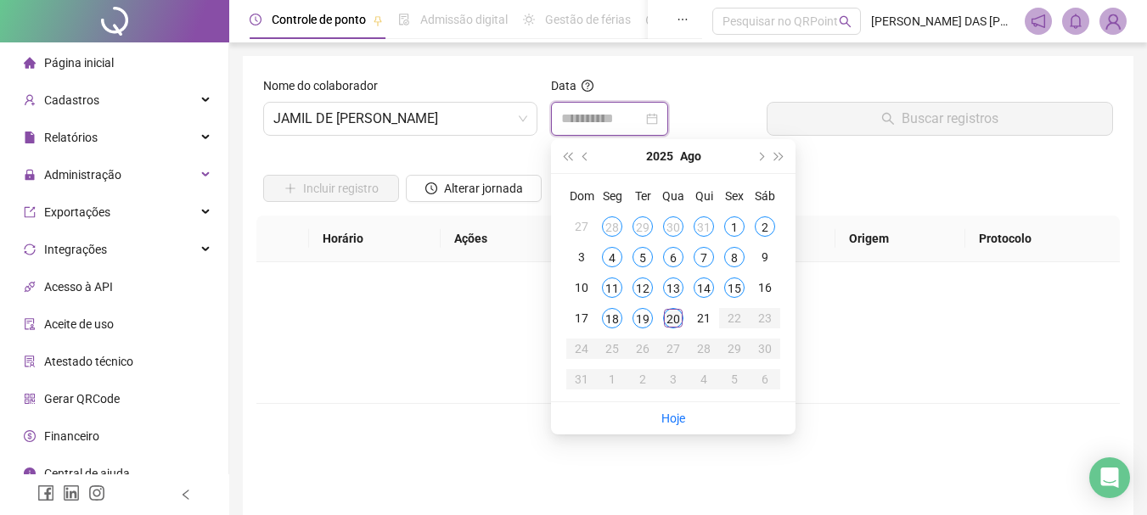
type input "**********"
click at [675, 319] on div "20" at bounding box center [673, 318] width 20 height 20
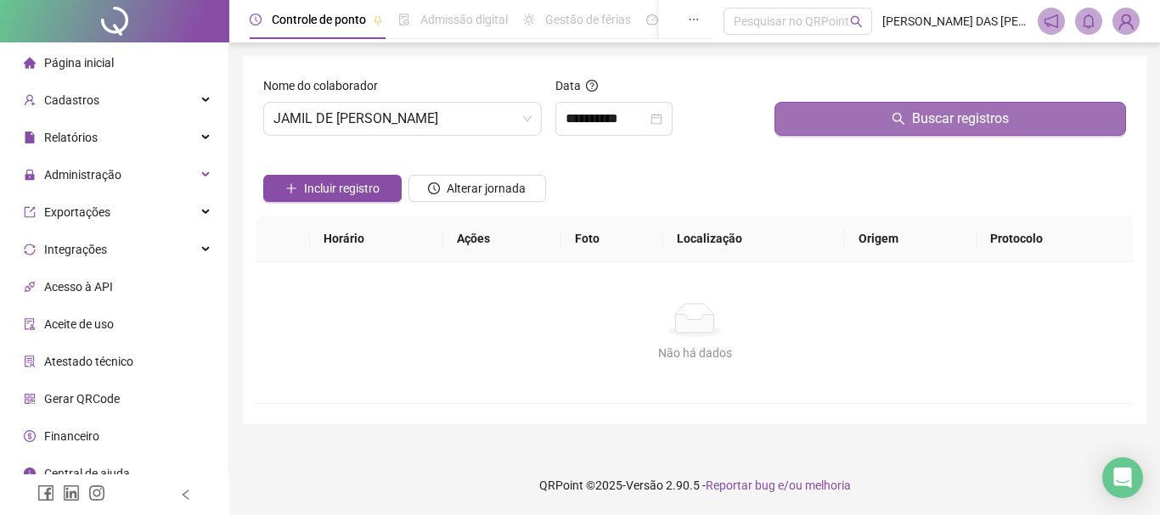
click at [947, 120] on span "Buscar registros" at bounding box center [960, 119] width 97 height 20
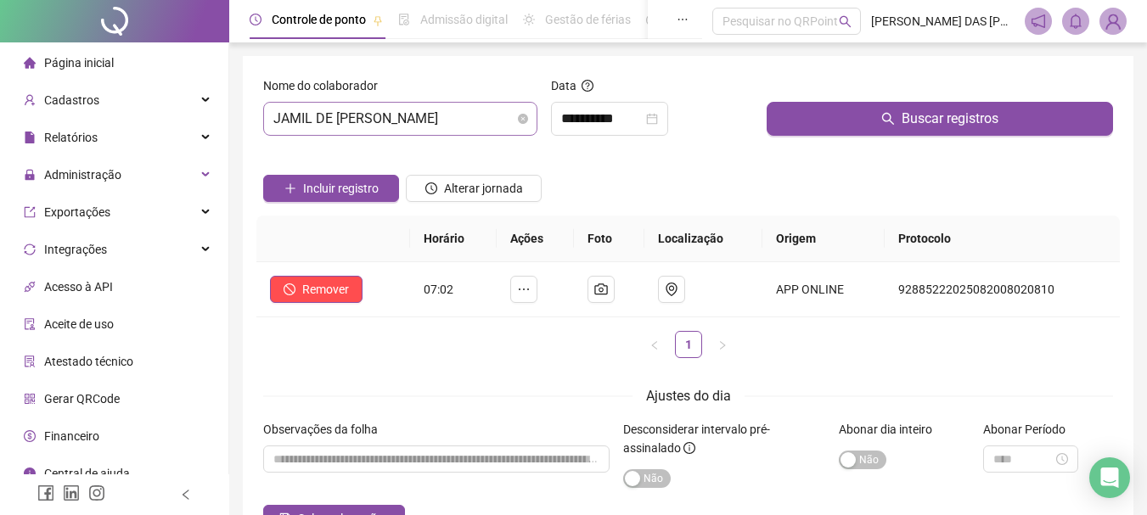
click at [439, 115] on span "JAMIL DE [PERSON_NAME]" at bounding box center [400, 119] width 254 height 32
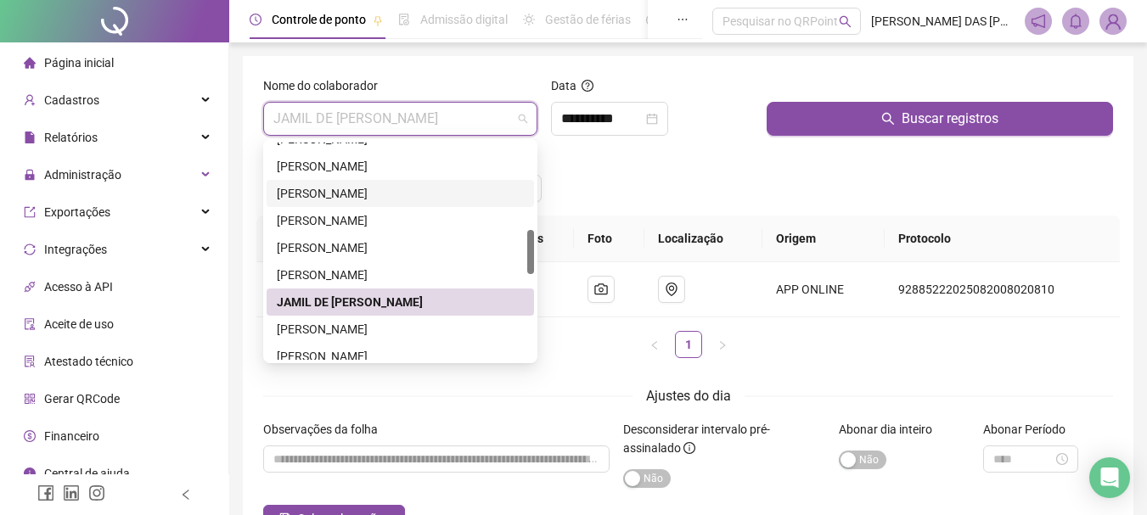
scroll to position [509, 0]
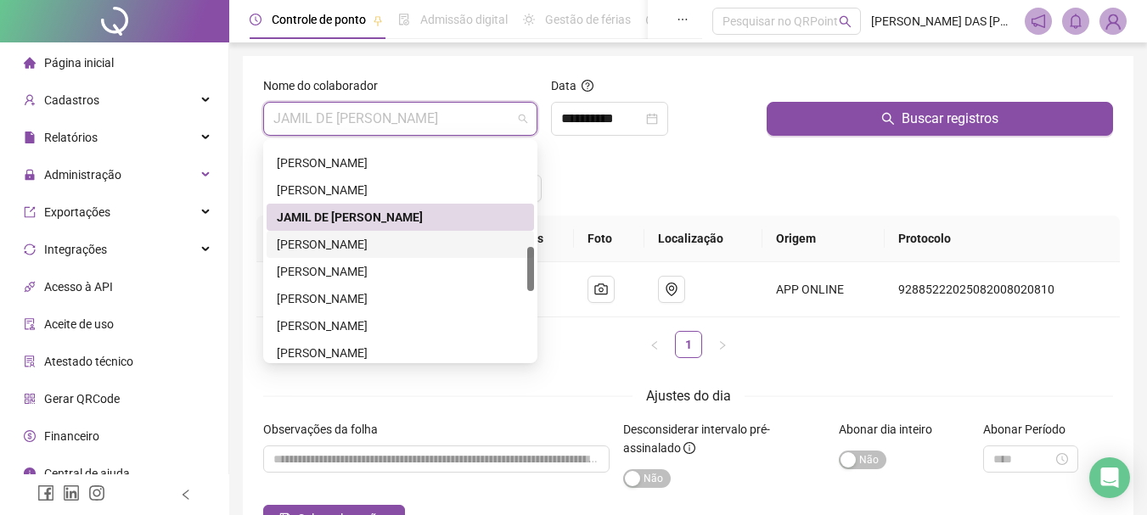
click at [322, 244] on div "[PERSON_NAME]" at bounding box center [400, 244] width 247 height 19
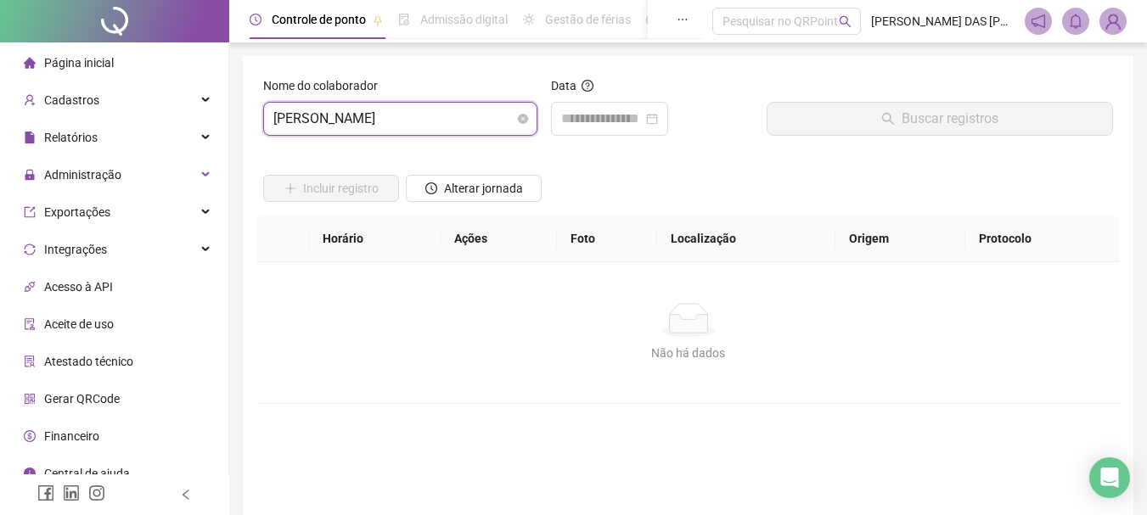
click at [492, 115] on span "[PERSON_NAME]" at bounding box center [400, 119] width 254 height 32
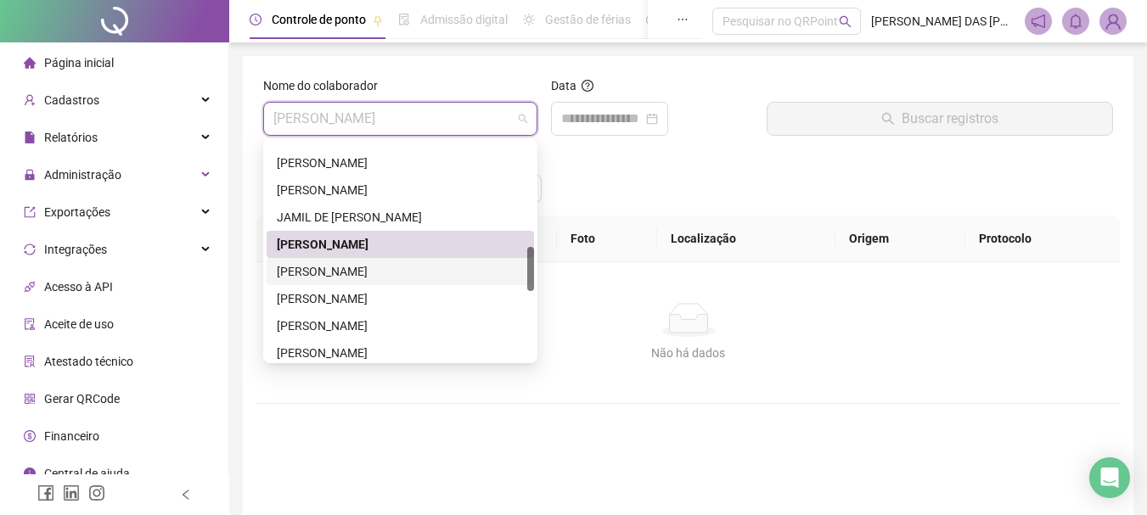
click at [326, 273] on div "[PERSON_NAME]" at bounding box center [400, 271] width 247 height 19
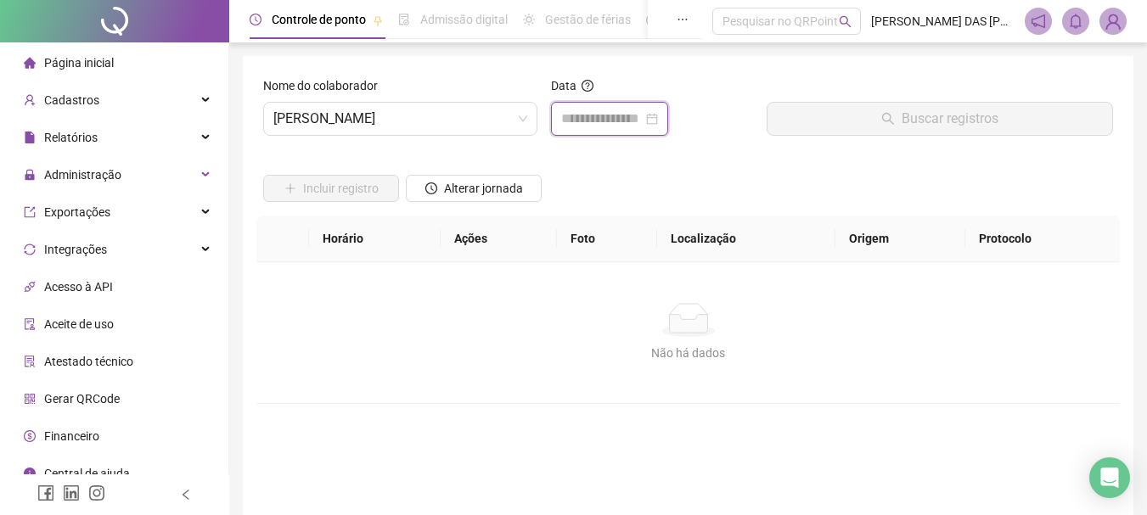
click at [621, 116] on input at bounding box center [602, 119] width 82 height 20
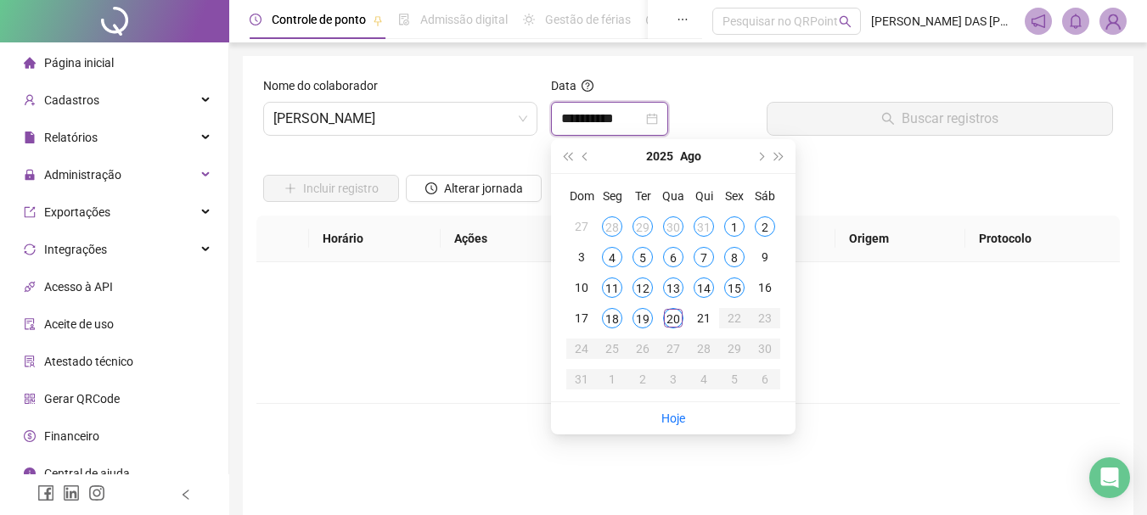
type input "**********"
click at [669, 323] on div "20" at bounding box center [673, 318] width 20 height 20
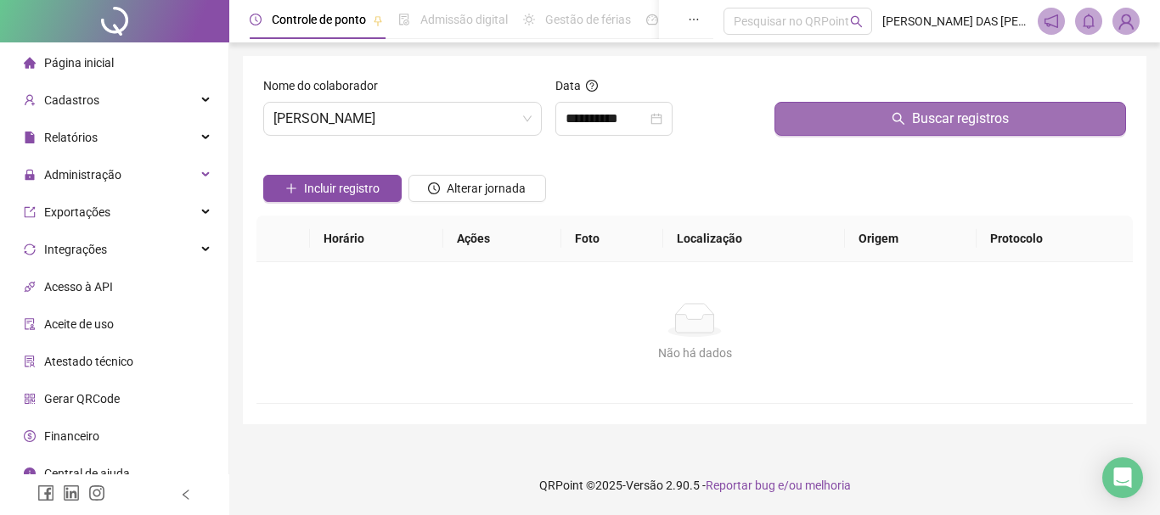
click at [946, 125] on span "Buscar registros" at bounding box center [960, 119] width 97 height 20
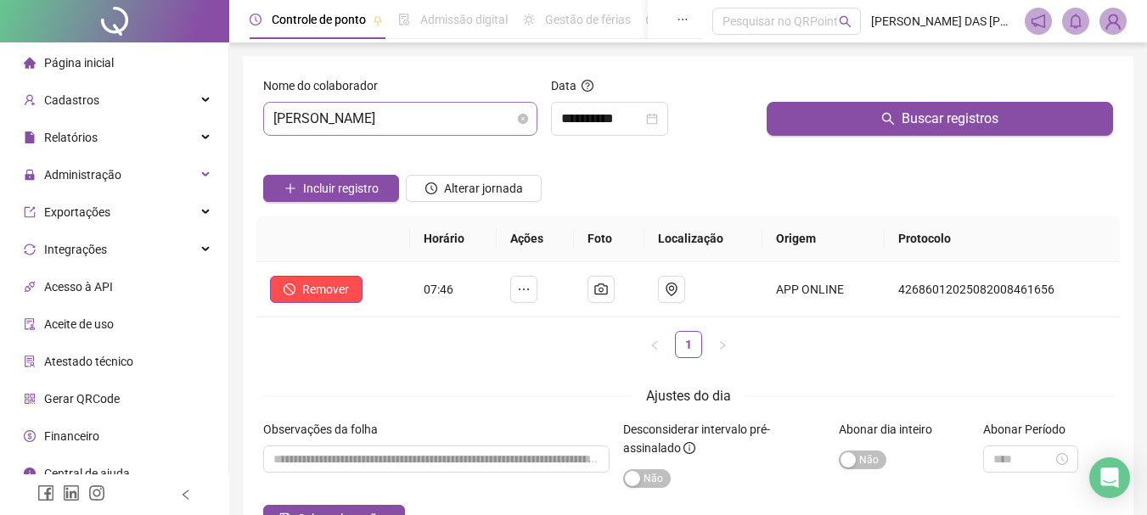
click at [504, 116] on span "[PERSON_NAME]" at bounding box center [400, 119] width 254 height 32
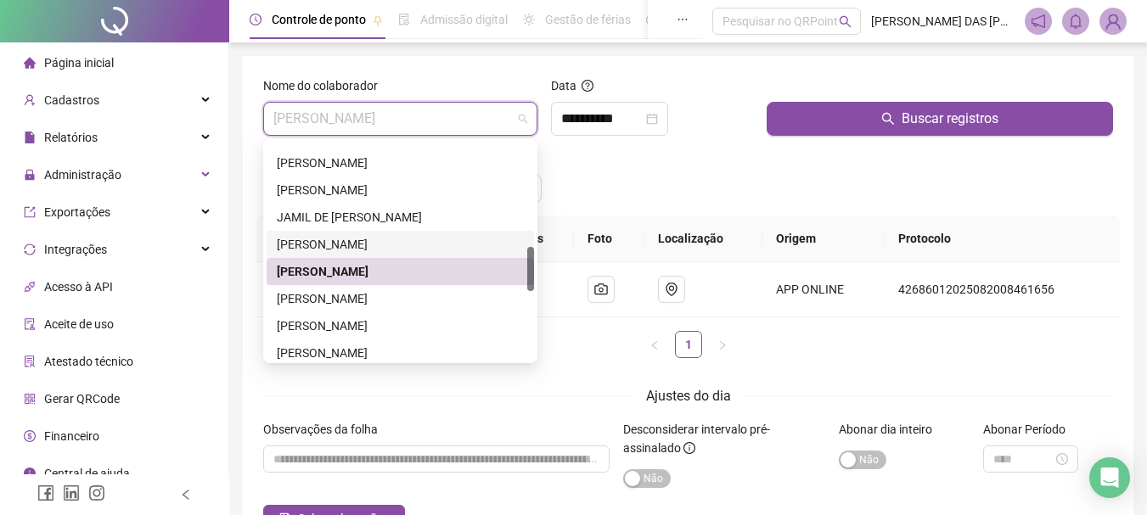
scroll to position [594, 0]
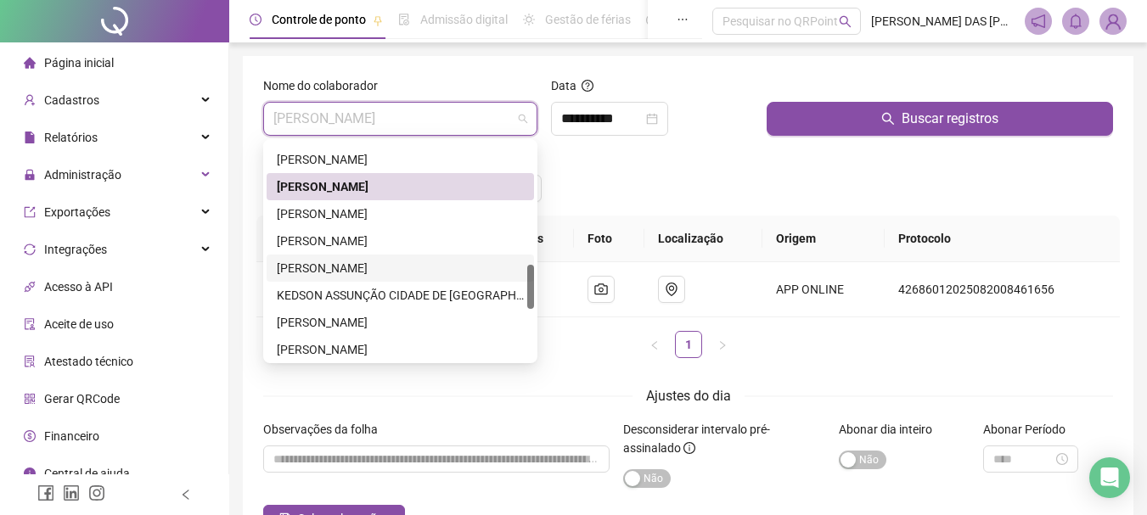
click at [345, 268] on div "[PERSON_NAME]" at bounding box center [400, 268] width 247 height 19
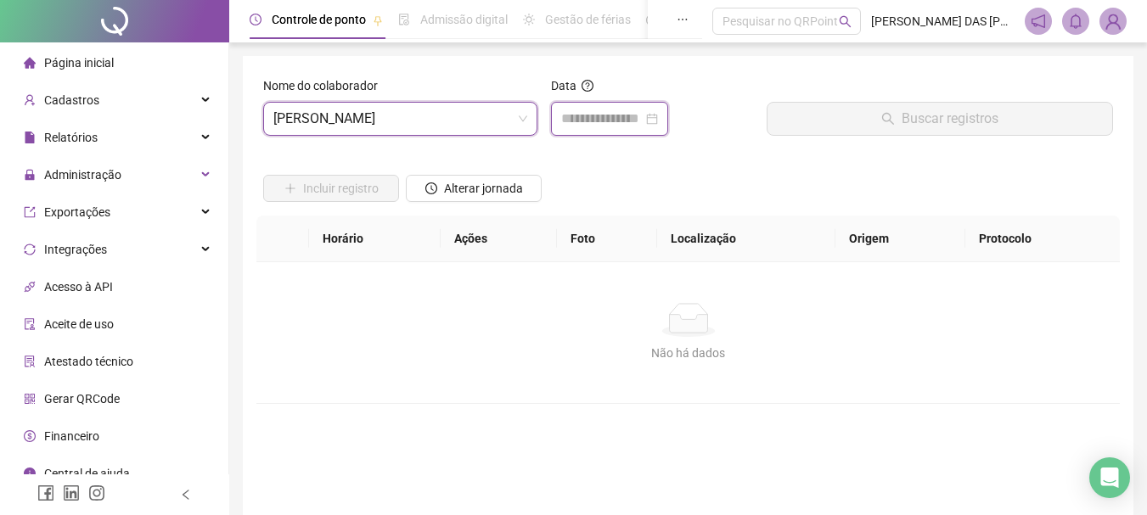
click at [572, 123] on input at bounding box center [602, 119] width 82 height 20
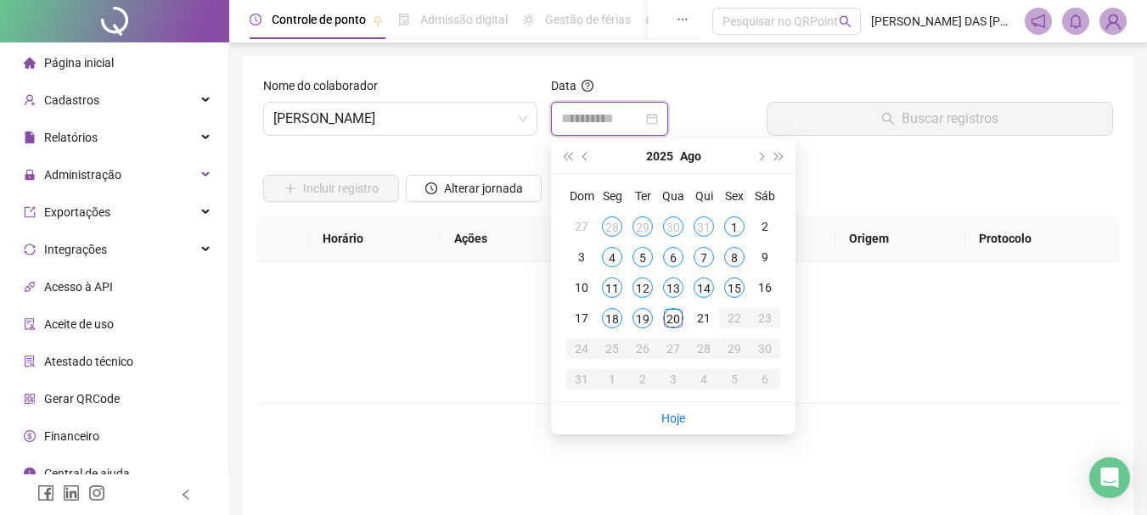
type input "**********"
click at [672, 318] on div "20" at bounding box center [673, 318] width 20 height 20
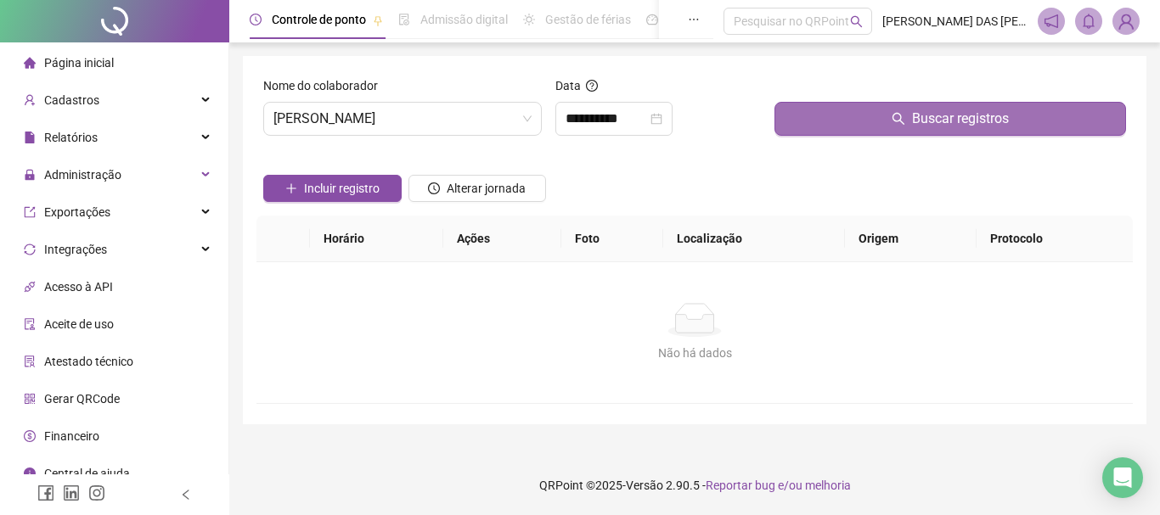
click at [948, 123] on span "Buscar registros" at bounding box center [960, 119] width 97 height 20
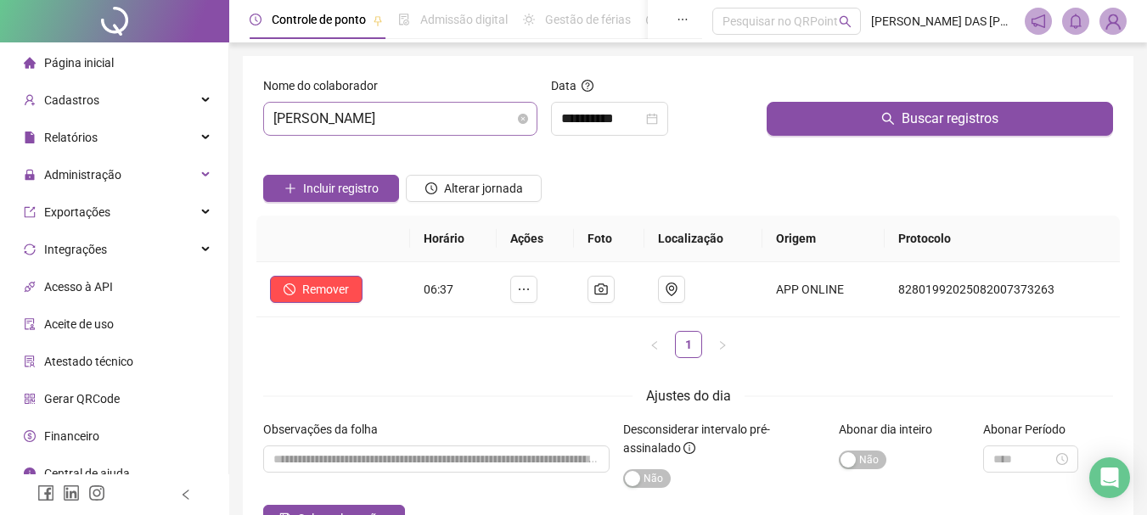
click at [450, 121] on span "[PERSON_NAME]" at bounding box center [400, 119] width 254 height 32
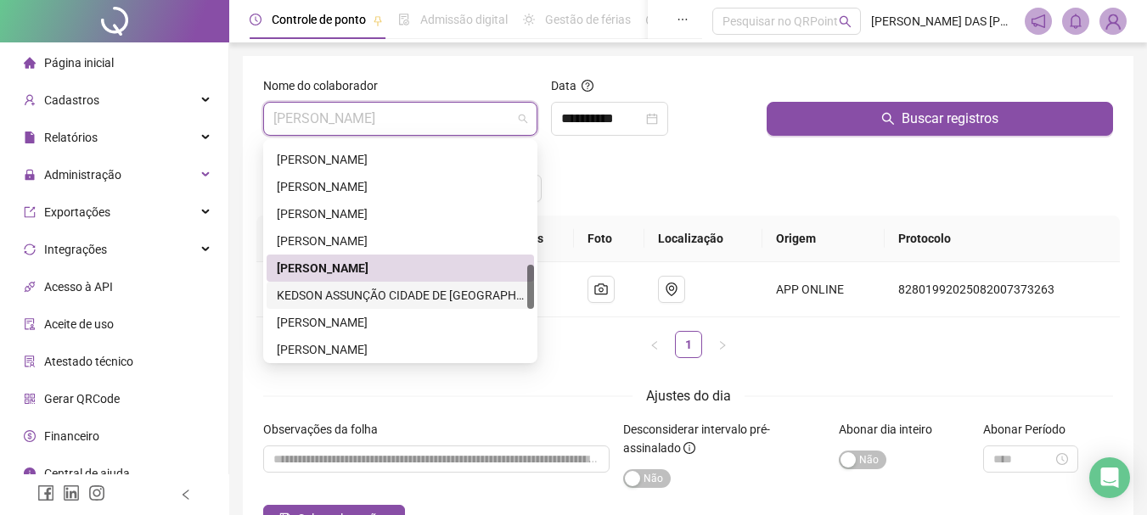
click at [350, 300] on div "KEDSON ASSUNÇÃO CIDADE DE [GEOGRAPHIC_DATA]" at bounding box center [400, 295] width 247 height 19
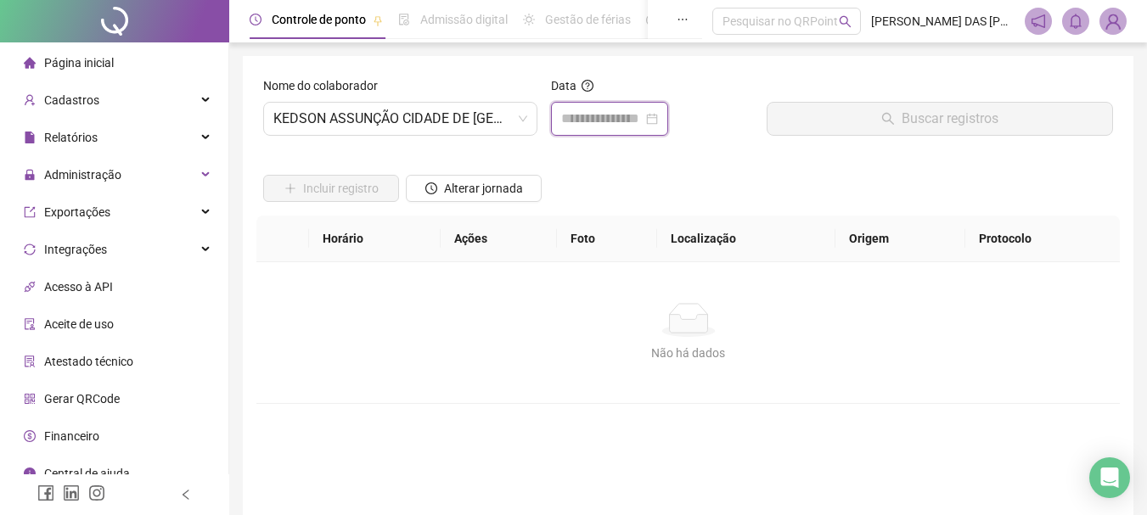
click at [585, 121] on input at bounding box center [602, 119] width 82 height 20
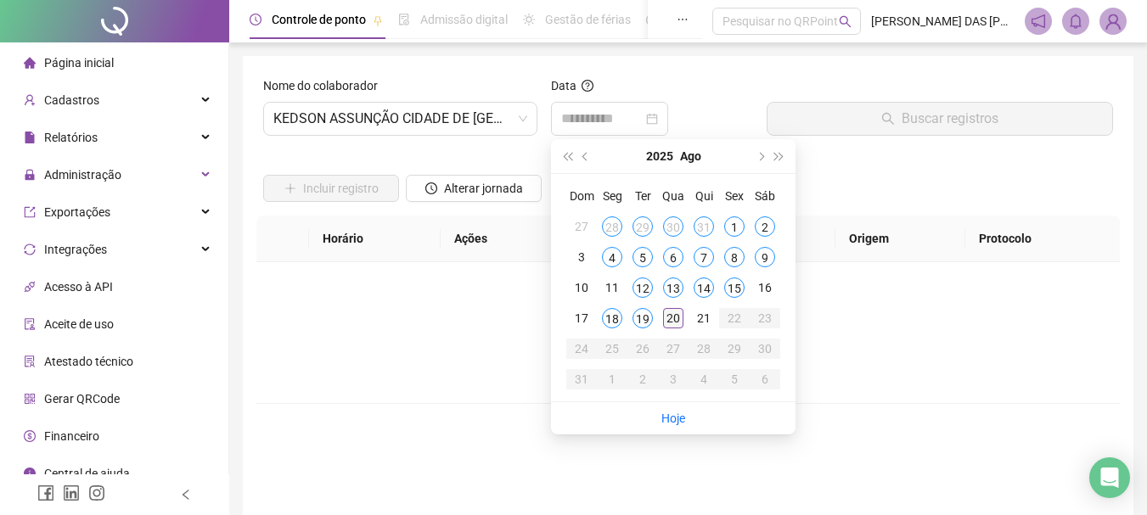
click at [674, 318] on div "20" at bounding box center [673, 318] width 20 height 20
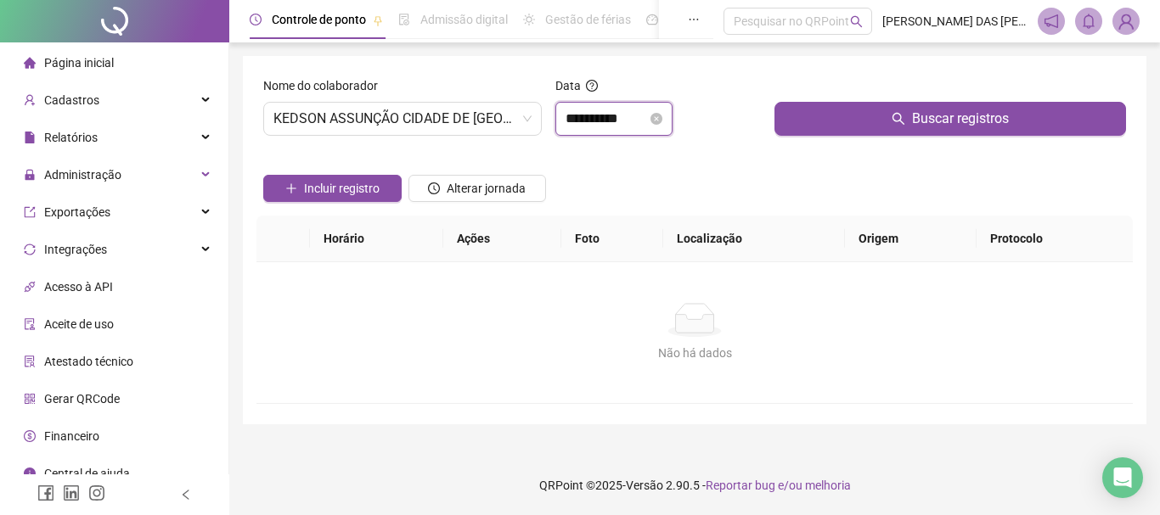
click at [647, 115] on input "**********" at bounding box center [606, 119] width 82 height 20
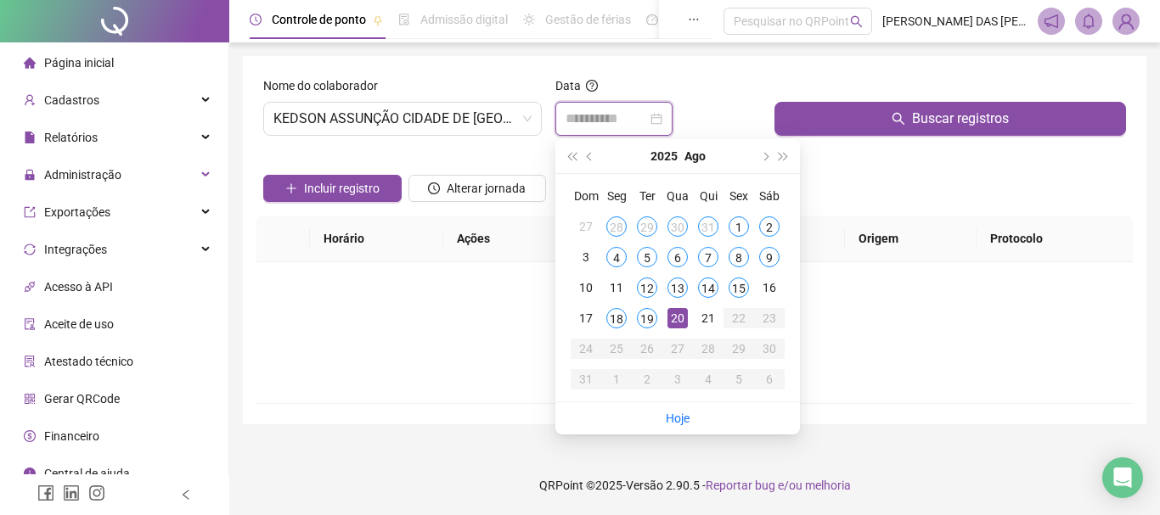
type input "**********"
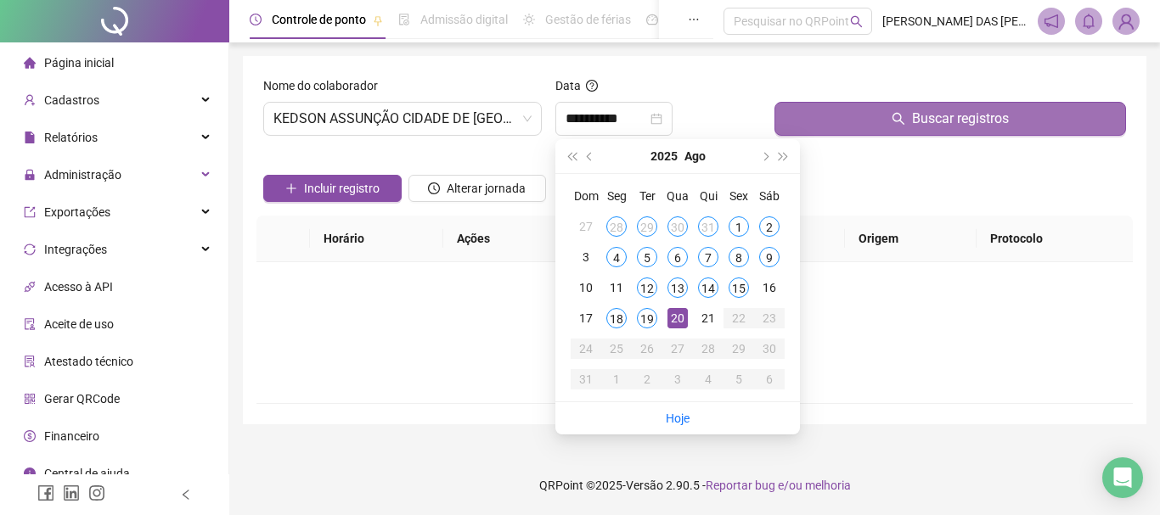
click at [925, 124] on span "Buscar registros" at bounding box center [960, 119] width 97 height 20
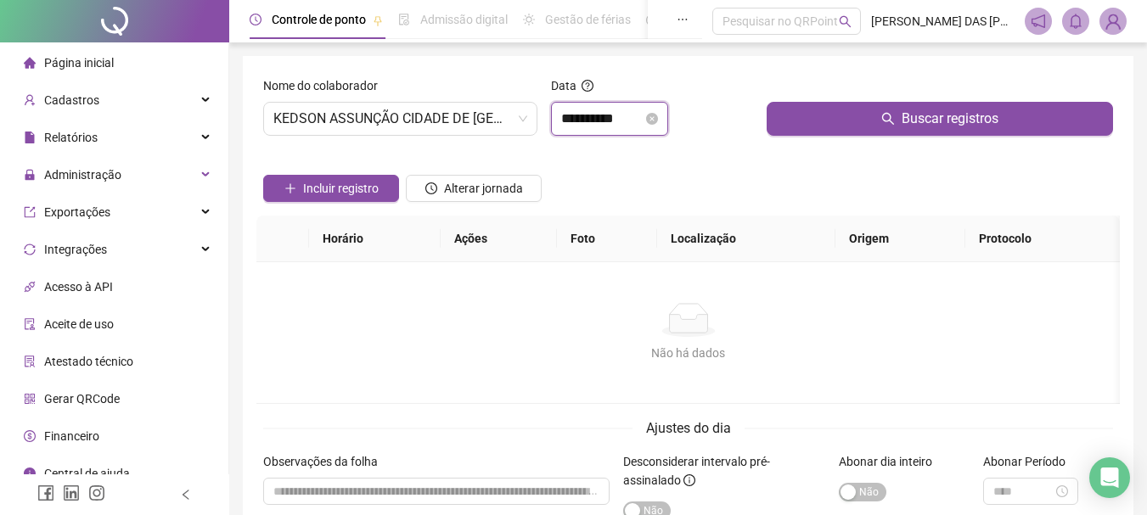
click at [640, 123] on input "**********" at bounding box center [602, 119] width 82 height 20
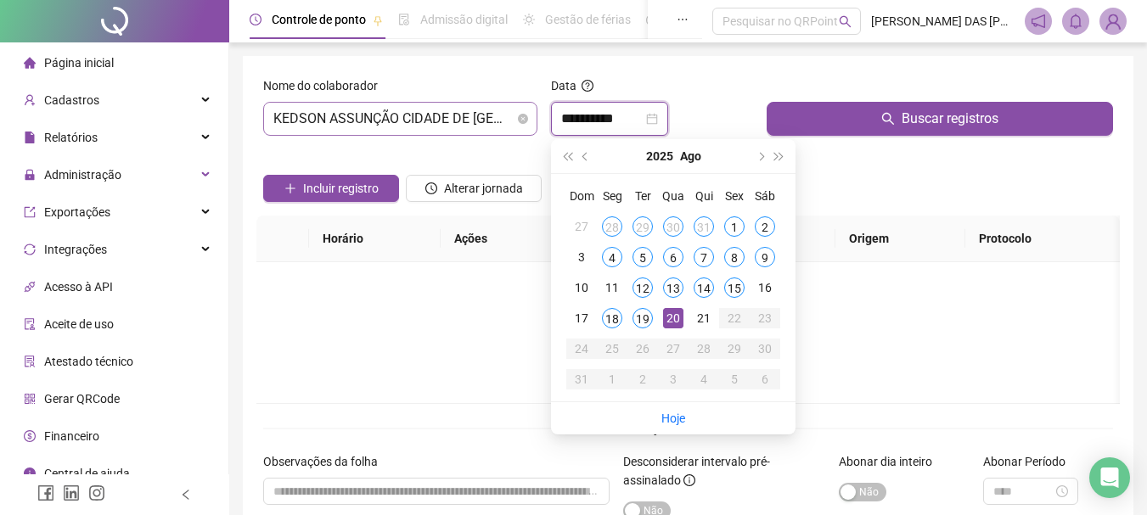
click at [503, 118] on span "KEDSON ASSUNÇÃO CIDADE DE [GEOGRAPHIC_DATA]" at bounding box center [400, 119] width 254 height 32
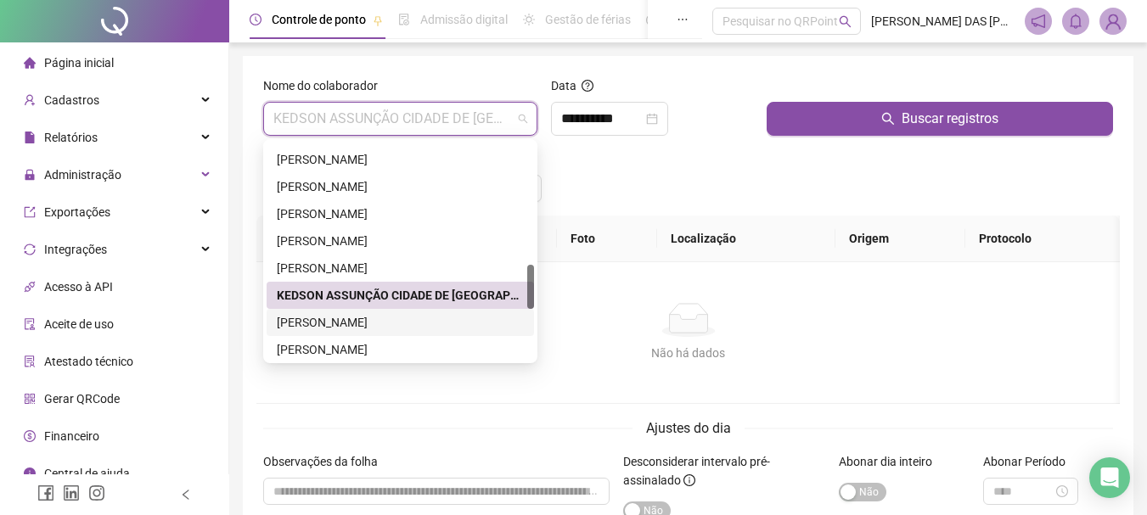
click at [317, 326] on div "[PERSON_NAME]" at bounding box center [400, 322] width 247 height 19
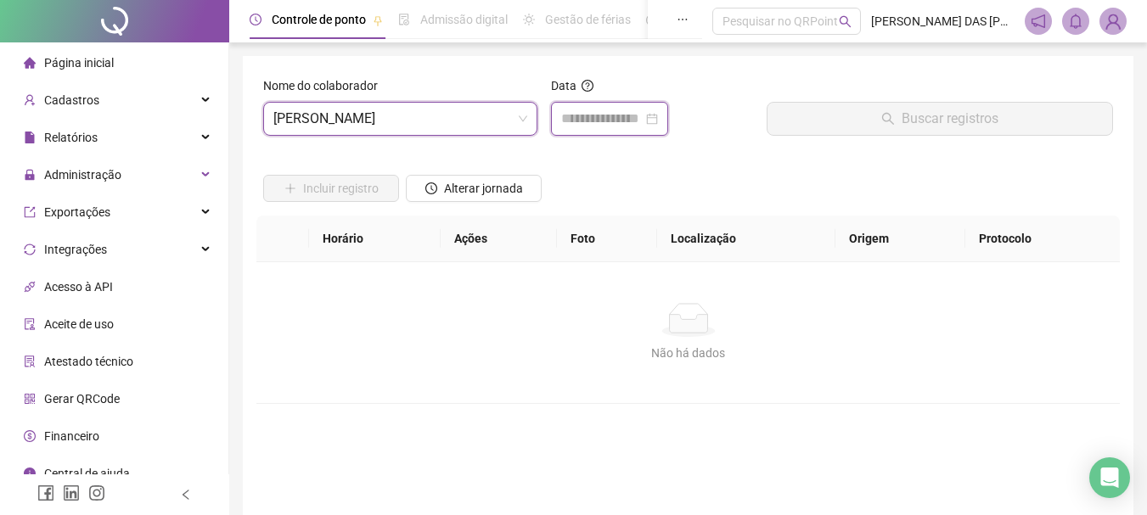
click at [590, 120] on input at bounding box center [602, 119] width 82 height 20
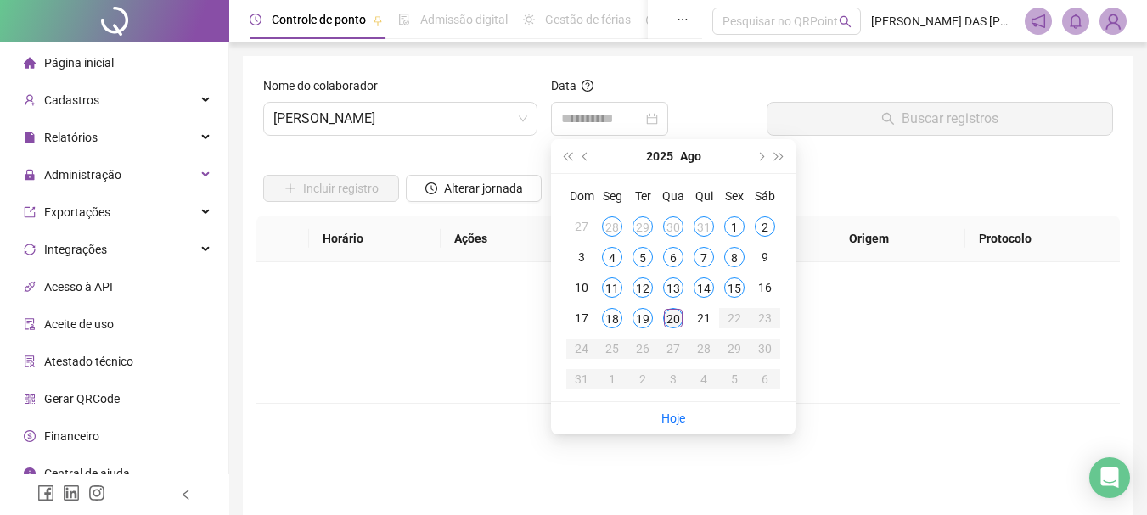
click at [675, 320] on div "20" at bounding box center [673, 318] width 20 height 20
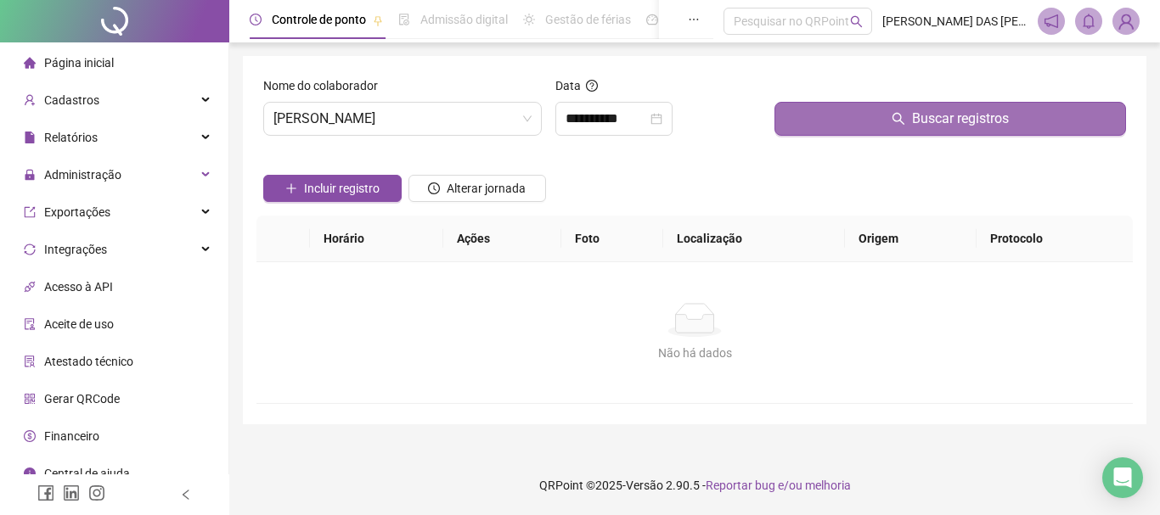
click at [952, 126] on span "Buscar registros" at bounding box center [960, 119] width 97 height 20
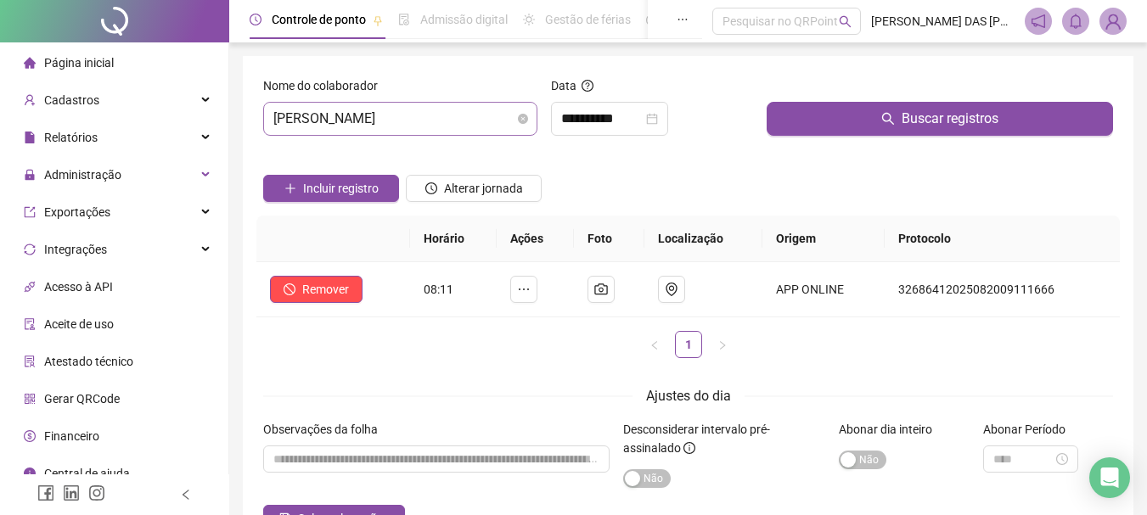
click at [470, 127] on span "[PERSON_NAME]" at bounding box center [400, 119] width 254 height 32
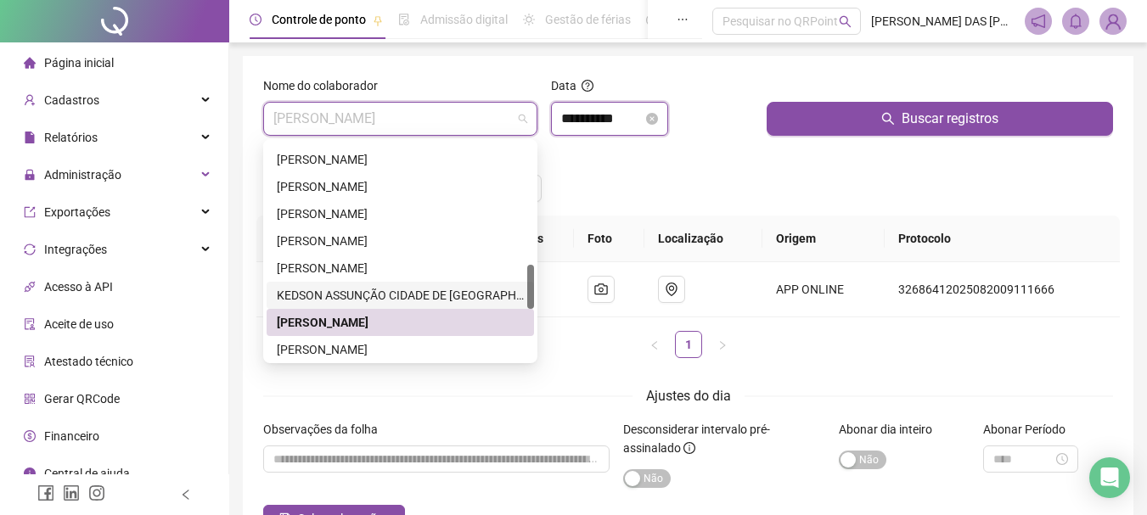
click at [637, 121] on input "**********" at bounding box center [602, 119] width 82 height 20
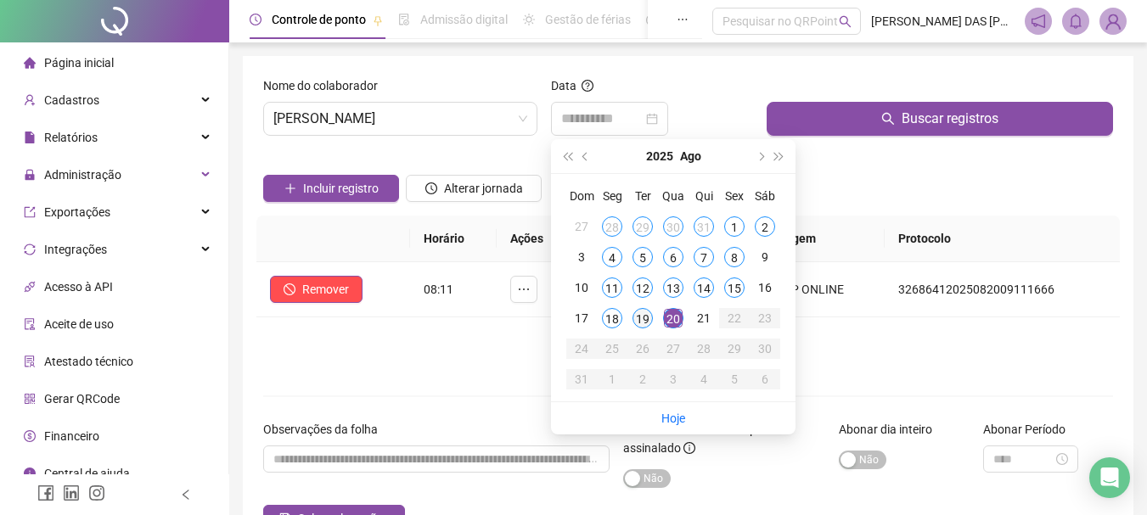
click at [646, 322] on div "19" at bounding box center [643, 318] width 20 height 20
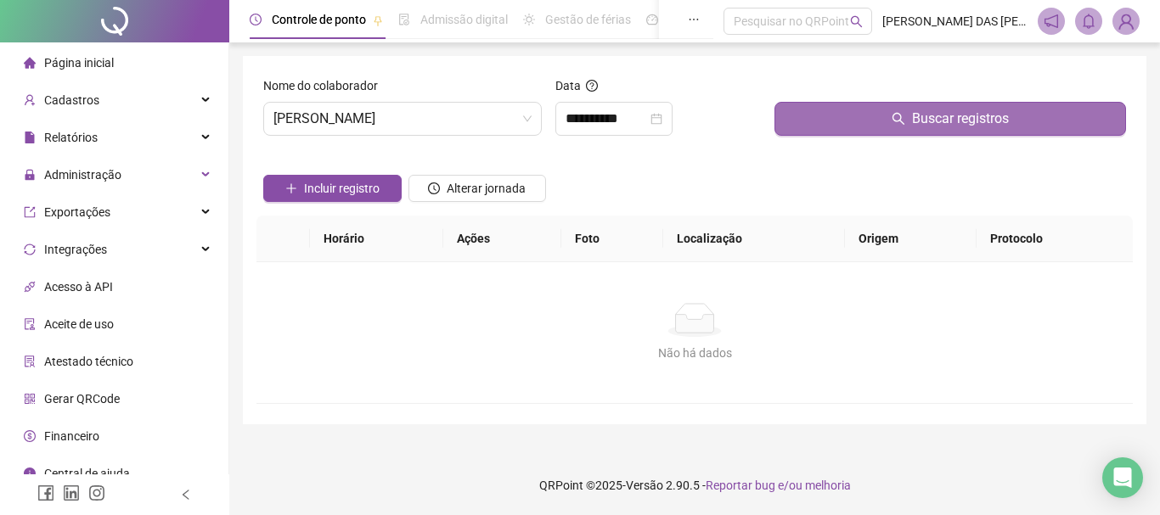
click at [936, 122] on span "Buscar registros" at bounding box center [960, 119] width 97 height 20
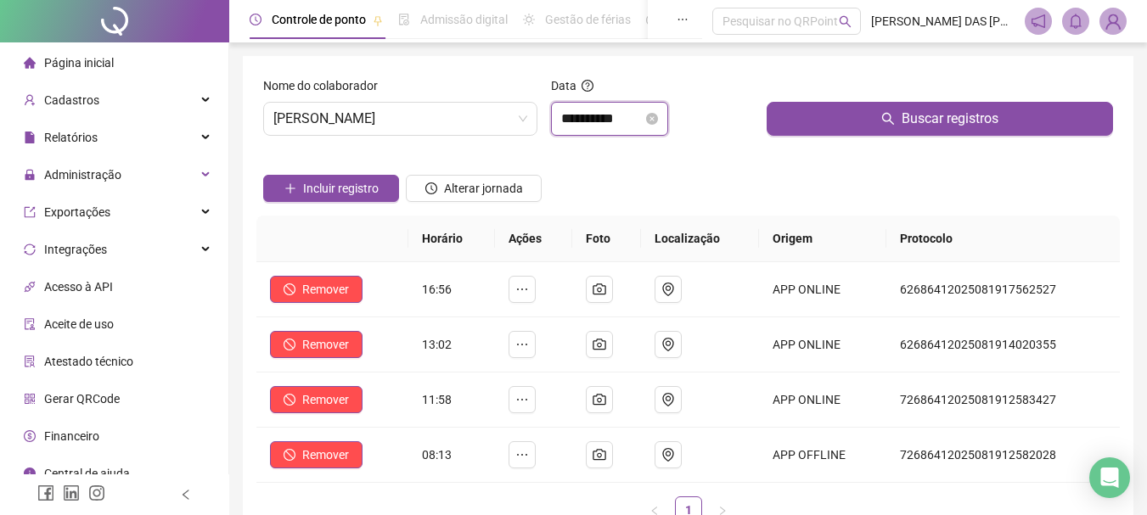
click at [638, 124] on input "**********" at bounding box center [602, 119] width 82 height 20
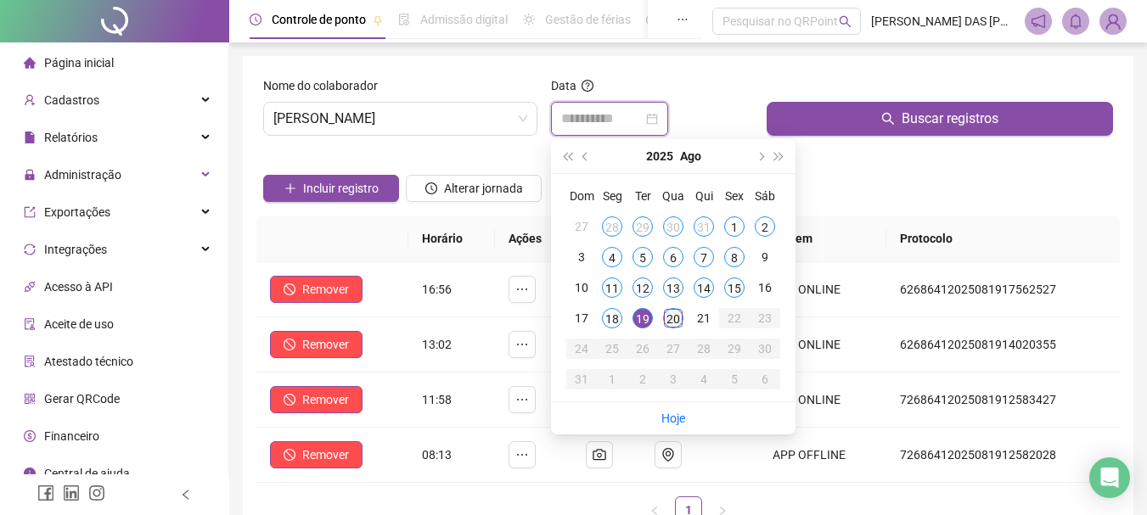
type input "**********"
click at [671, 318] on div "20" at bounding box center [673, 318] width 20 height 20
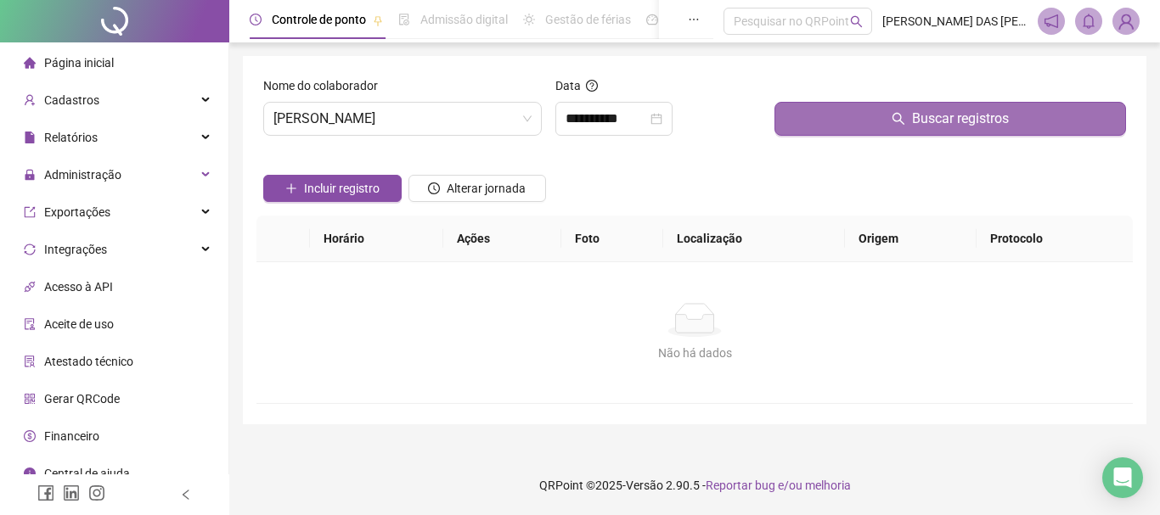
click at [908, 124] on button "Buscar registros" at bounding box center [949, 119] width 351 height 34
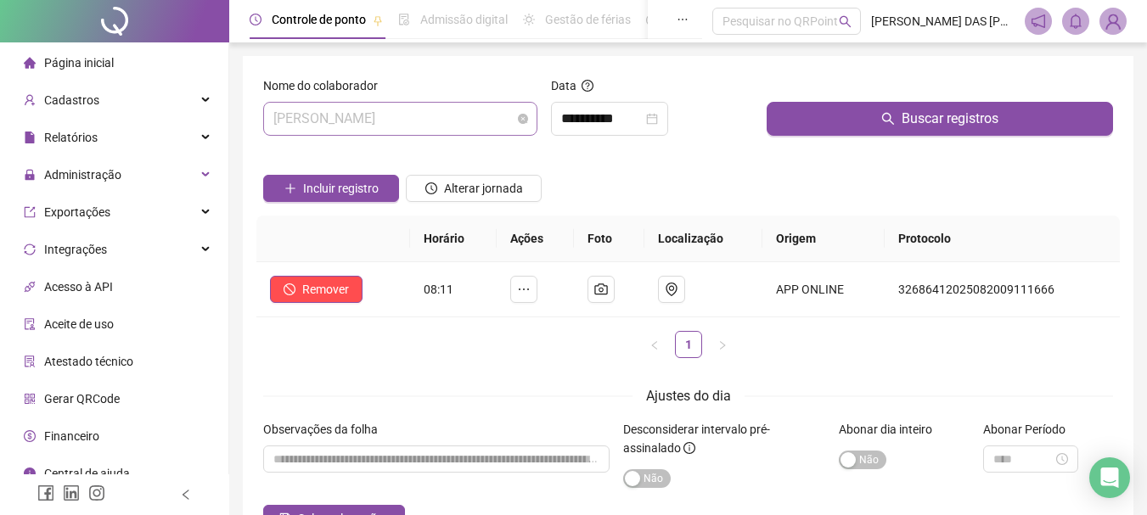
click at [469, 120] on span "[PERSON_NAME]" at bounding box center [400, 119] width 254 height 32
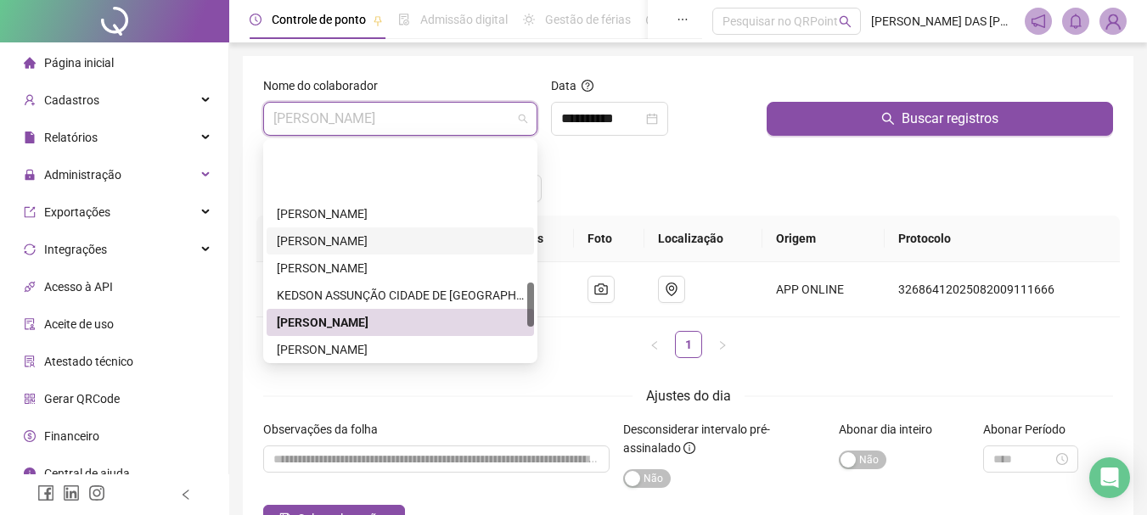
scroll to position [679, 0]
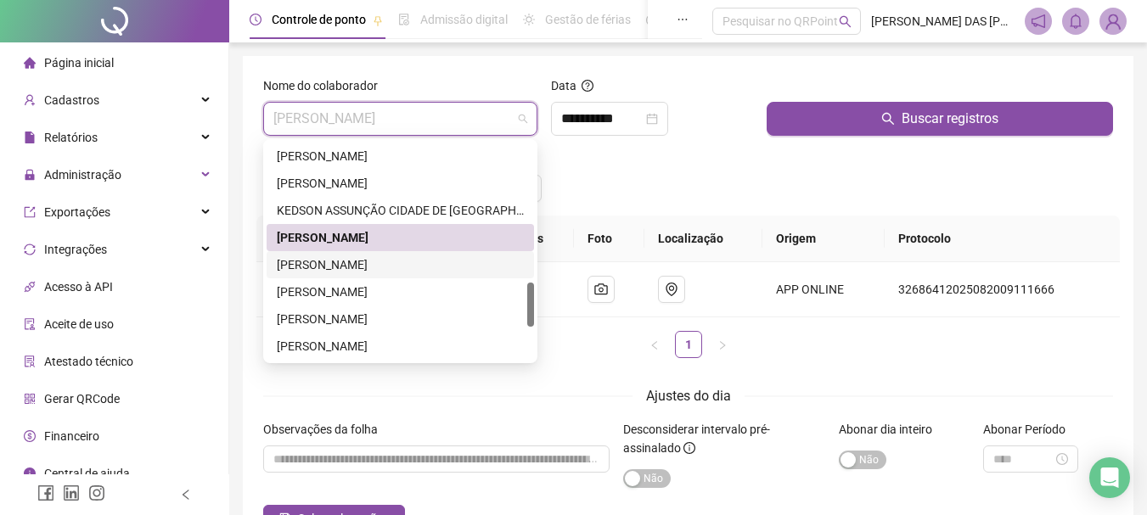
click at [317, 264] on div "[PERSON_NAME]" at bounding box center [400, 265] width 247 height 19
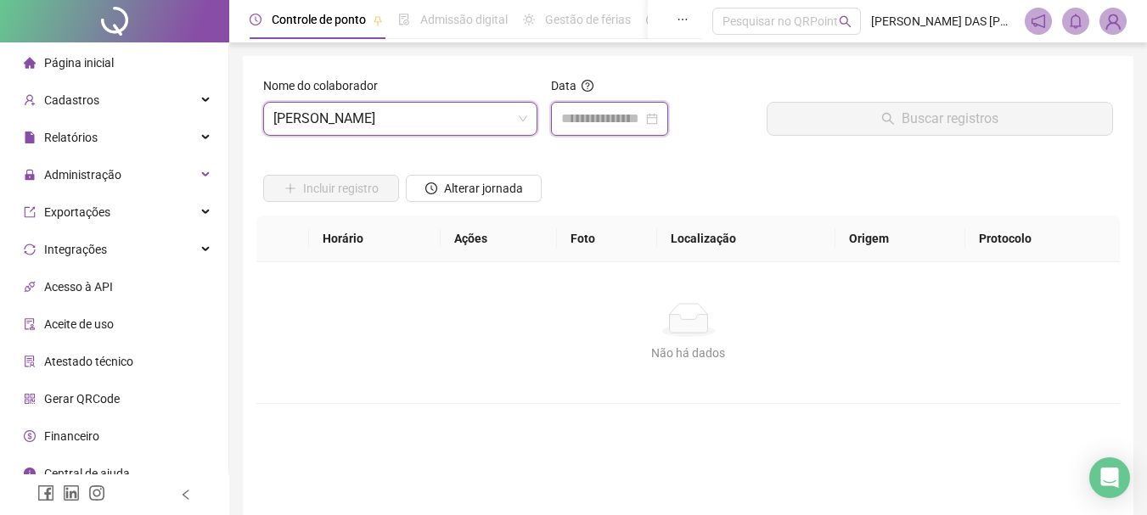
click at [589, 122] on input at bounding box center [602, 119] width 82 height 20
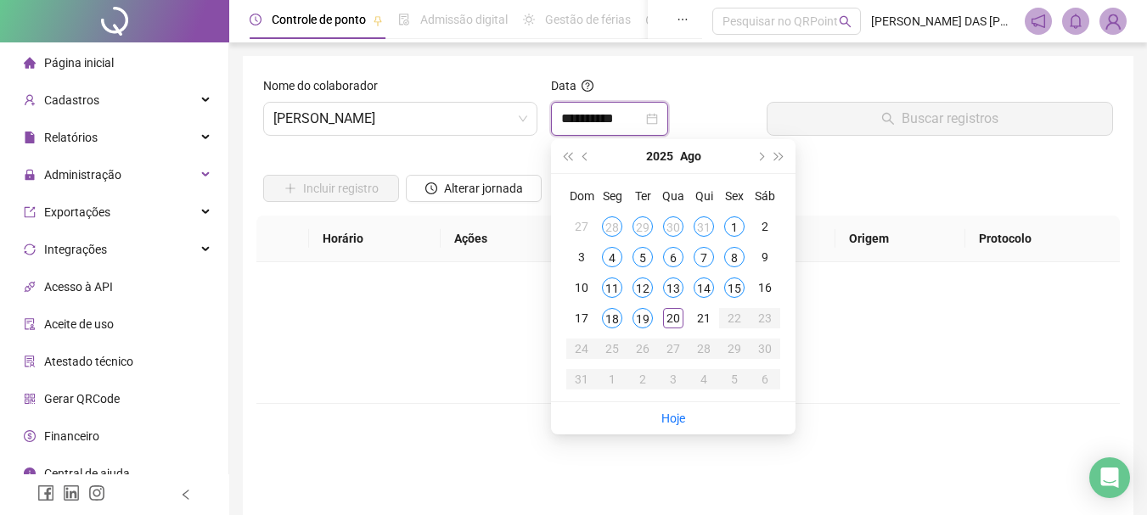
type input "**********"
click at [468, 118] on span "[PERSON_NAME]" at bounding box center [400, 119] width 254 height 32
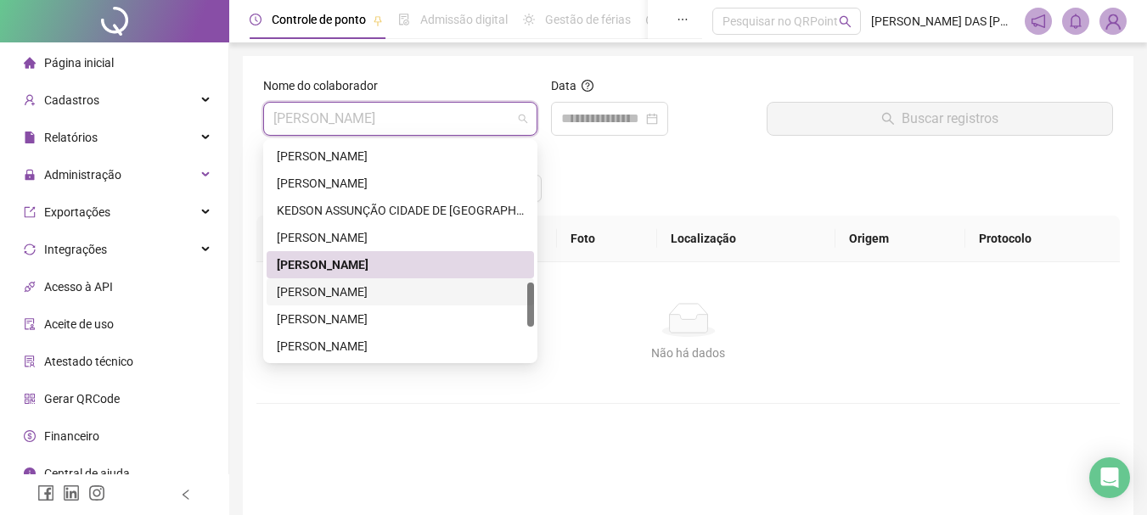
click at [334, 293] on div "[PERSON_NAME]" at bounding box center [400, 292] width 247 height 19
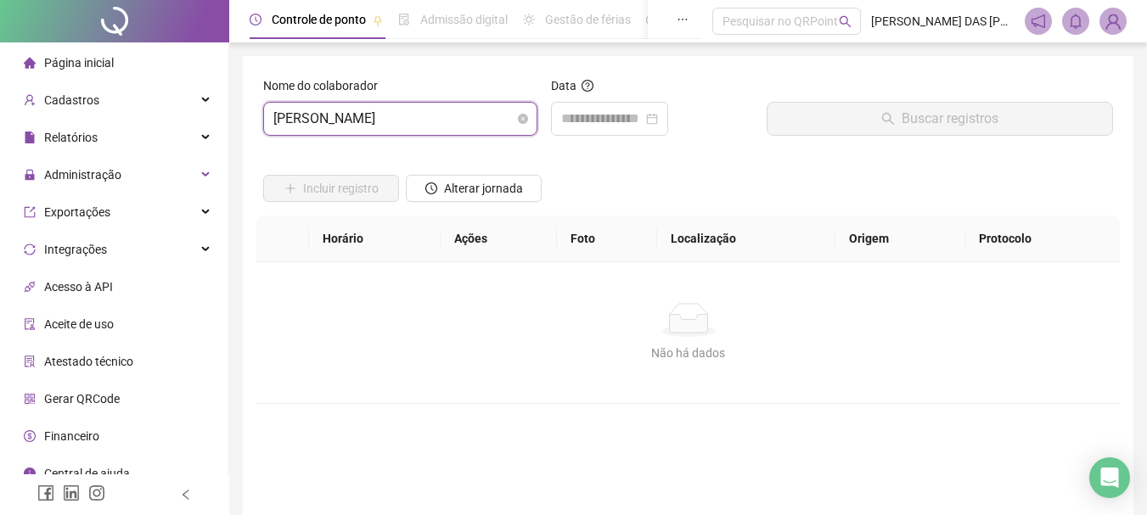
click at [506, 122] on span "[PERSON_NAME]" at bounding box center [400, 119] width 254 height 32
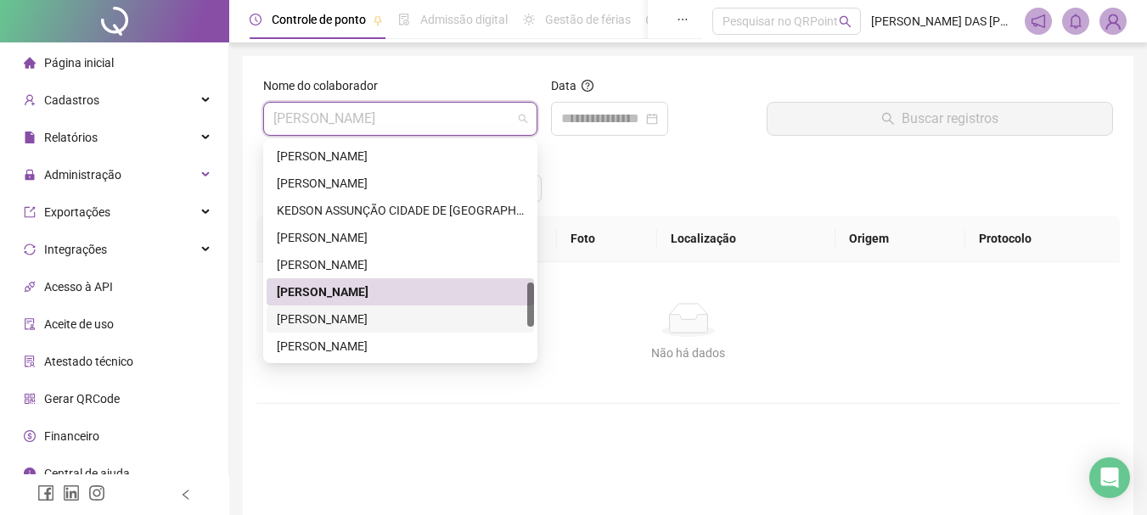
click at [299, 325] on div "[PERSON_NAME]" at bounding box center [400, 319] width 247 height 19
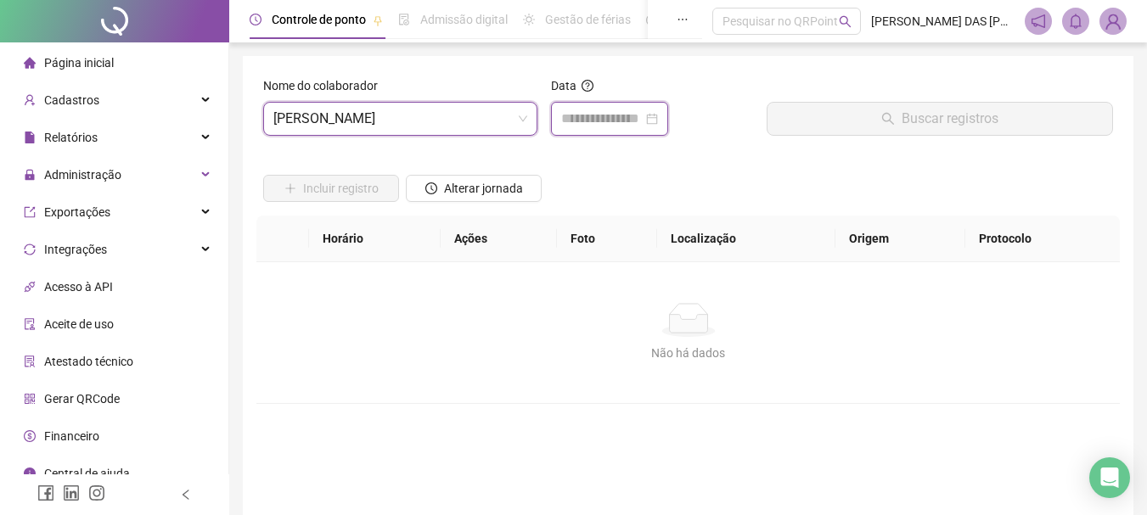
click at [599, 127] on input at bounding box center [602, 119] width 82 height 20
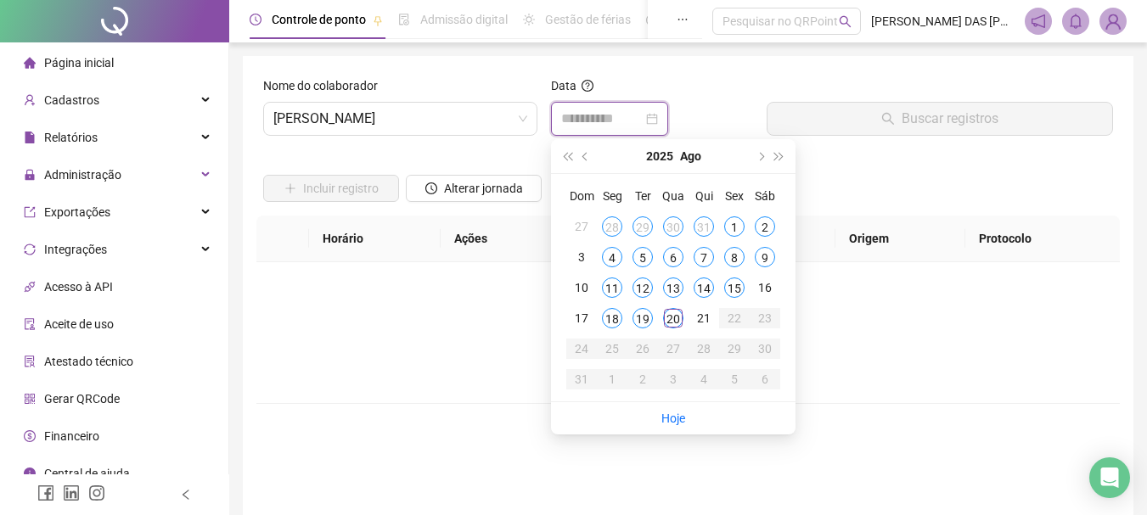
type input "**********"
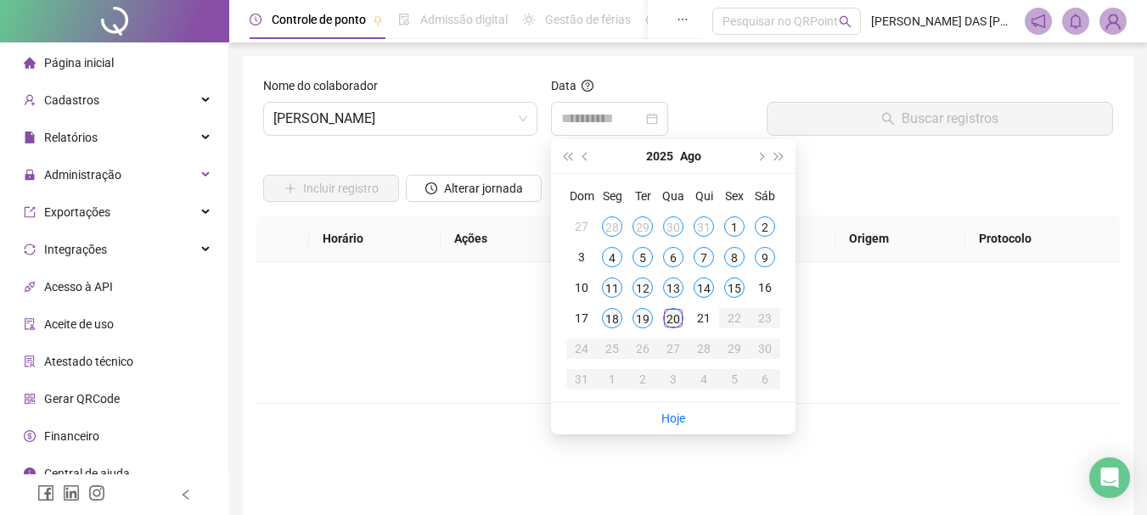
click at [678, 321] on div "20" at bounding box center [673, 318] width 20 height 20
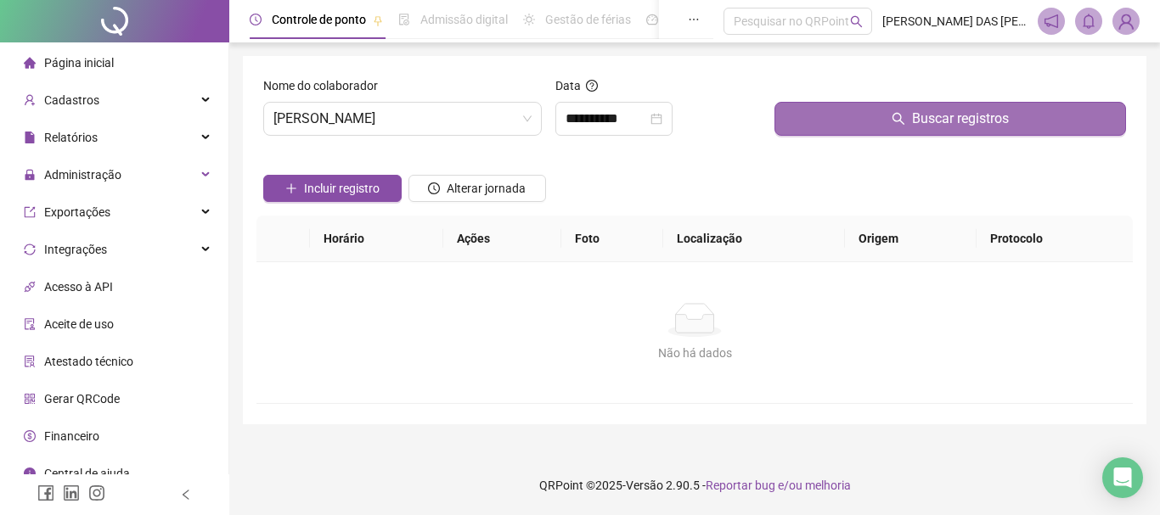
click at [911, 122] on button "Buscar registros" at bounding box center [949, 119] width 351 height 34
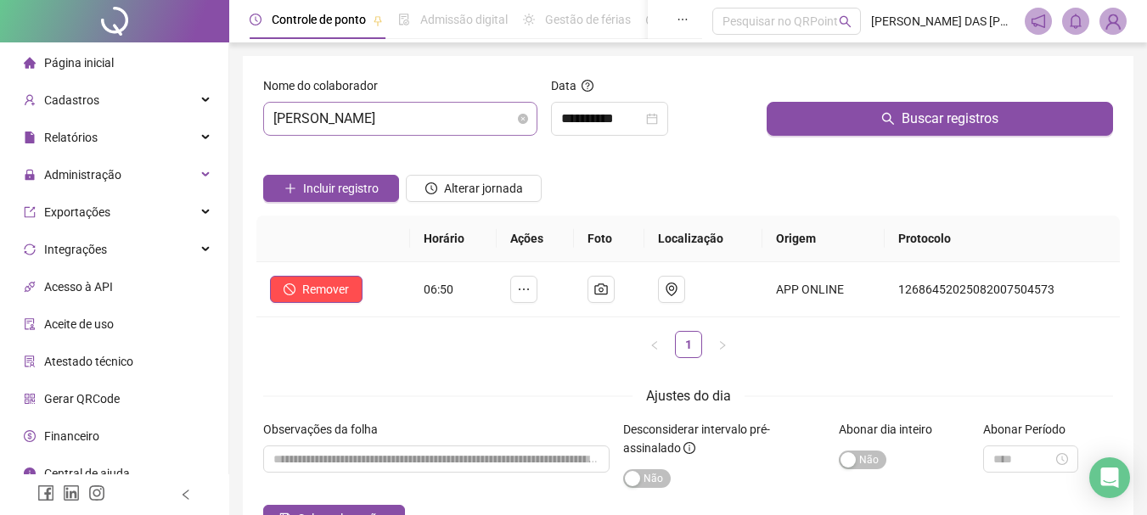
click at [477, 119] on span "[PERSON_NAME]" at bounding box center [400, 119] width 254 height 32
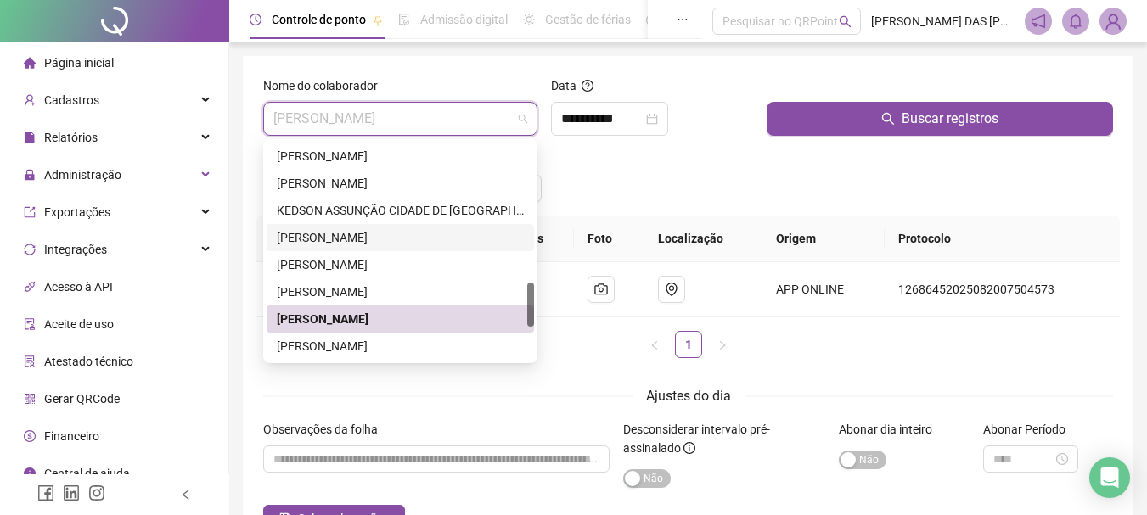
scroll to position [764, 0]
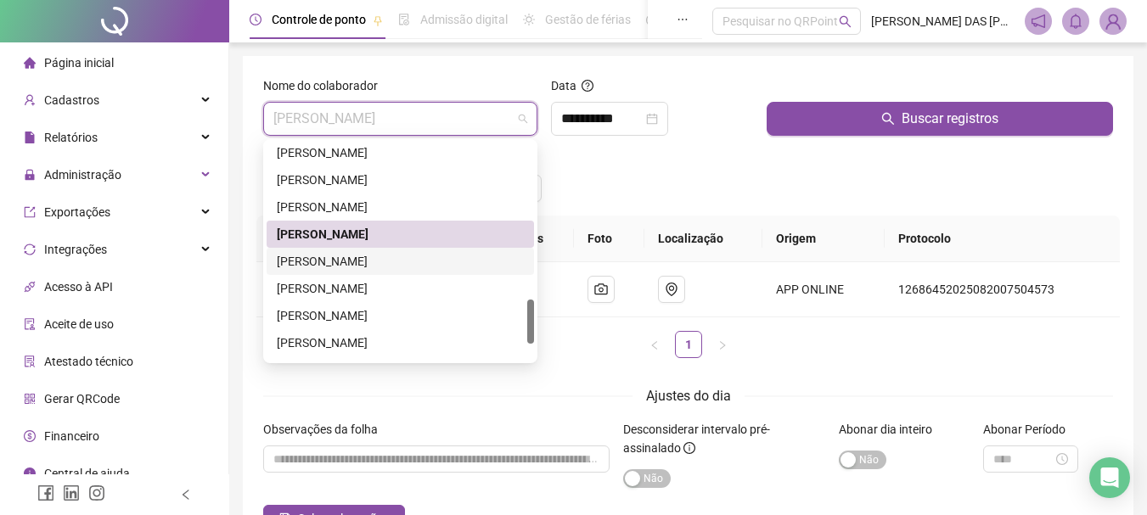
click at [304, 264] on div "[PERSON_NAME]" at bounding box center [400, 261] width 247 height 19
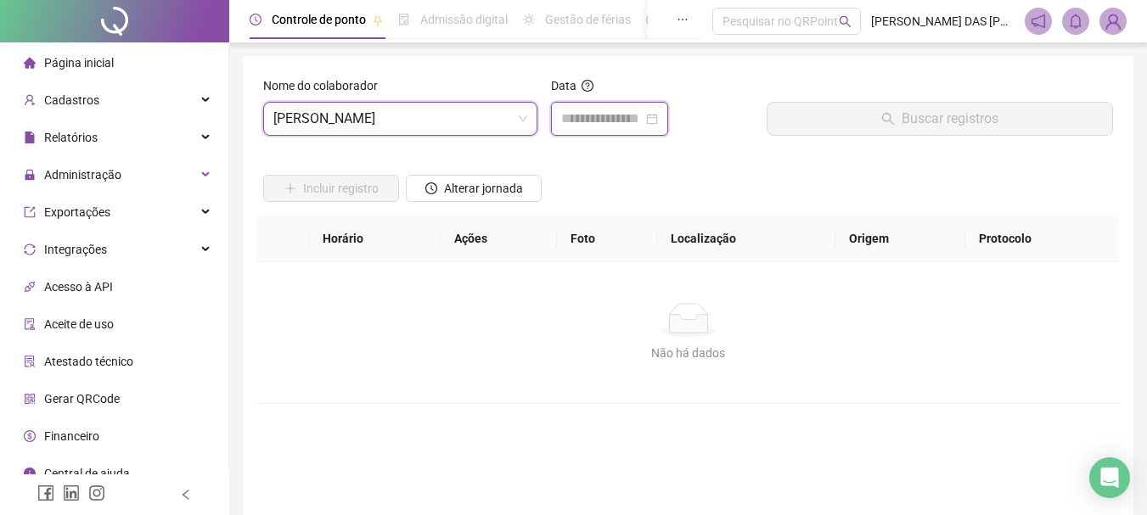
click at [578, 118] on input at bounding box center [602, 119] width 82 height 20
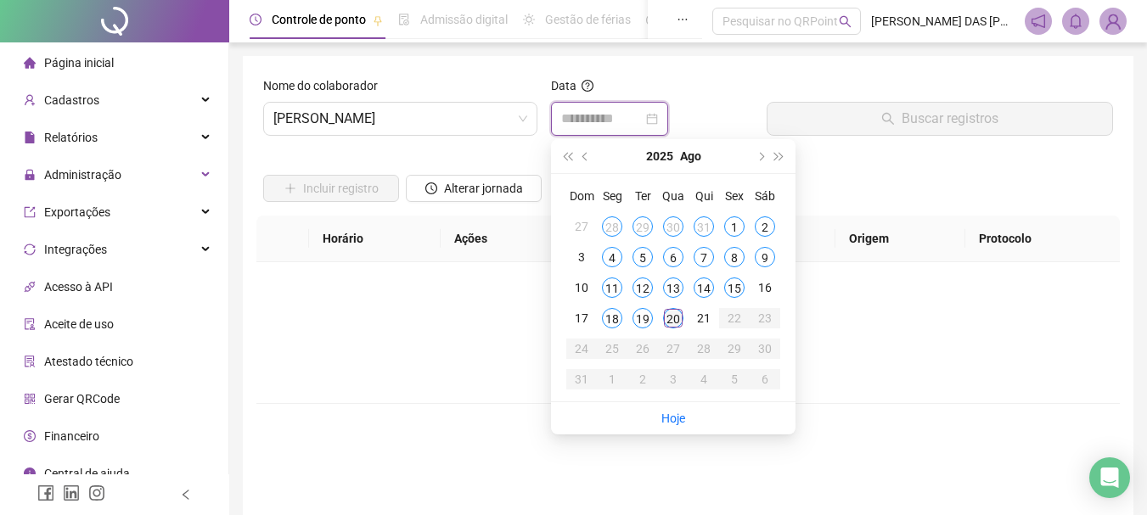
type input "**********"
click at [676, 323] on div "20" at bounding box center [673, 318] width 20 height 20
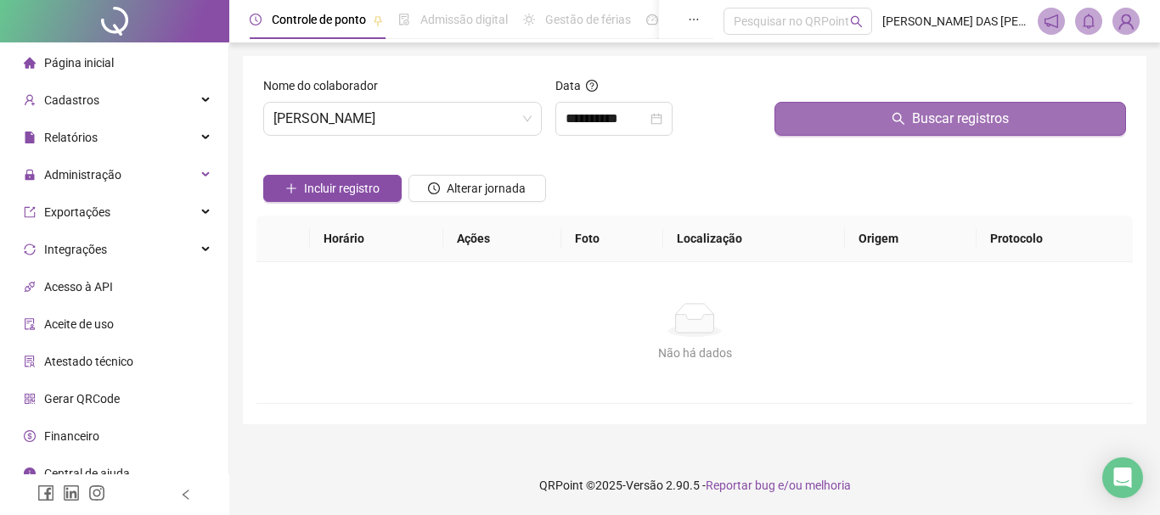
click at [949, 127] on span "Buscar registros" at bounding box center [960, 119] width 97 height 20
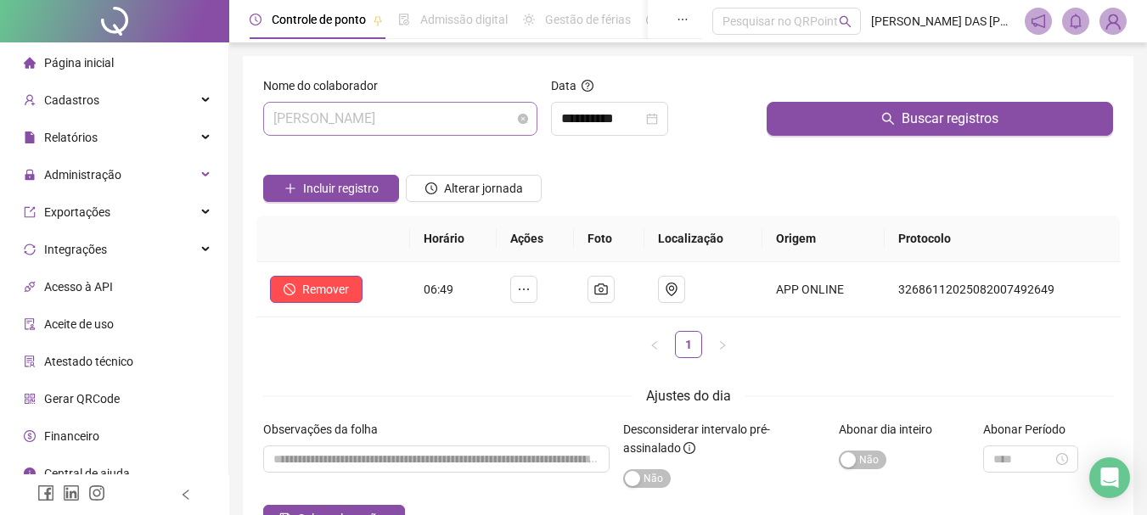
click at [458, 119] on span "[PERSON_NAME]" at bounding box center [400, 119] width 254 height 32
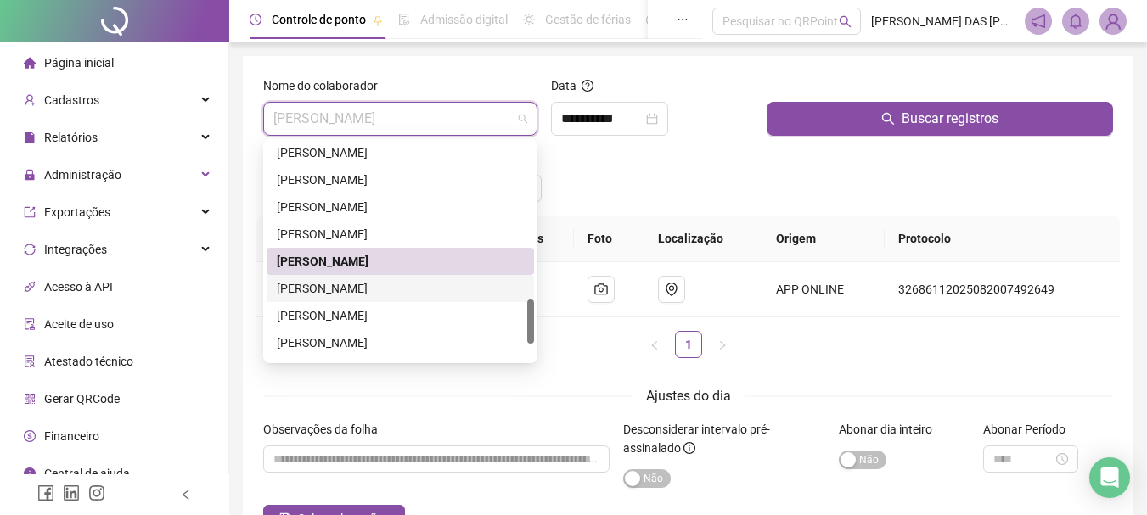
click at [346, 290] on div "[PERSON_NAME]" at bounding box center [400, 288] width 247 height 19
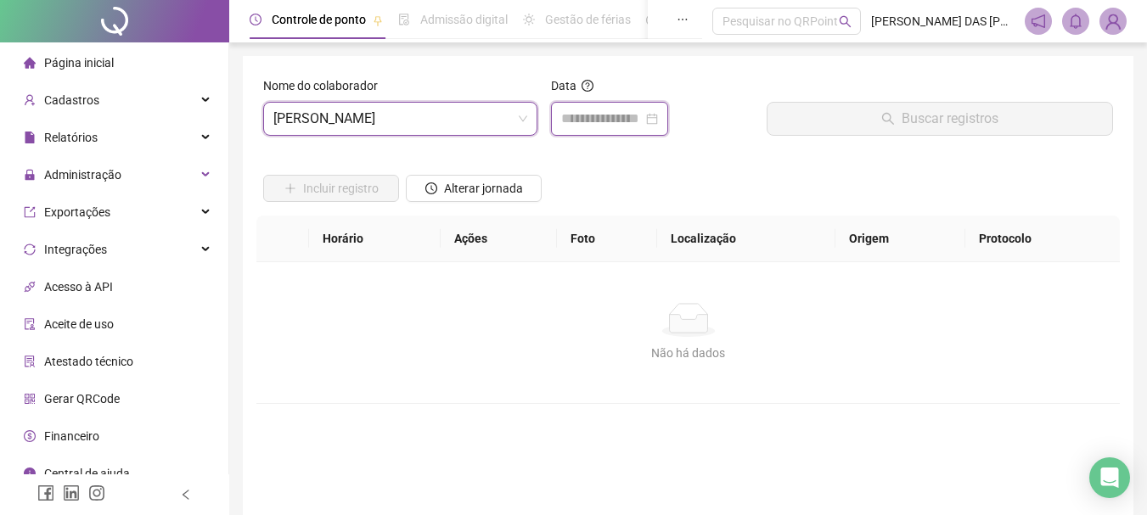
click at [589, 122] on input at bounding box center [602, 119] width 82 height 20
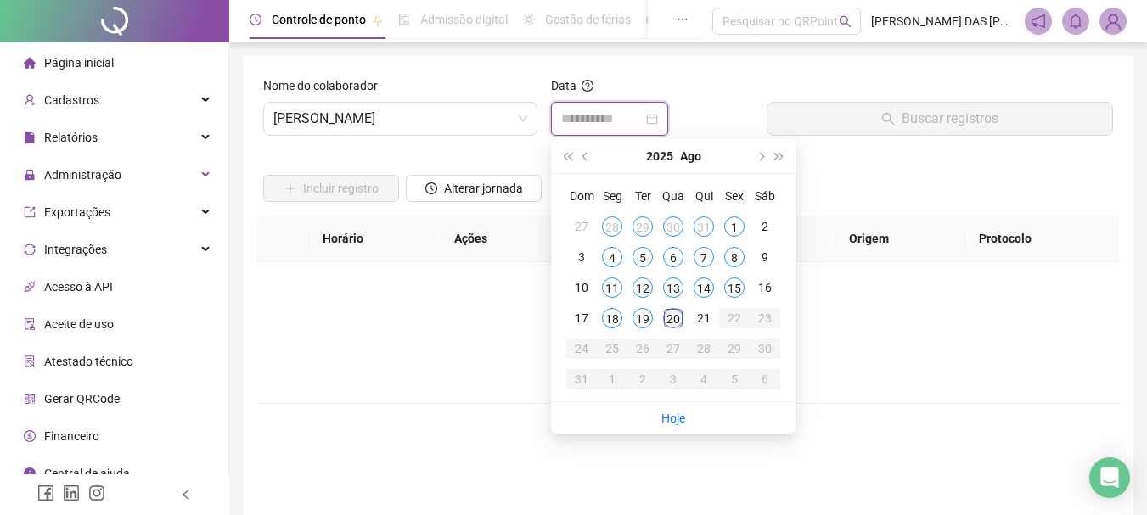
type input "**********"
click at [672, 321] on div "20" at bounding box center [673, 318] width 20 height 20
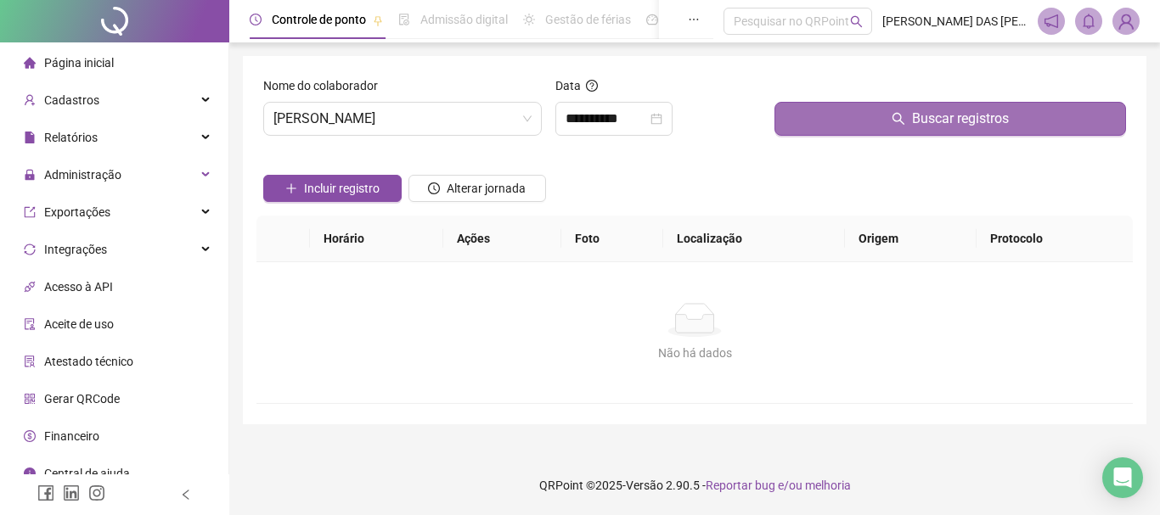
click at [854, 125] on button "Buscar registros" at bounding box center [949, 119] width 351 height 34
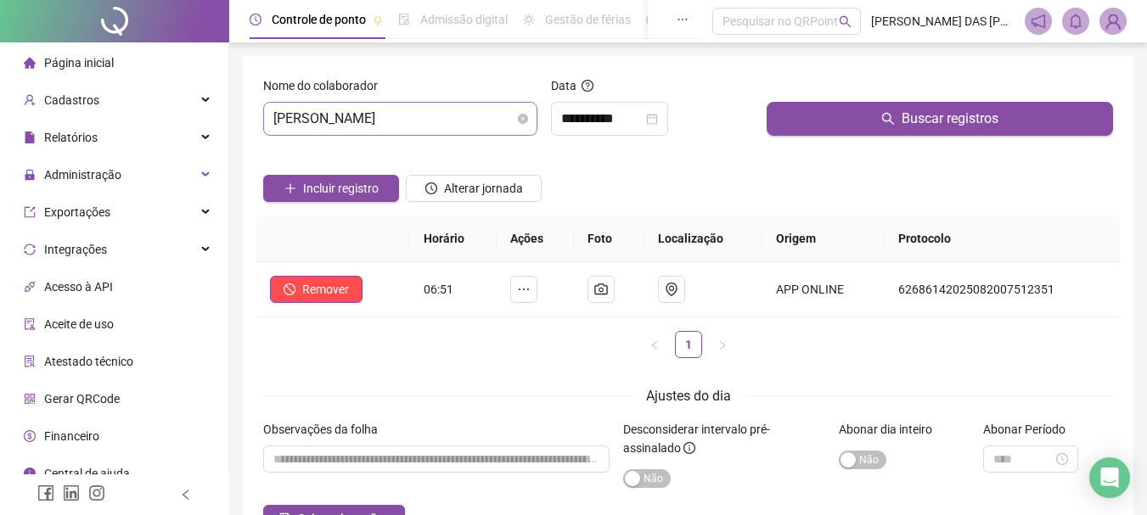
click at [512, 120] on span "[PERSON_NAME]" at bounding box center [400, 119] width 254 height 32
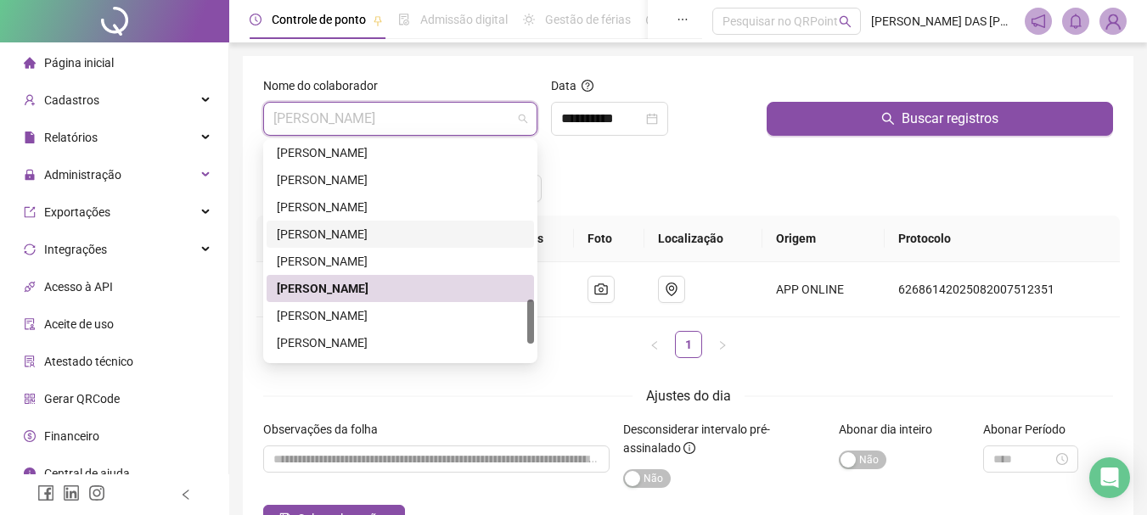
scroll to position [842, 0]
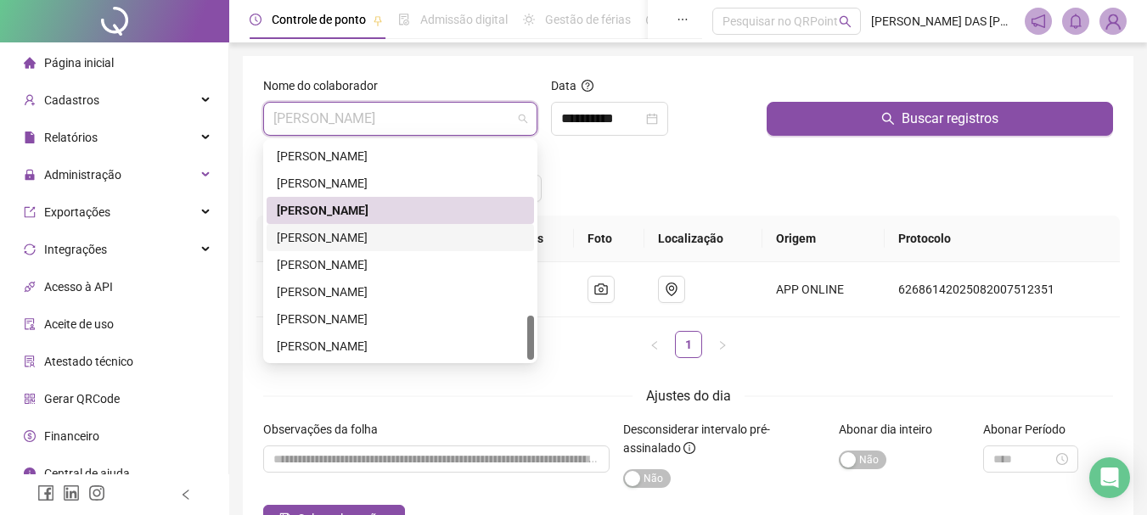
click at [326, 238] on div "[PERSON_NAME]" at bounding box center [400, 237] width 247 height 19
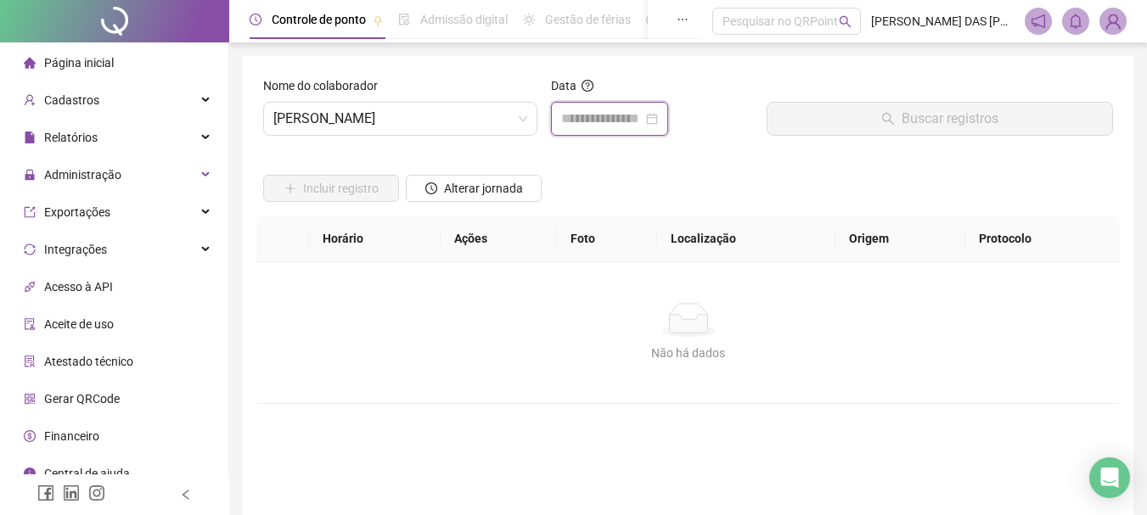
click at [608, 121] on input at bounding box center [602, 119] width 82 height 20
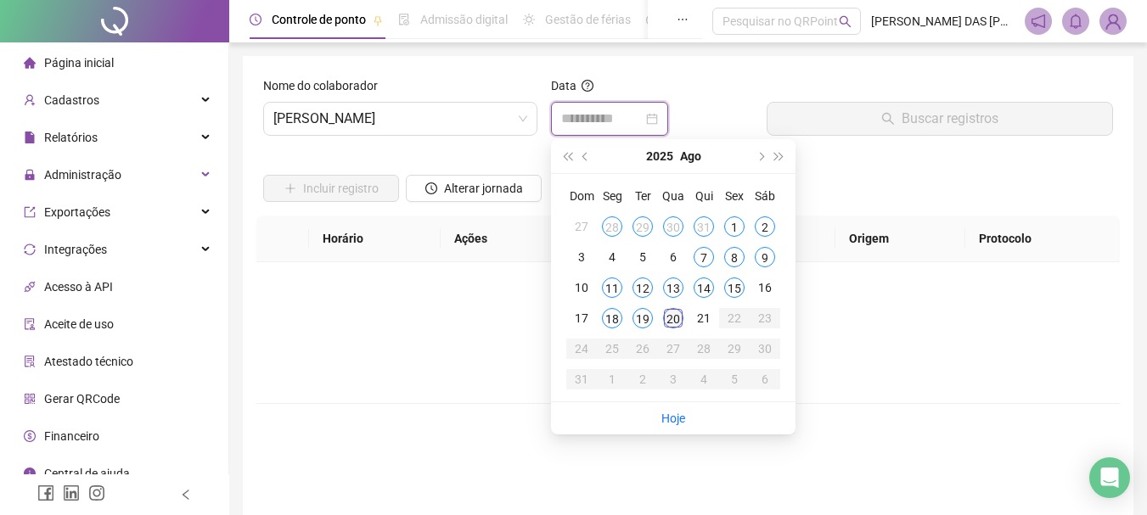
type input "**********"
click at [674, 320] on div "20" at bounding box center [673, 318] width 20 height 20
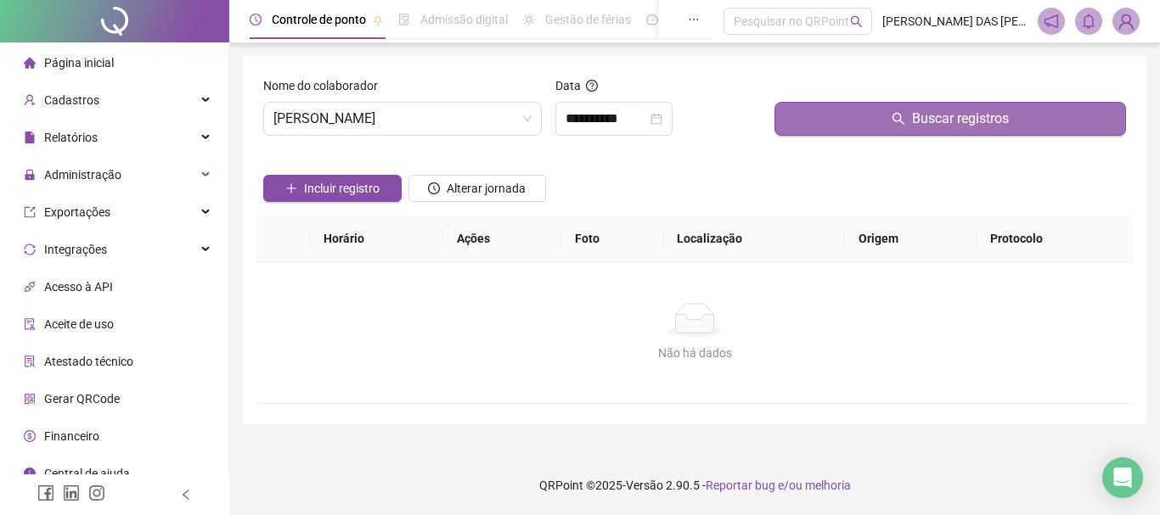
click at [942, 117] on span "Buscar registros" at bounding box center [960, 119] width 97 height 20
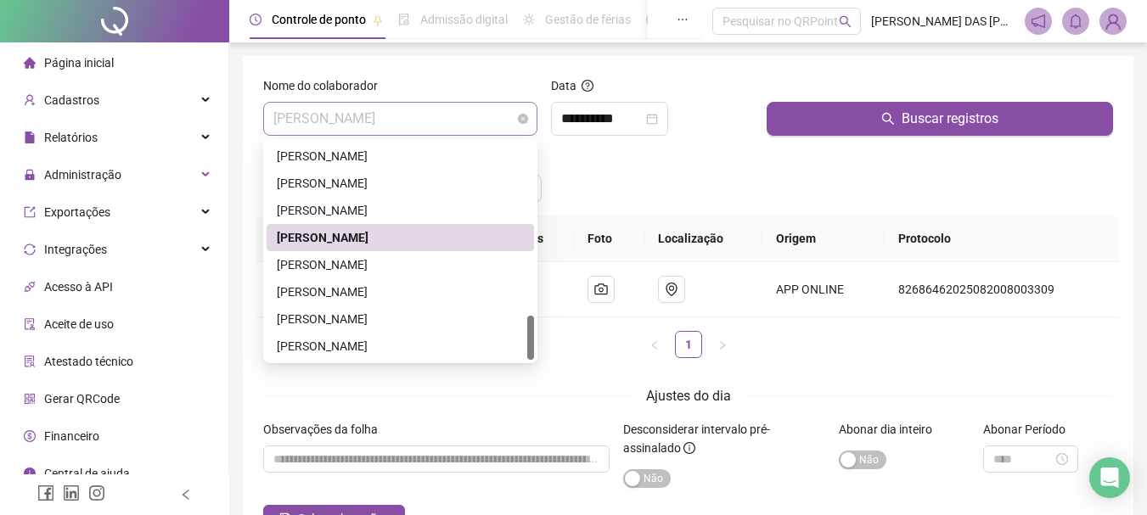
click at [504, 121] on span "[PERSON_NAME]" at bounding box center [400, 119] width 254 height 32
click at [300, 268] on div "[PERSON_NAME]" at bounding box center [400, 265] width 247 height 19
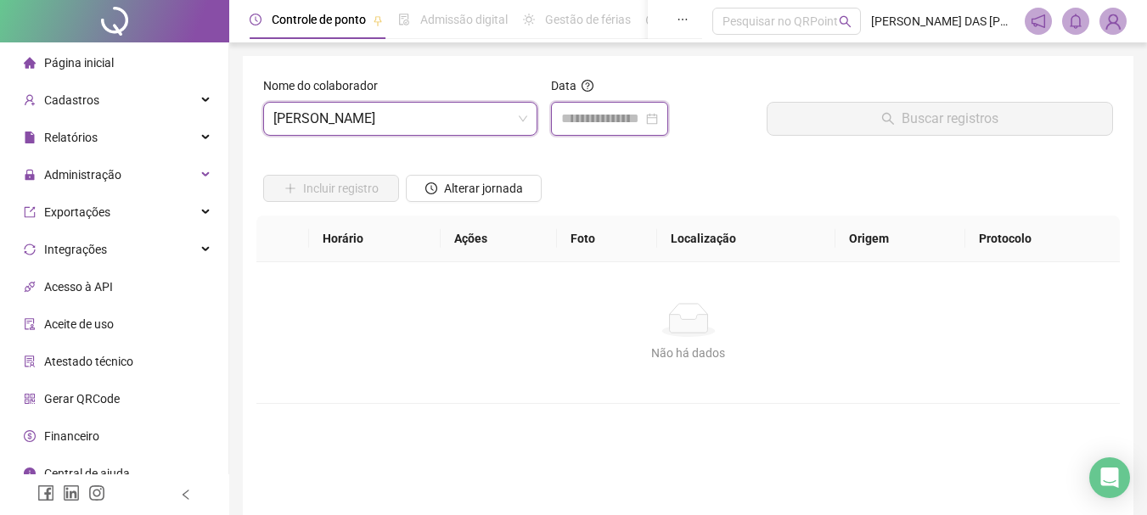
click at [575, 127] on input at bounding box center [602, 119] width 82 height 20
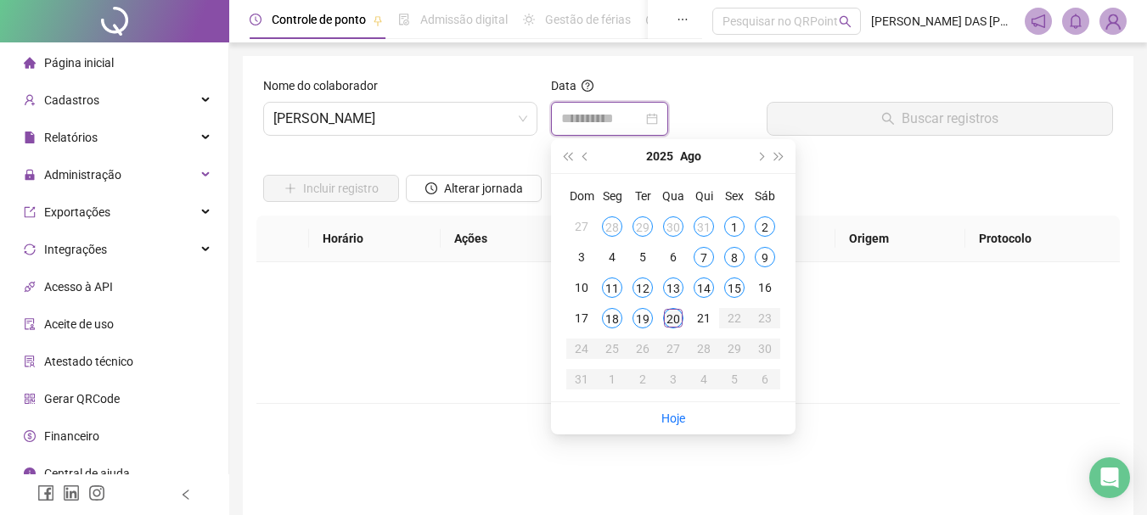
type input "**********"
drag, startPoint x: 671, startPoint y: 323, endPoint x: 674, endPoint y: 312, distance: 11.5
click at [671, 322] on div "20" at bounding box center [673, 318] width 20 height 20
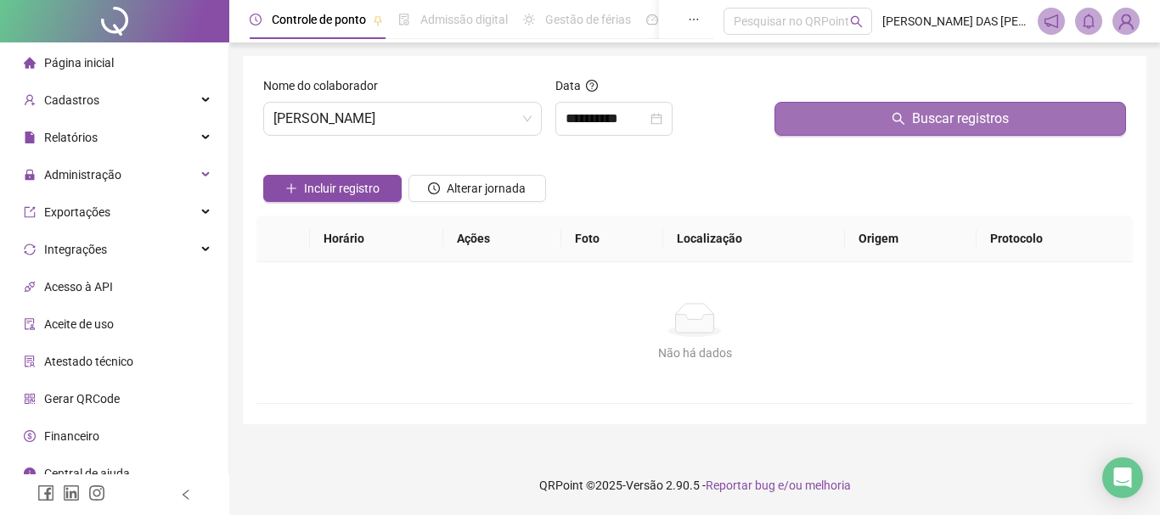
click at [906, 127] on button "Buscar registros" at bounding box center [949, 119] width 351 height 34
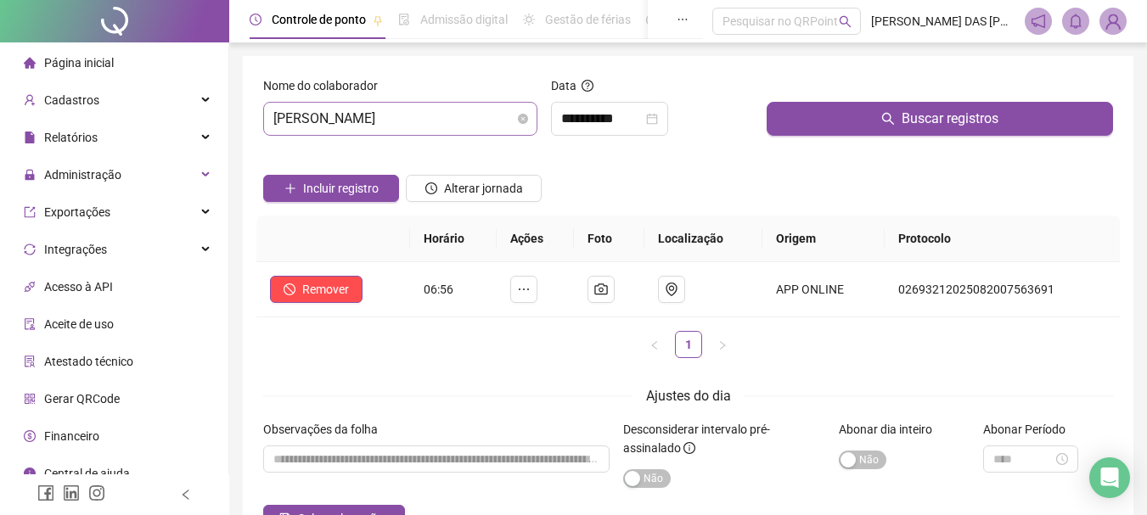
click at [469, 122] on span "[PERSON_NAME]" at bounding box center [400, 119] width 254 height 32
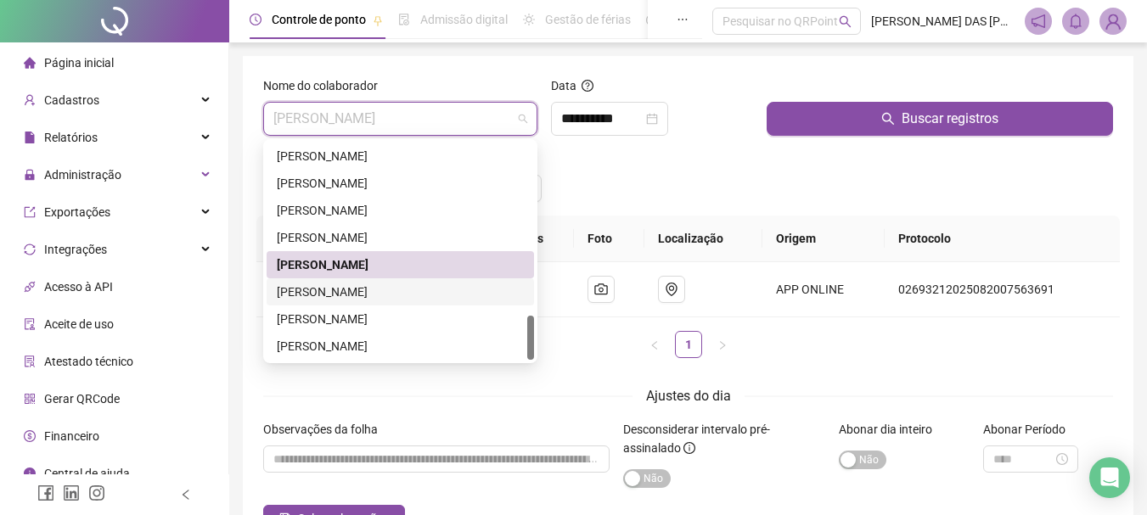
click at [334, 293] on div "[PERSON_NAME]" at bounding box center [400, 292] width 247 height 19
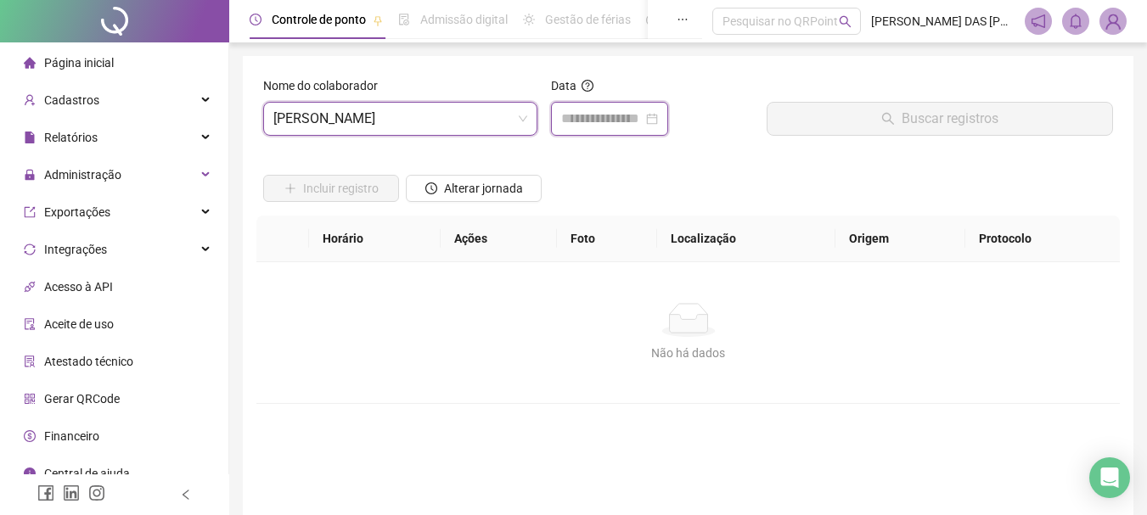
click at [601, 118] on input at bounding box center [602, 119] width 82 height 20
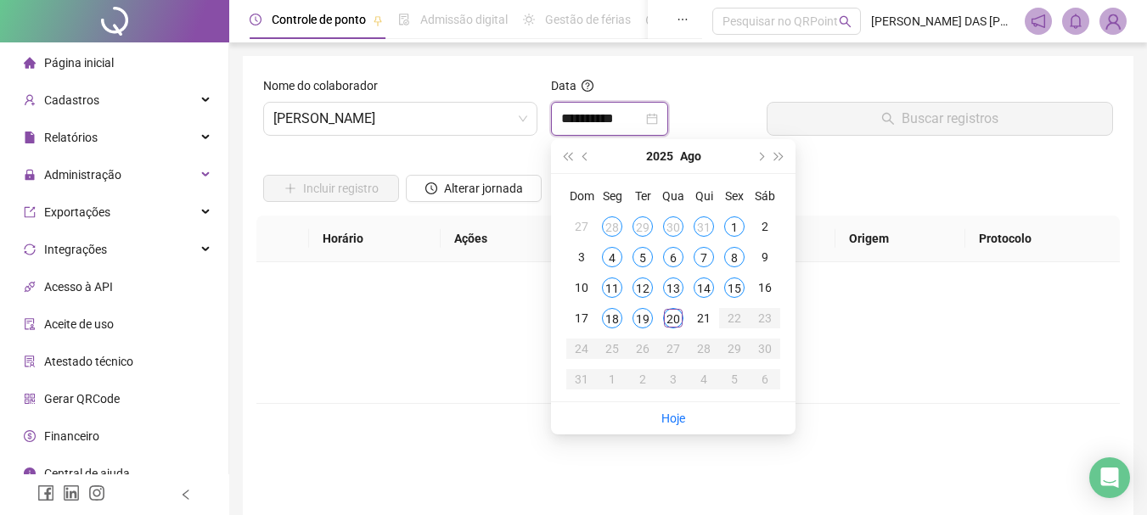
type input "**********"
click at [675, 323] on div "20" at bounding box center [673, 318] width 20 height 20
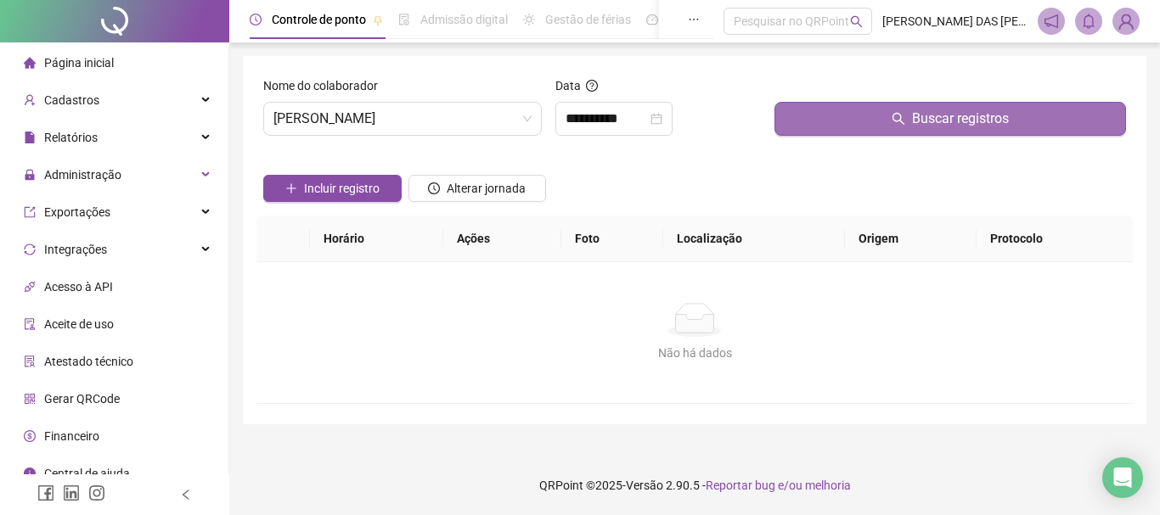
click at [921, 129] on button "Buscar registros" at bounding box center [949, 119] width 351 height 34
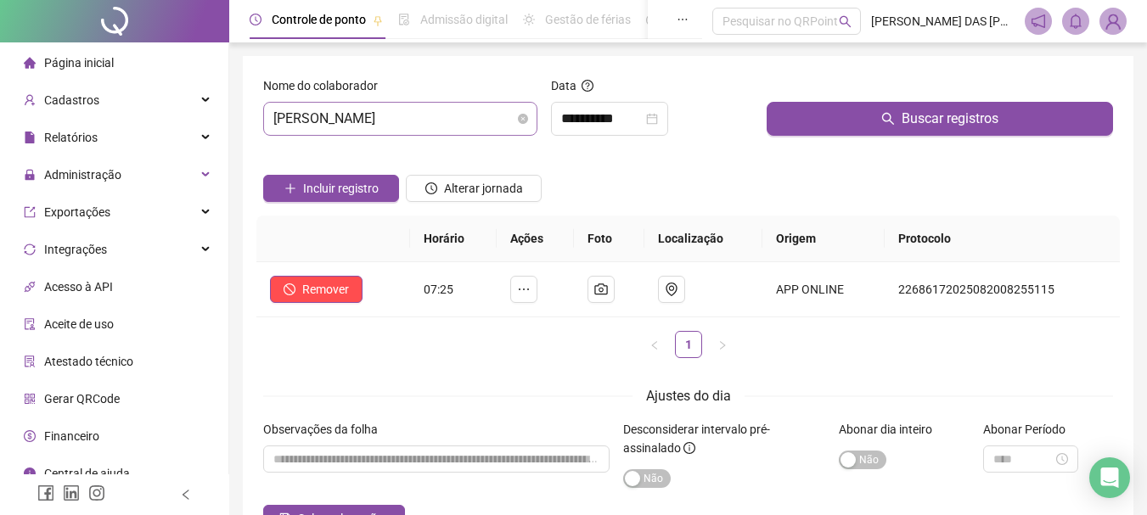
click at [470, 117] on span "[PERSON_NAME]" at bounding box center [400, 119] width 254 height 32
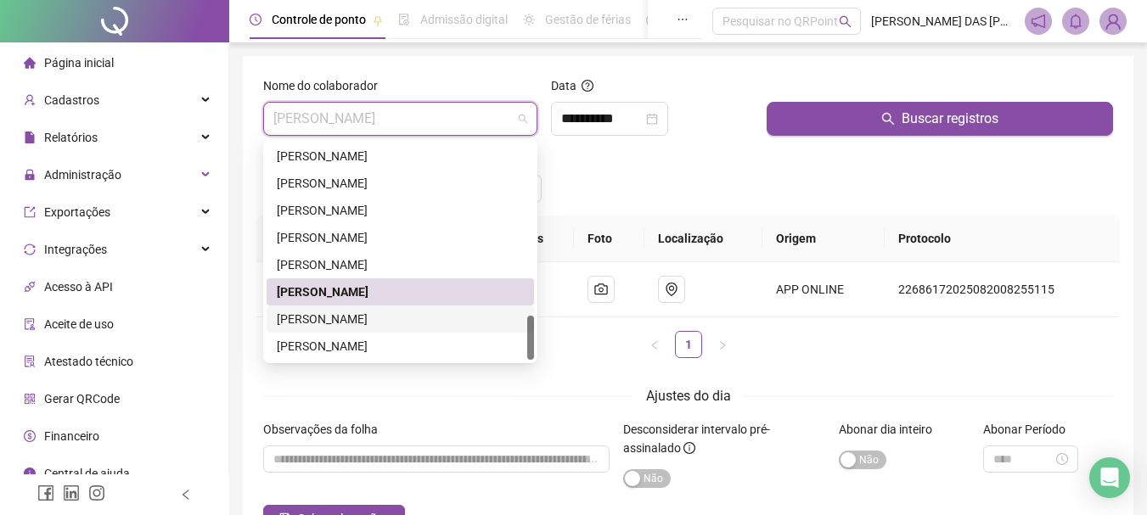
click at [333, 322] on div "[PERSON_NAME]" at bounding box center [400, 319] width 247 height 19
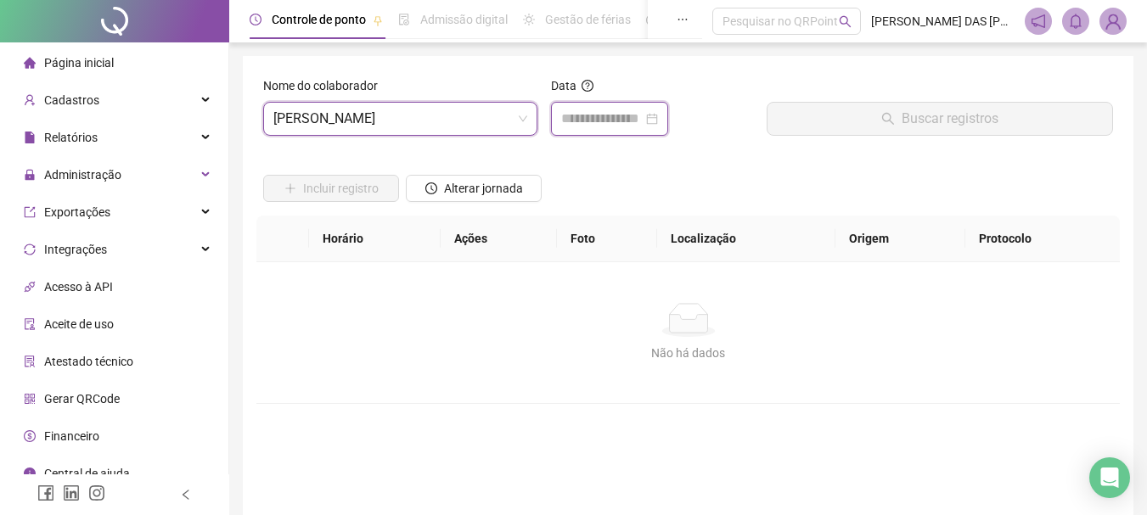
click at [566, 115] on input at bounding box center [602, 119] width 82 height 20
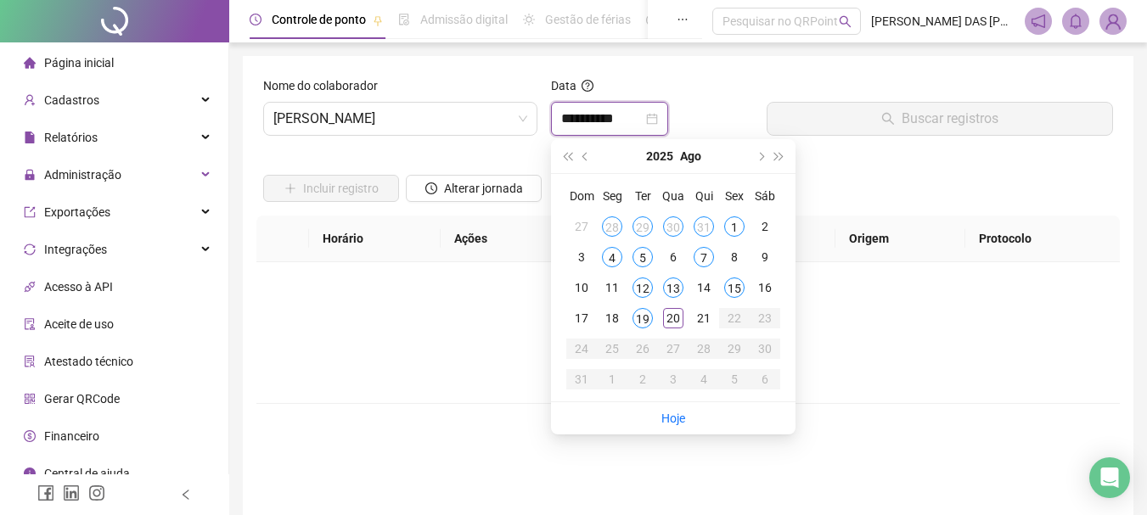
type input "**********"
click at [643, 322] on div "19" at bounding box center [643, 318] width 20 height 20
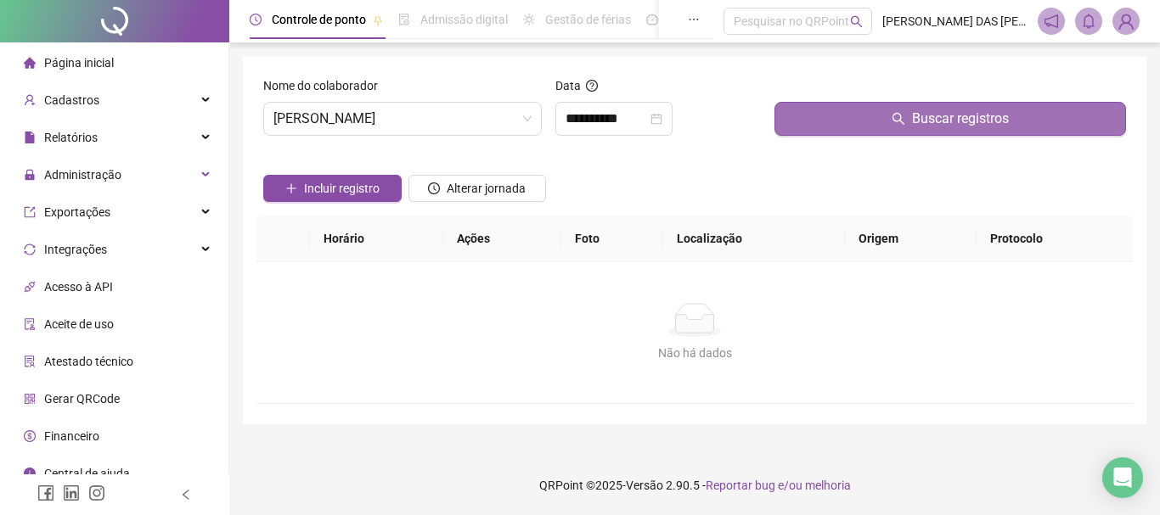
click at [924, 129] on button "Buscar registros" at bounding box center [949, 119] width 351 height 34
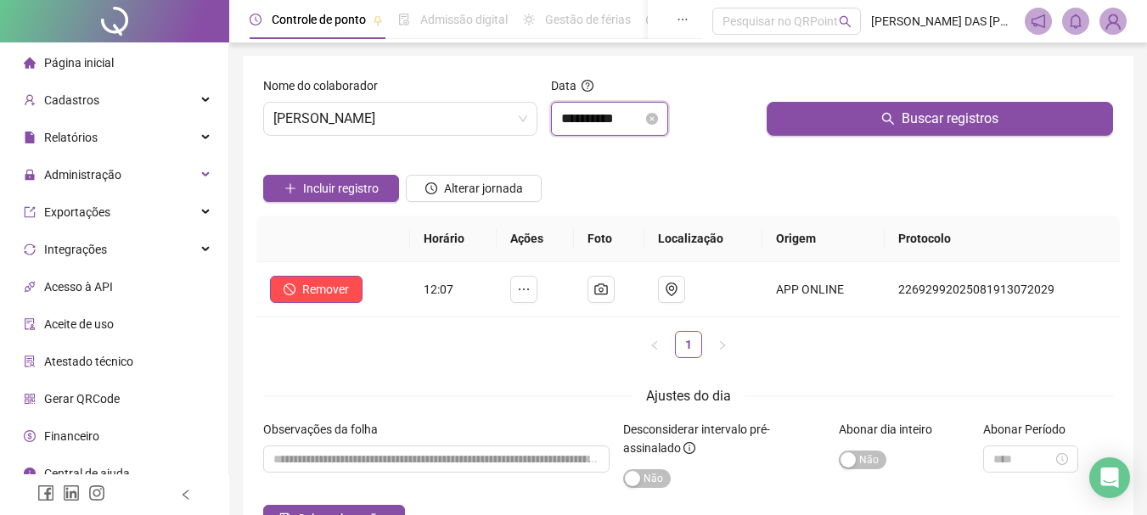
click at [640, 115] on input "**********" at bounding box center [602, 119] width 82 height 20
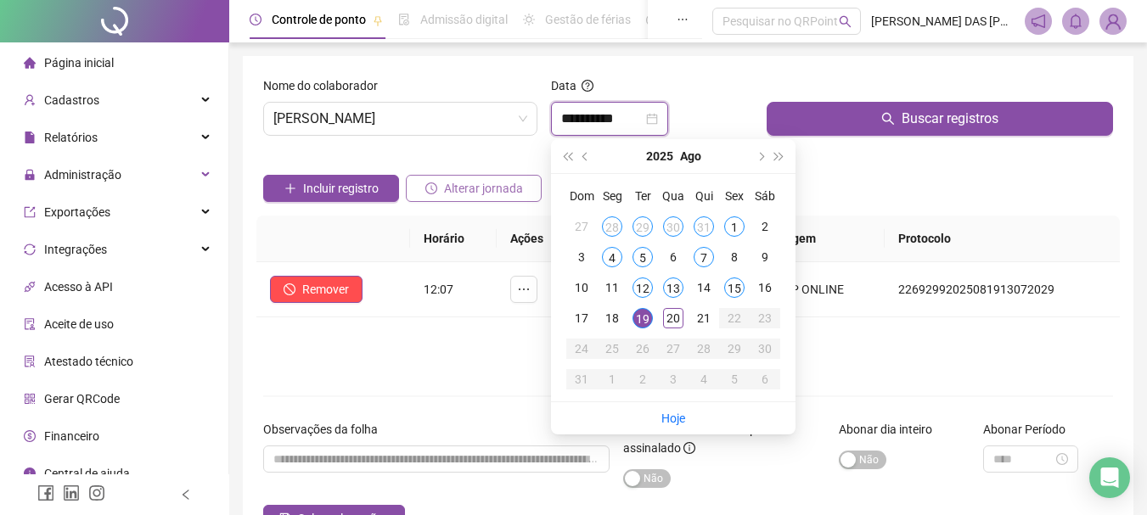
type input "**********"
click at [455, 114] on span "[PERSON_NAME]" at bounding box center [400, 119] width 254 height 32
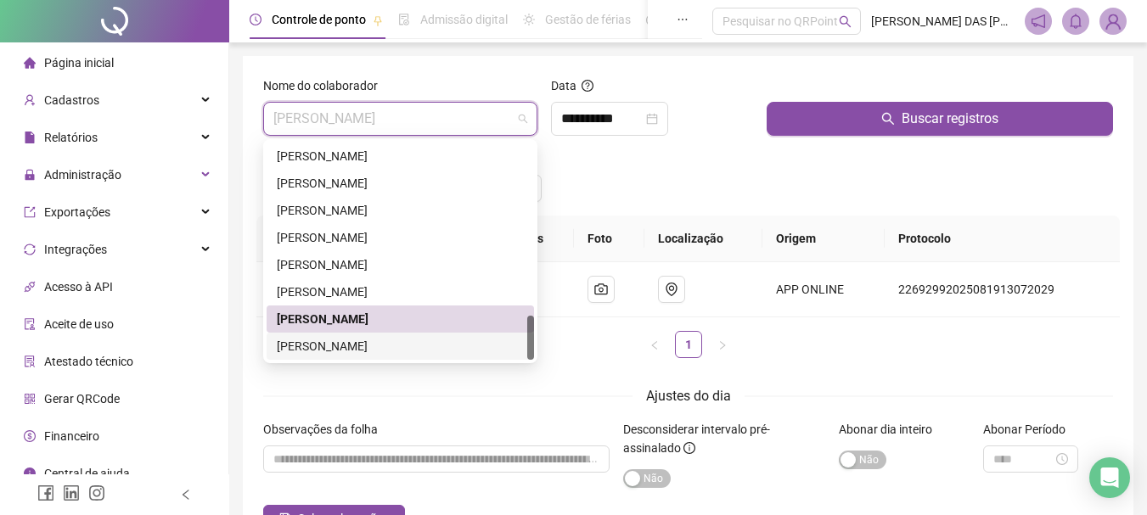
click at [340, 341] on div "[PERSON_NAME]" at bounding box center [400, 346] width 247 height 19
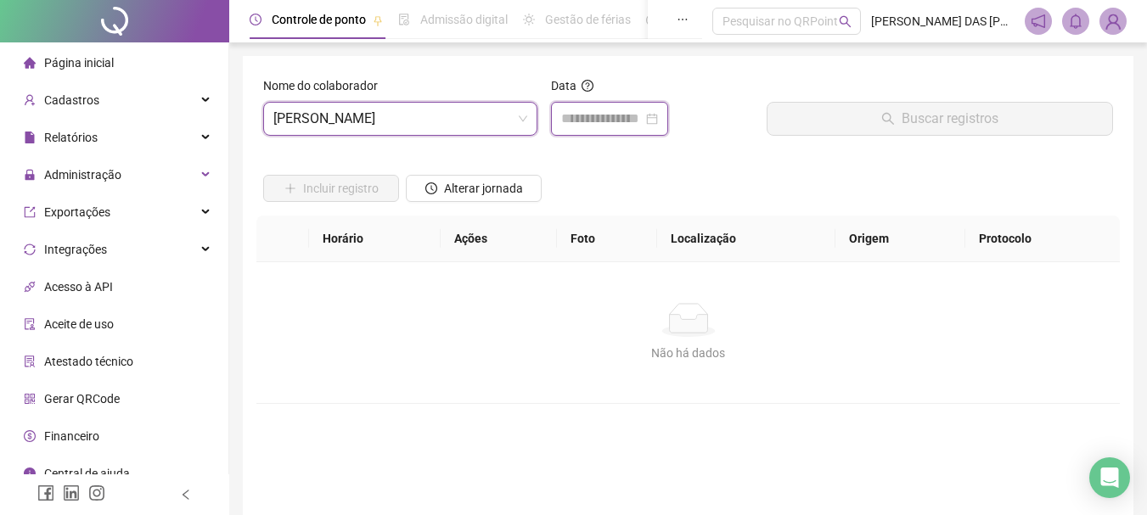
click at [582, 121] on input at bounding box center [602, 119] width 82 height 20
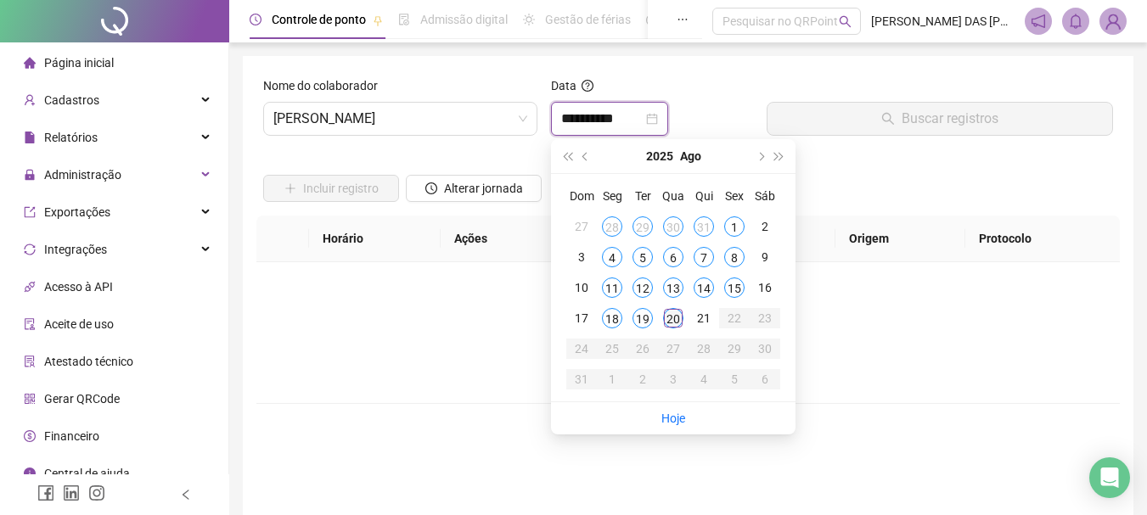
type input "**********"
click at [674, 322] on div "20" at bounding box center [673, 318] width 20 height 20
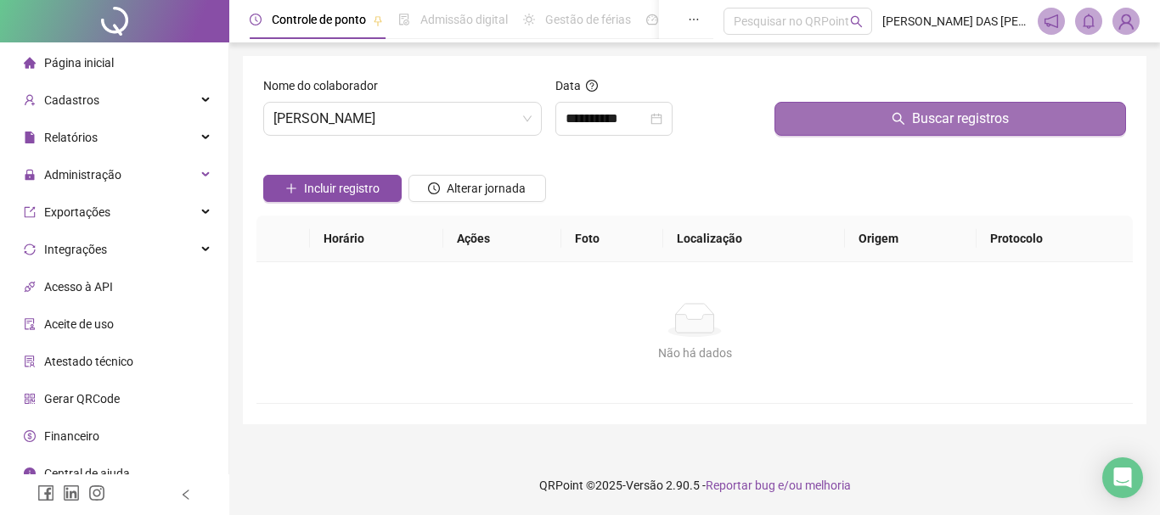
click at [915, 122] on span "Buscar registros" at bounding box center [960, 119] width 97 height 20
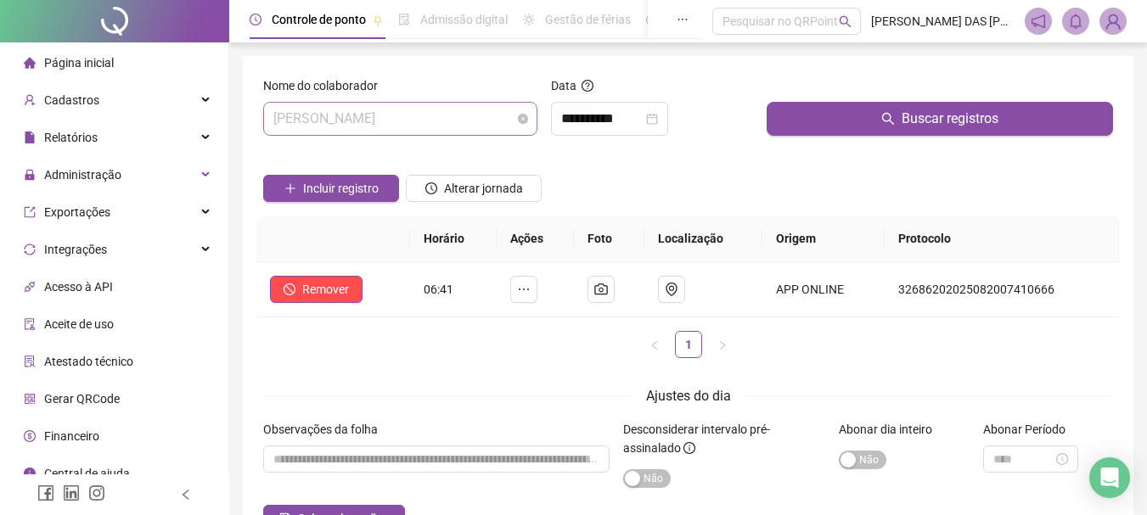
click at [481, 119] on span "[PERSON_NAME]" at bounding box center [400, 119] width 254 height 32
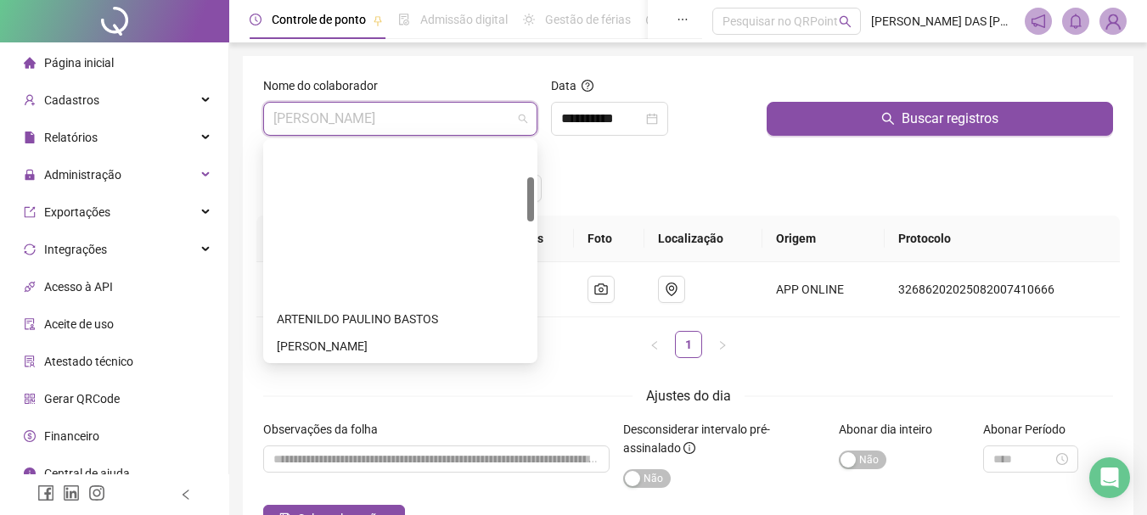
scroll to position [170, 0]
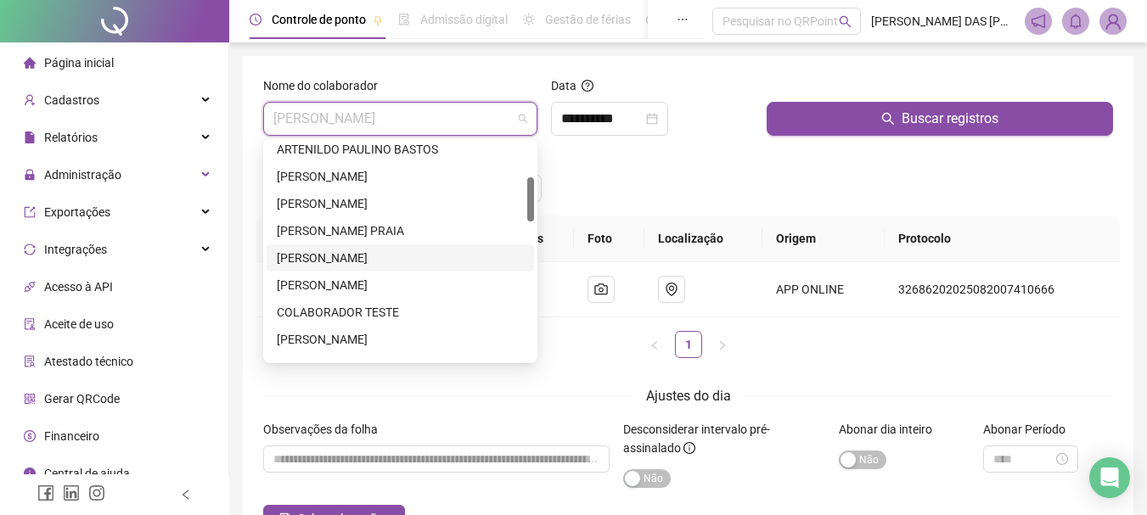
click at [344, 261] on div "[PERSON_NAME]" at bounding box center [400, 258] width 247 height 19
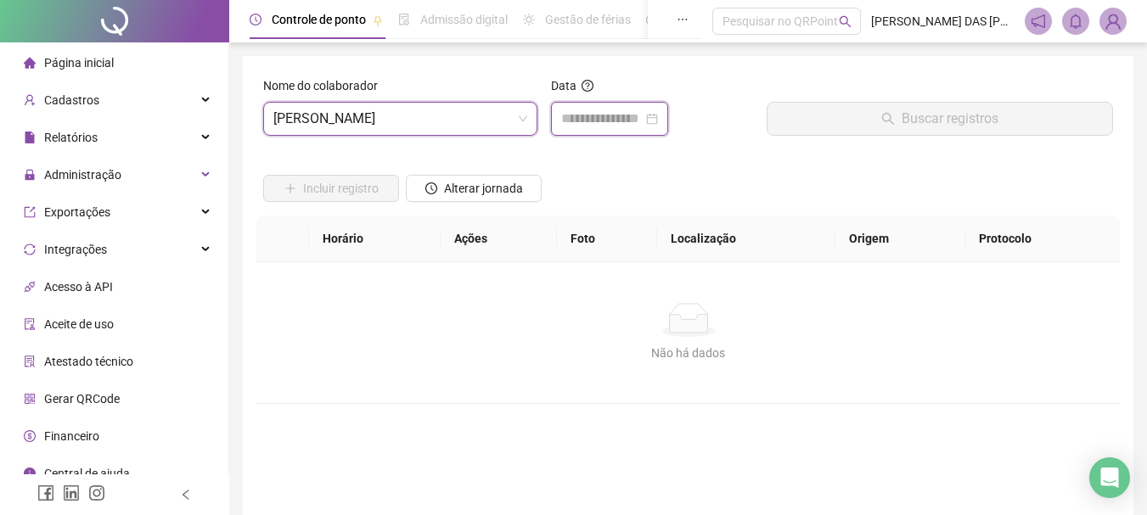
click at [599, 125] on input at bounding box center [602, 119] width 82 height 20
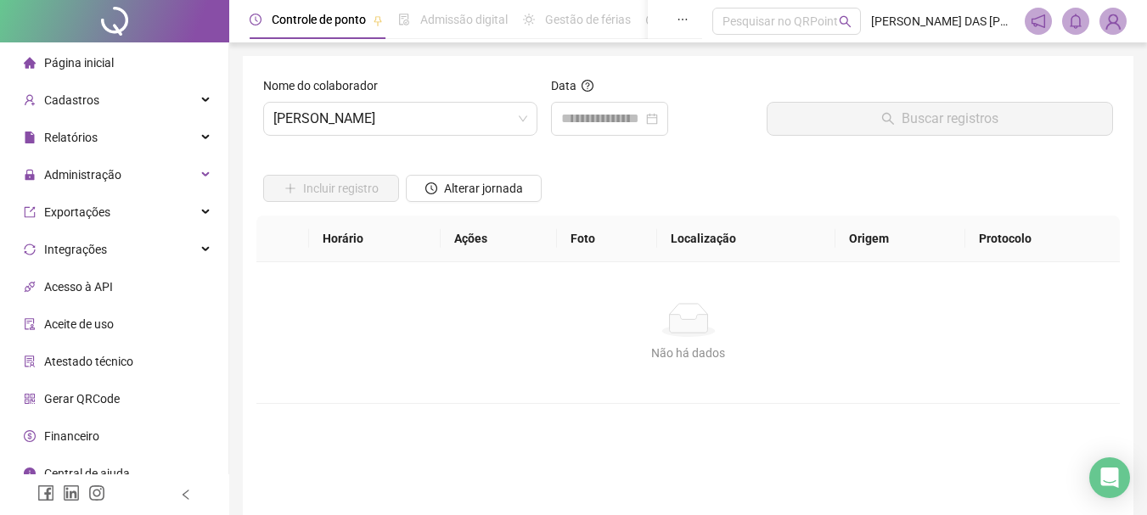
click at [63, 65] on span "Página inicial" at bounding box center [79, 63] width 70 height 14
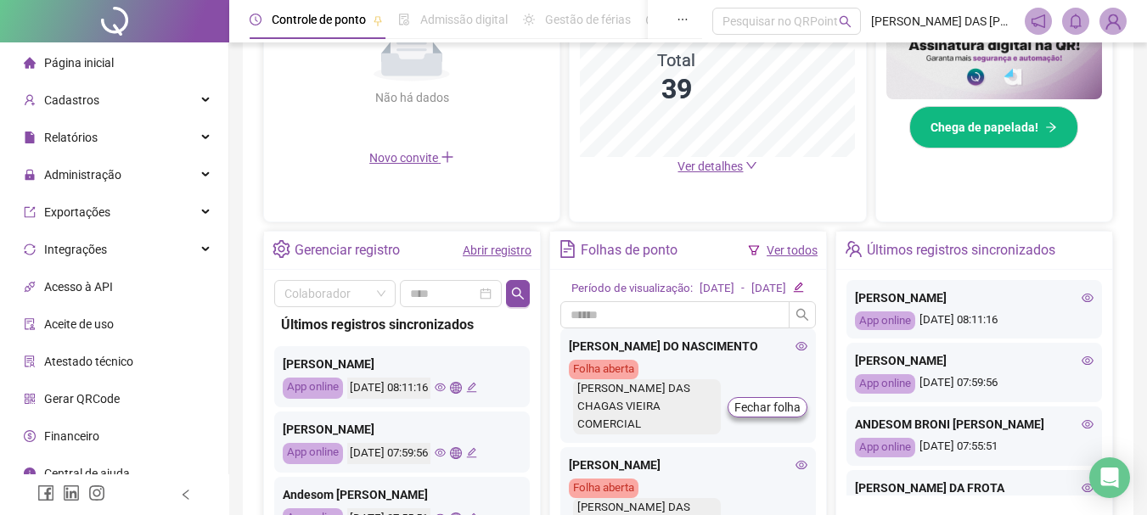
scroll to position [509, 0]
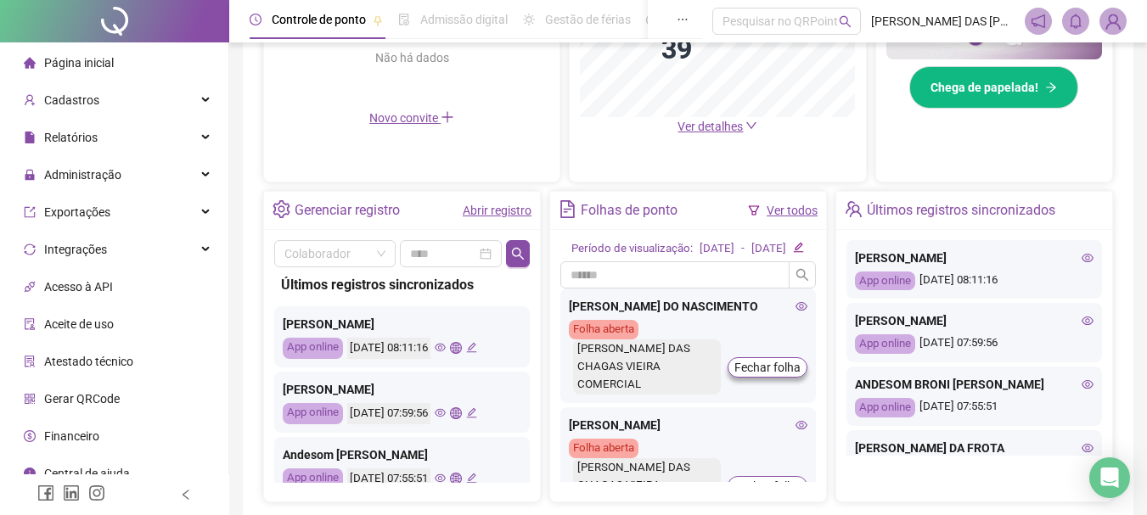
click at [494, 212] on link "Abrir registro" at bounding box center [497, 211] width 69 height 14
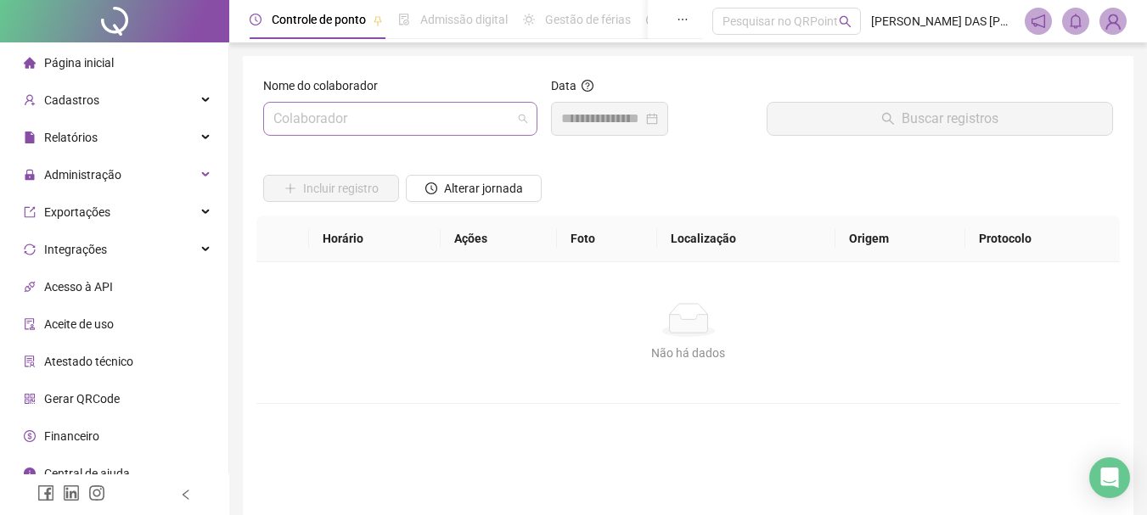
click at [425, 122] on input "search" at bounding box center [392, 119] width 239 height 32
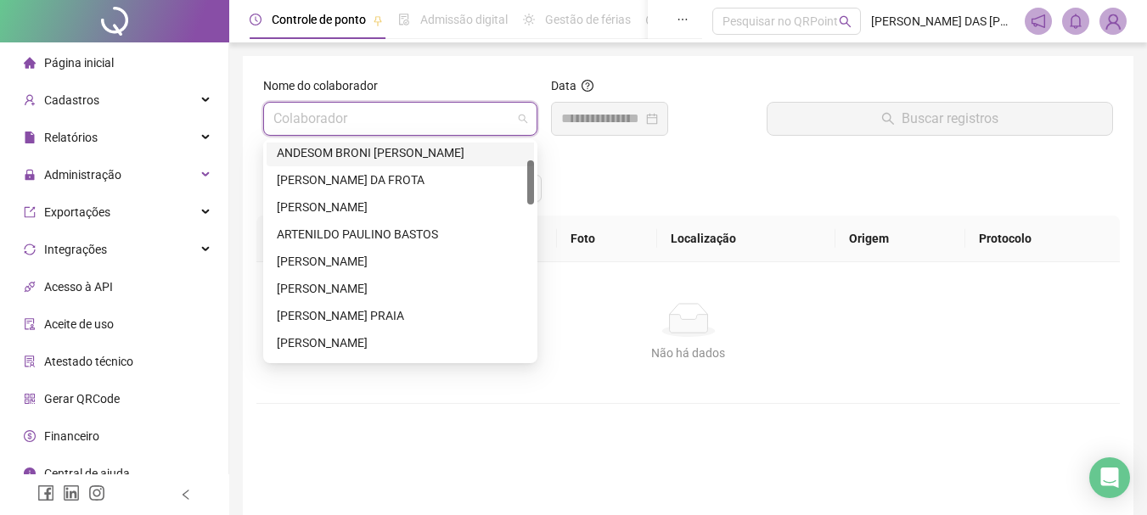
scroll to position [170, 0]
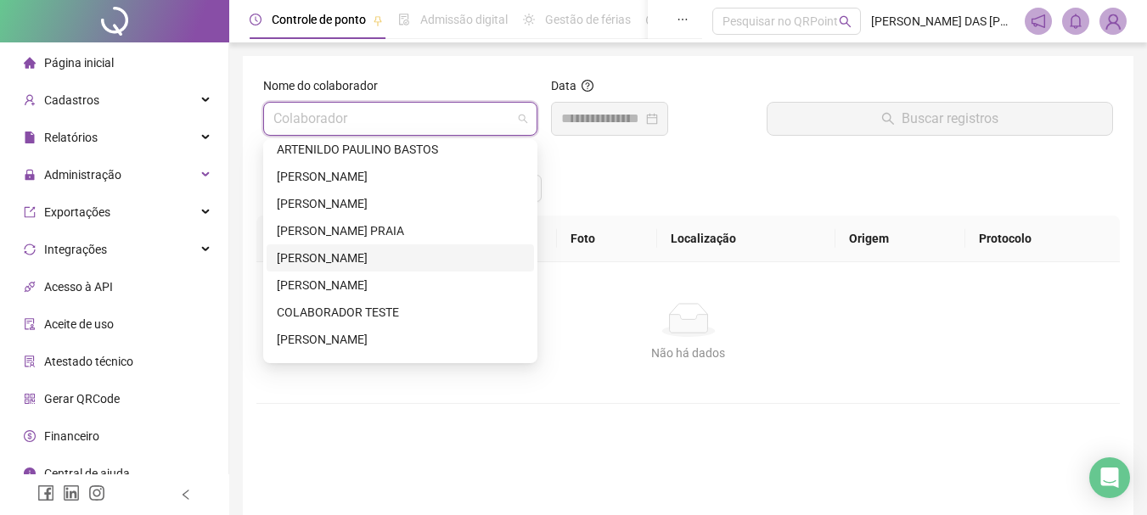
click at [333, 262] on div "[PERSON_NAME]" at bounding box center [400, 258] width 247 height 19
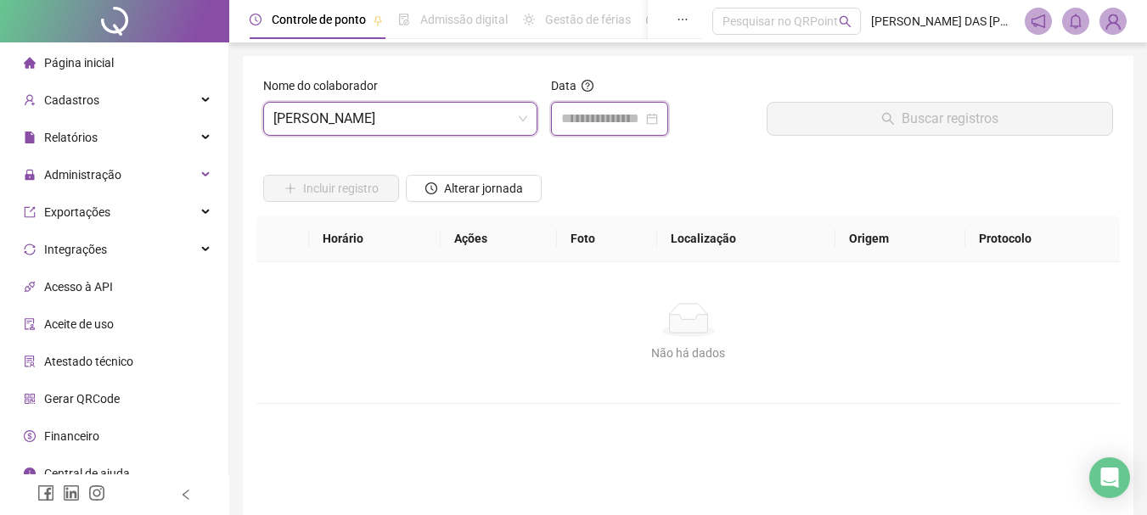
click at [582, 125] on input at bounding box center [602, 119] width 82 height 20
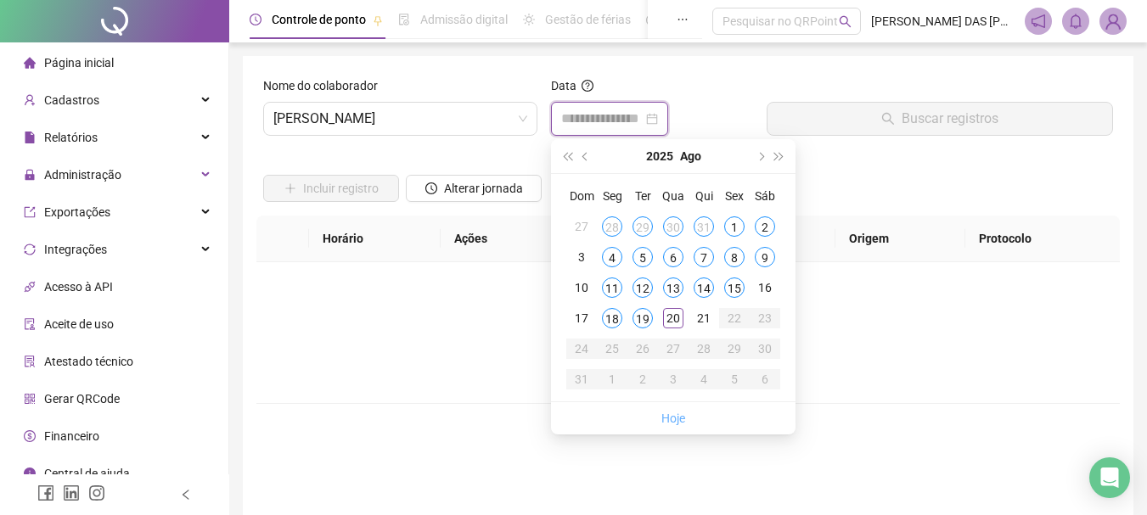
type input "**********"
click at [481, 121] on span "[PERSON_NAME]" at bounding box center [400, 119] width 254 height 32
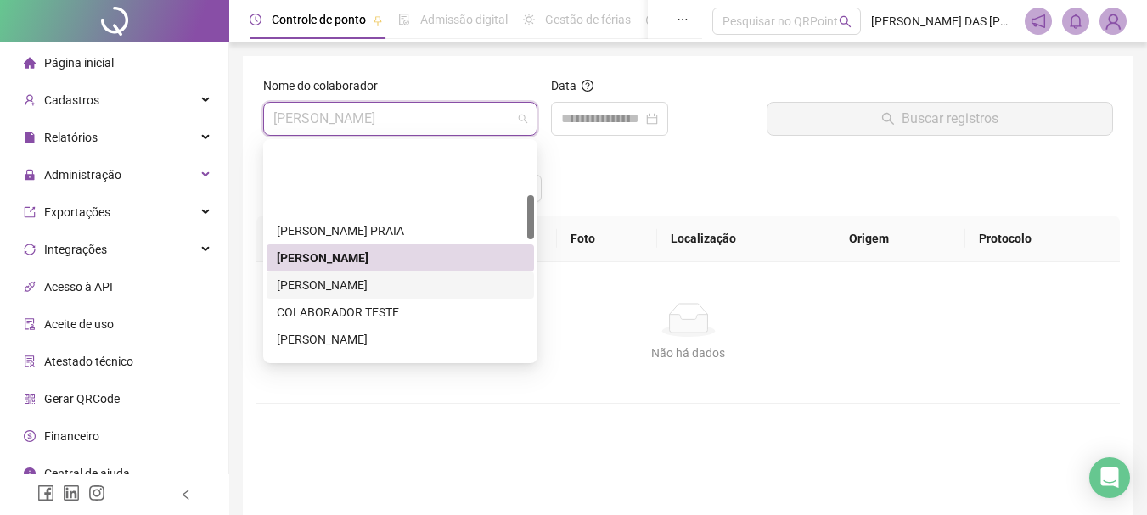
scroll to position [255, 0]
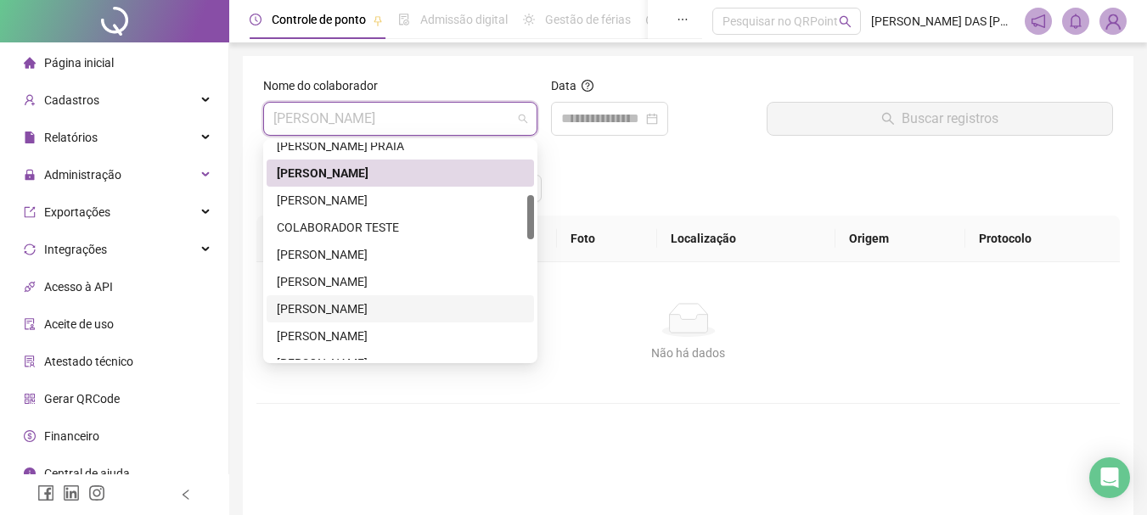
click at [340, 306] on div "[PERSON_NAME]" at bounding box center [400, 309] width 247 height 19
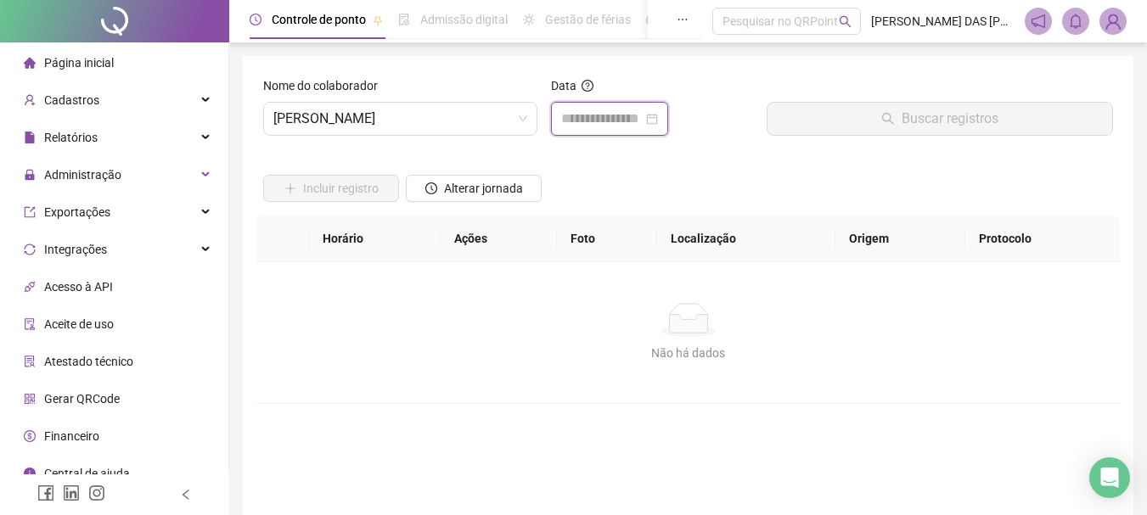
click at [589, 115] on input at bounding box center [602, 119] width 82 height 20
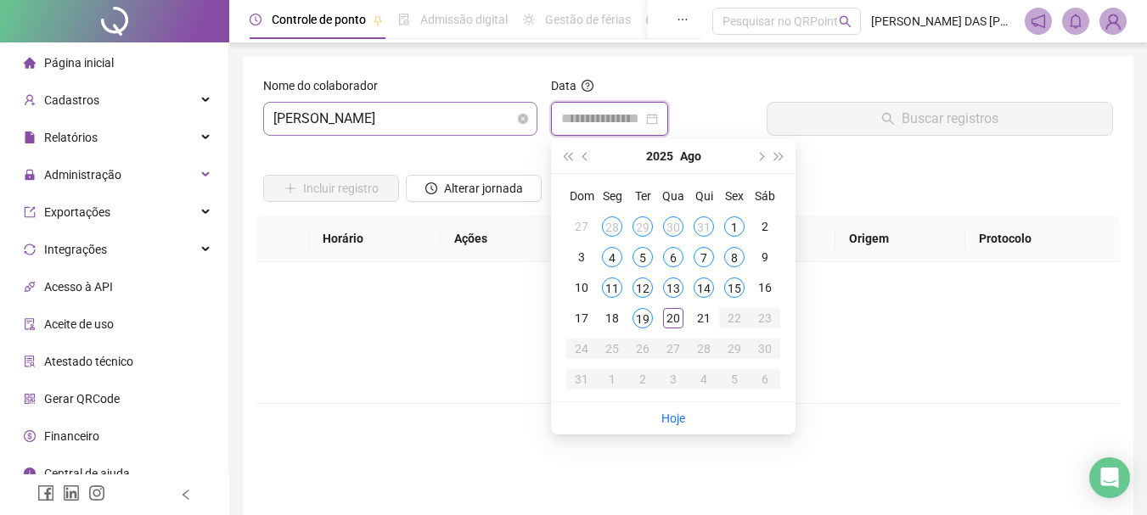
click at [478, 117] on span "[PERSON_NAME]" at bounding box center [400, 119] width 254 height 32
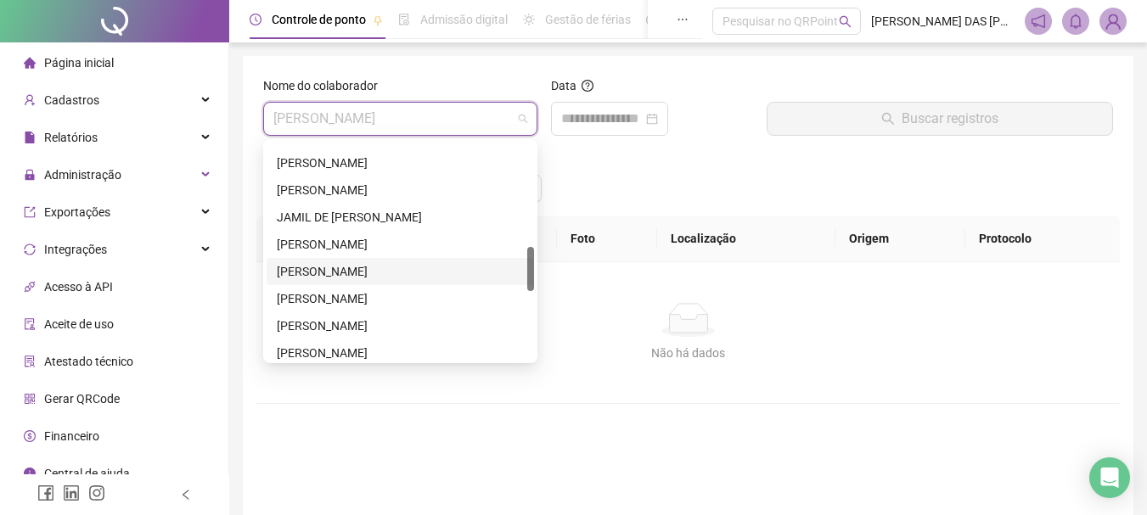
scroll to position [594, 0]
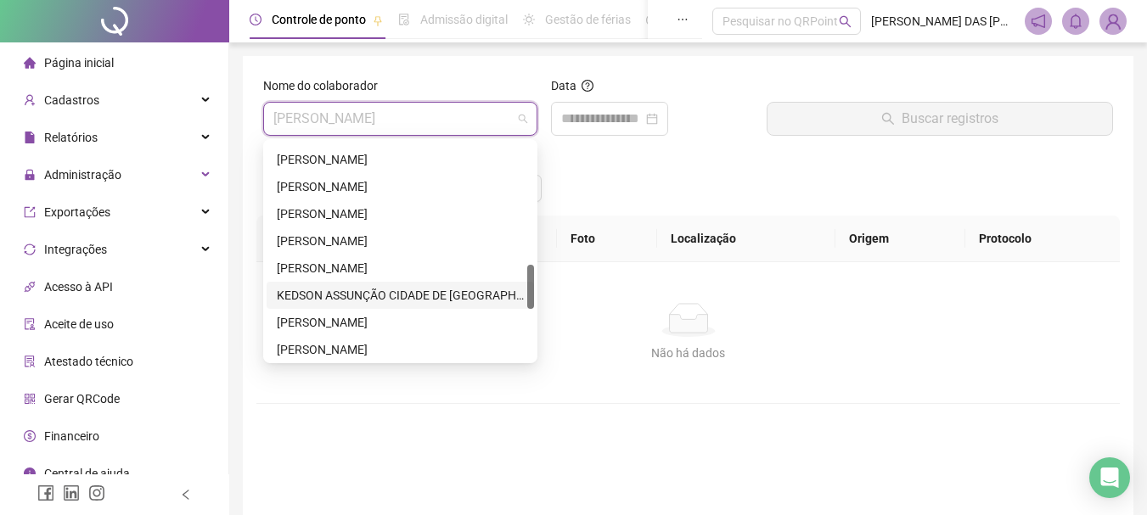
click at [356, 295] on div "KEDSON ASSUNÇÃO CIDADE DE [GEOGRAPHIC_DATA]" at bounding box center [400, 295] width 247 height 19
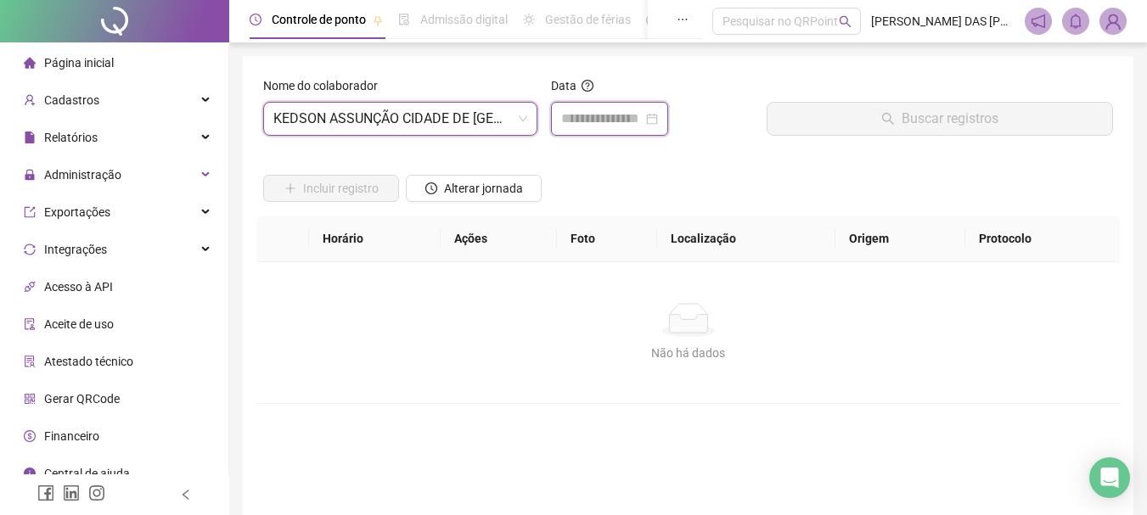
click at [586, 119] on input at bounding box center [602, 119] width 82 height 20
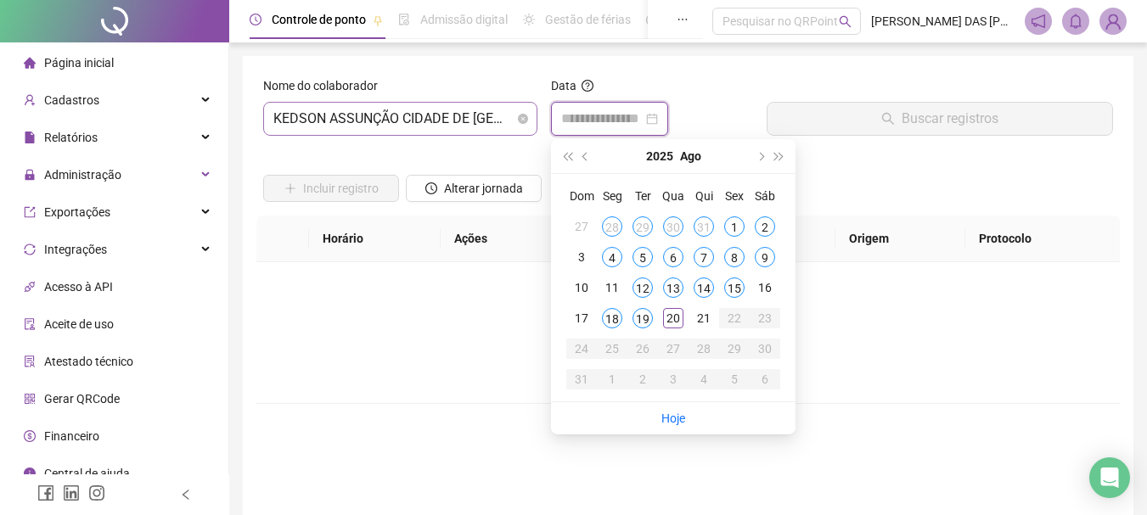
click at [503, 121] on span "KEDSON ASSUNÇÃO CIDADE DE [GEOGRAPHIC_DATA]" at bounding box center [400, 119] width 254 height 32
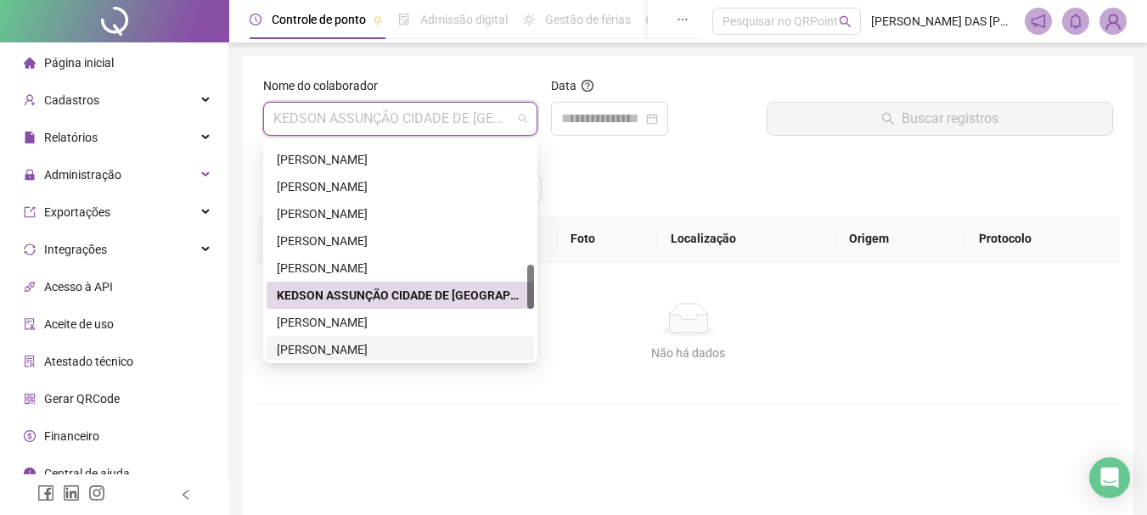
click at [335, 348] on div "[PERSON_NAME]" at bounding box center [400, 349] width 247 height 19
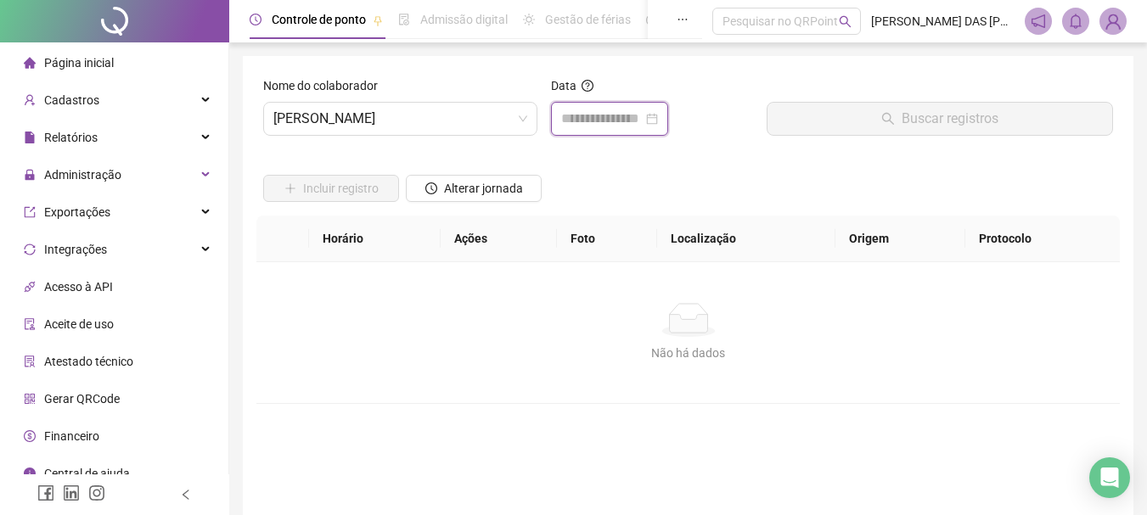
click at [592, 128] on input at bounding box center [602, 119] width 82 height 20
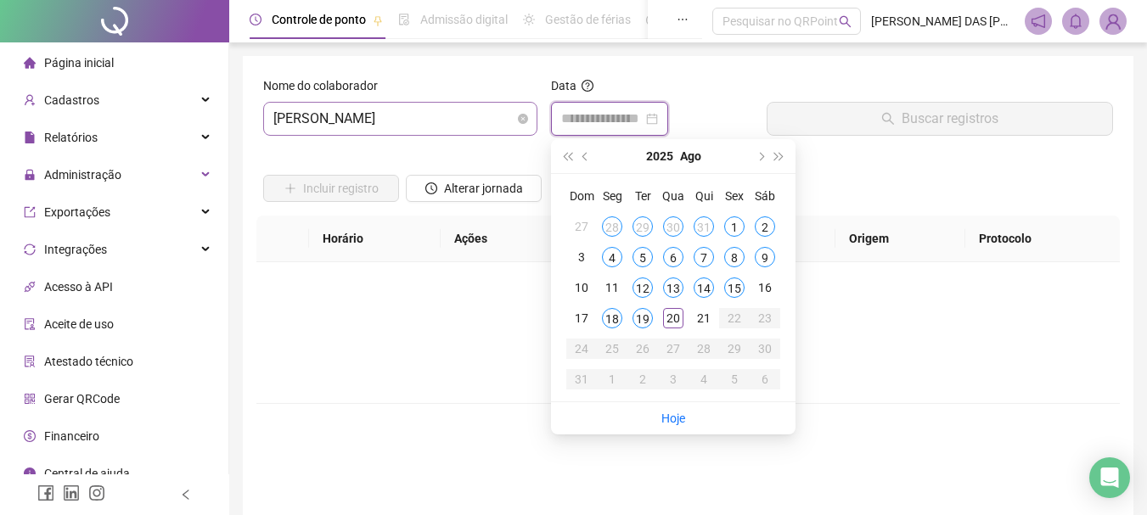
click at [462, 121] on span "[PERSON_NAME]" at bounding box center [400, 119] width 254 height 32
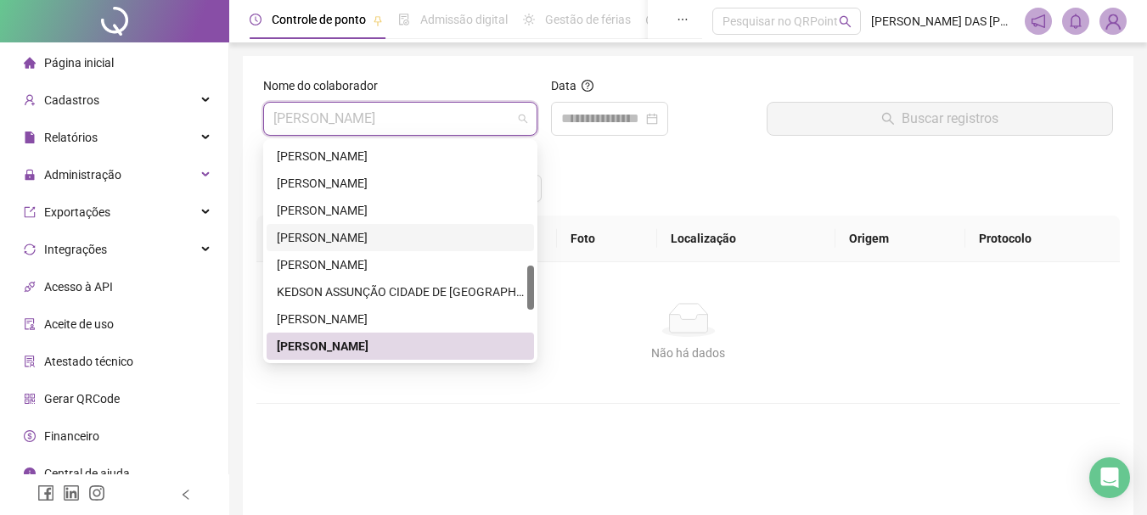
scroll to position [842, 0]
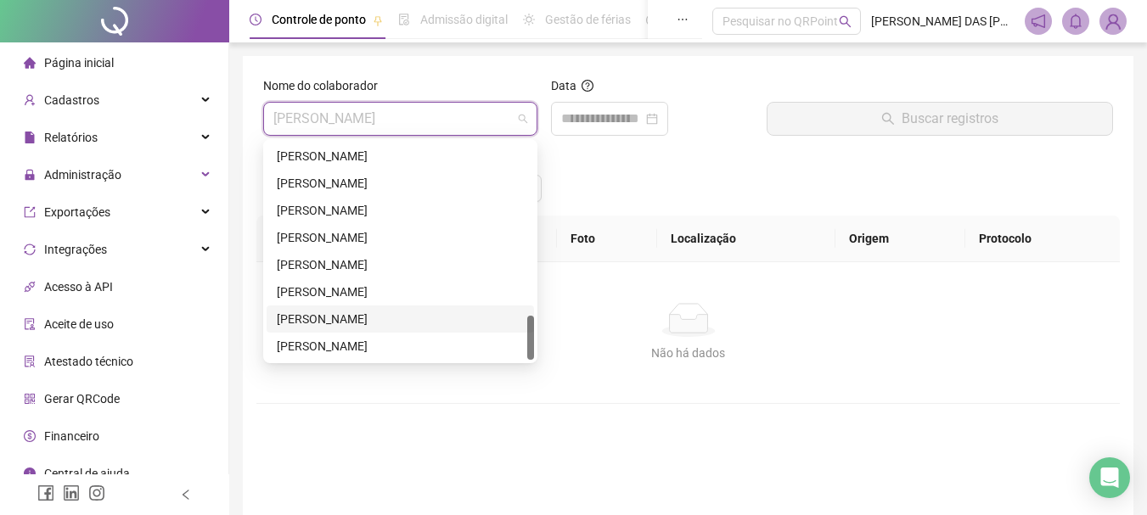
click at [344, 326] on div "[PERSON_NAME]" at bounding box center [400, 319] width 247 height 19
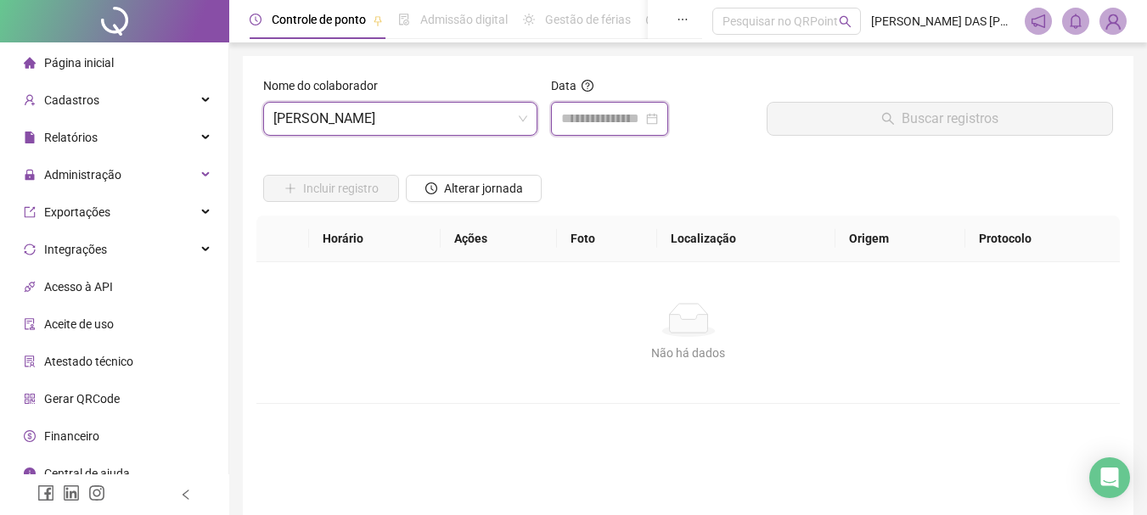
click at [609, 121] on input at bounding box center [602, 119] width 82 height 20
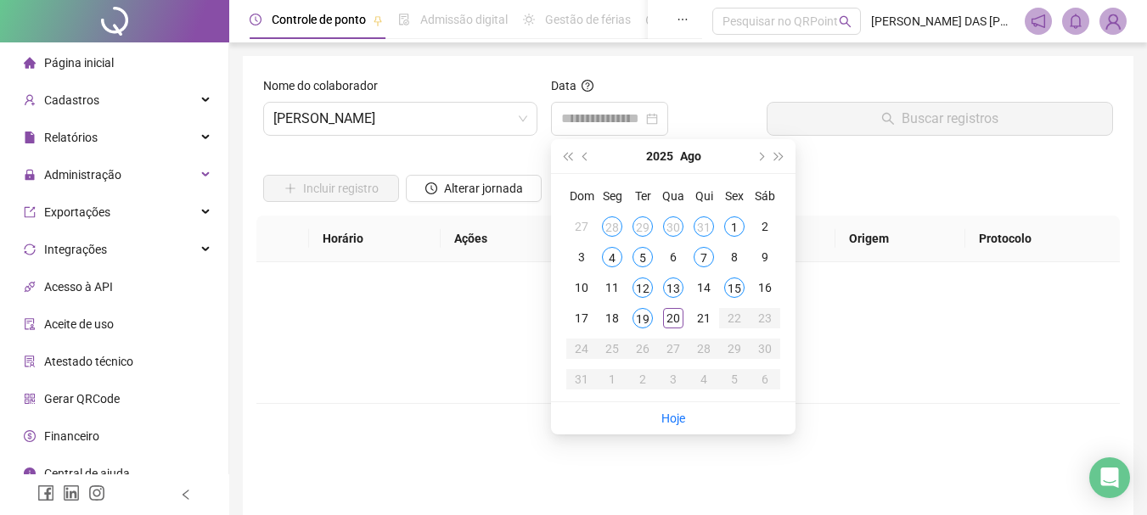
click at [92, 63] on span "Página inicial" at bounding box center [79, 63] width 70 height 14
